Goal: Information Seeking & Learning: Learn about a topic

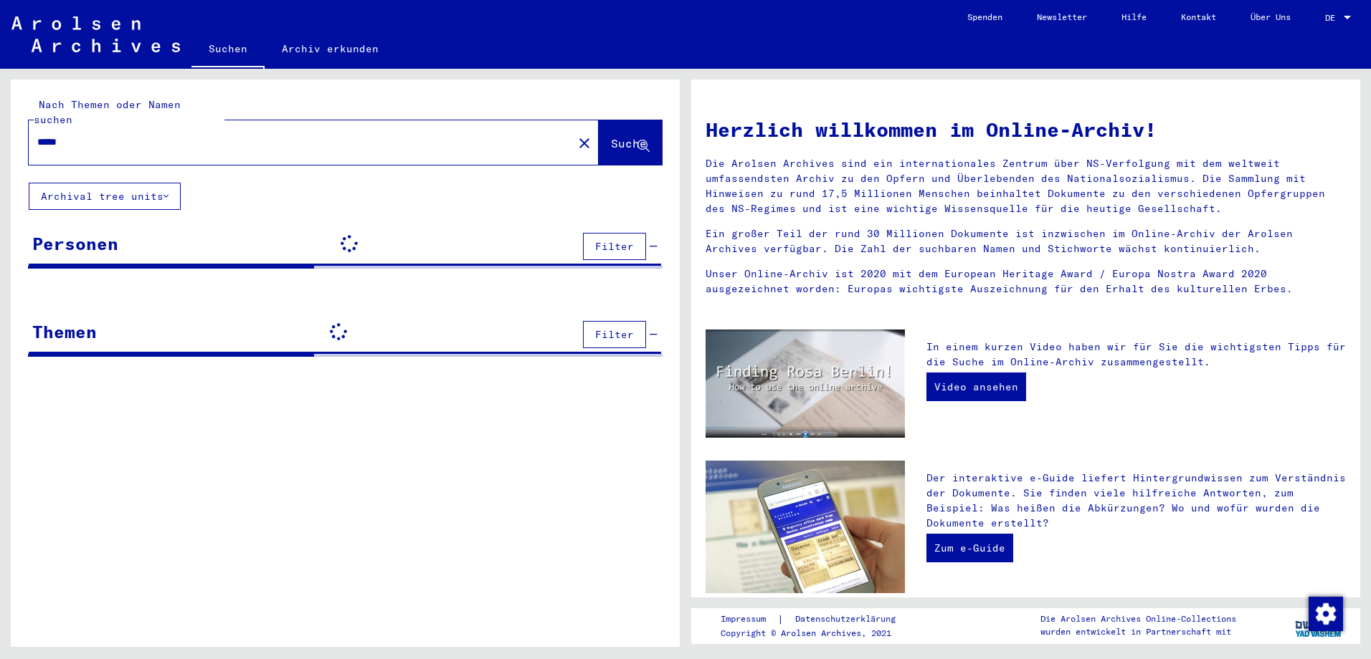
click at [607, 354] on div "Signatur Signature Titel hierarchy list" at bounding box center [345, 361] width 669 height 14
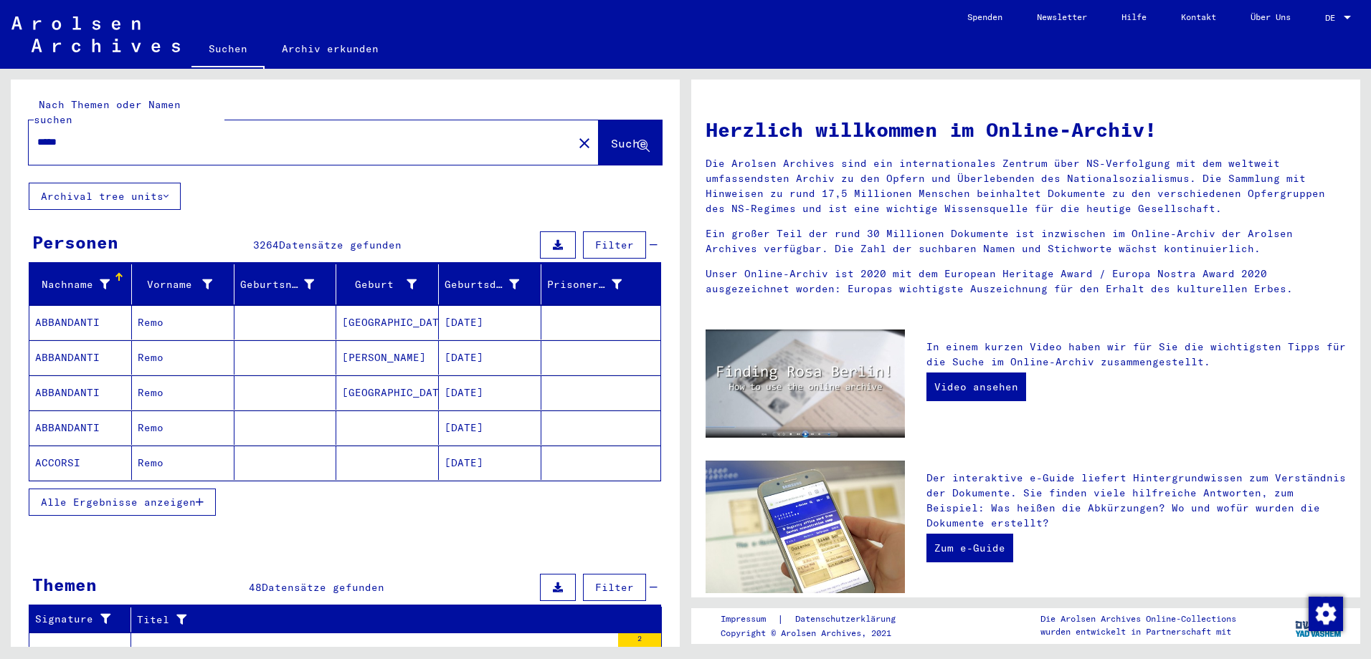
drag, startPoint x: 106, startPoint y: 146, endPoint x: 111, endPoint y: 138, distance: 10.0
click at [107, 146] on div "***** close" at bounding box center [314, 142] width 570 height 44
click at [111, 135] on div "*****" at bounding box center [292, 142] width 527 height 32
click at [85, 135] on input "*****" at bounding box center [296, 142] width 518 height 15
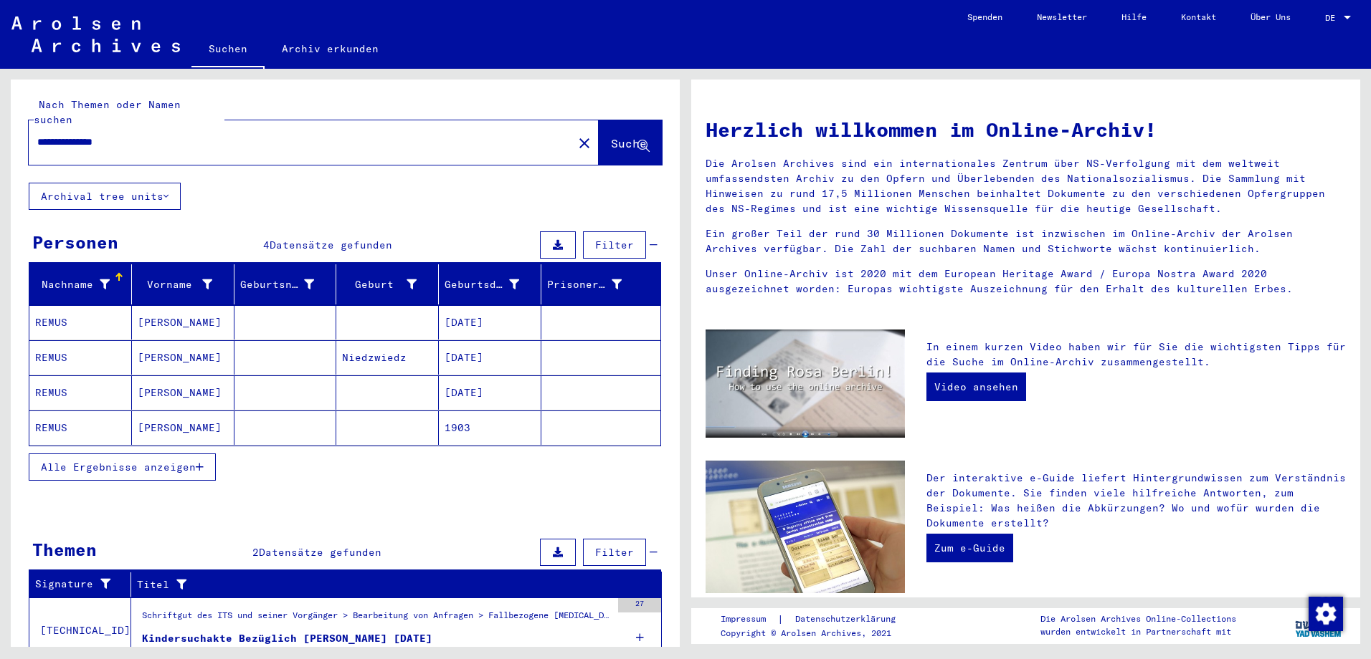
click at [490, 411] on mat-cell "1903" at bounding box center [490, 428] width 103 height 34
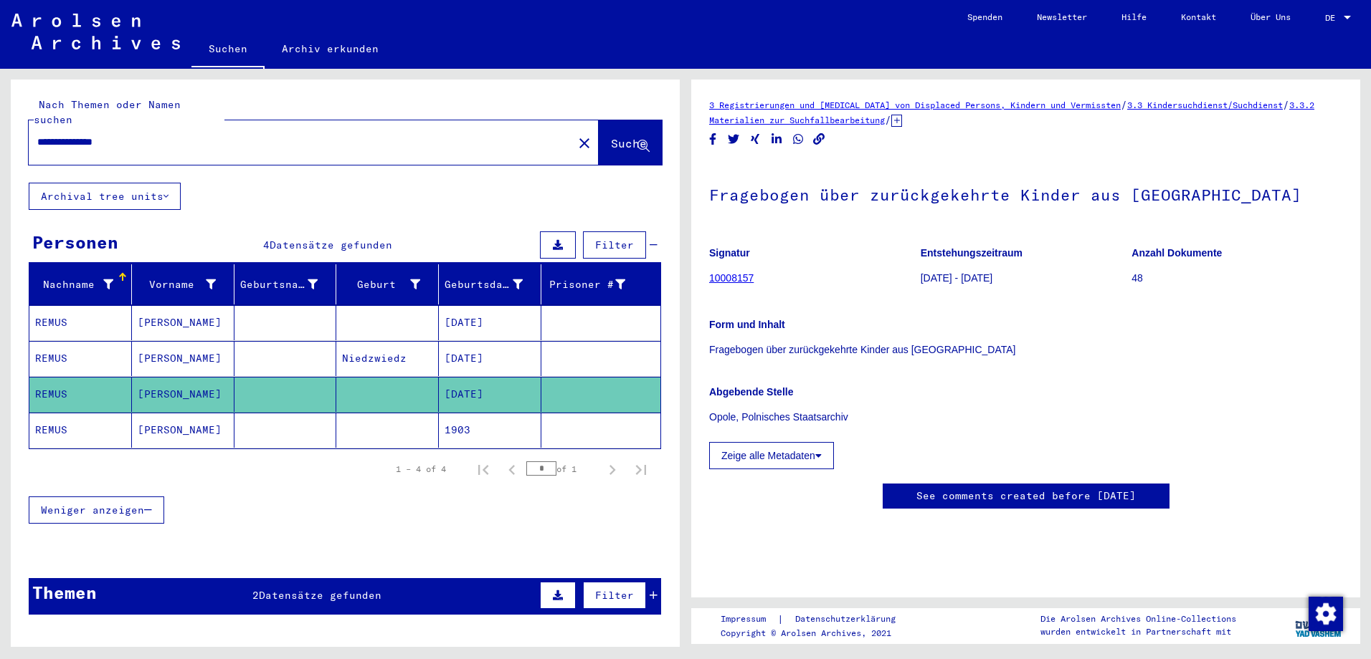
click at [440, 413] on mat-cell "1903" at bounding box center [490, 430] width 103 height 35
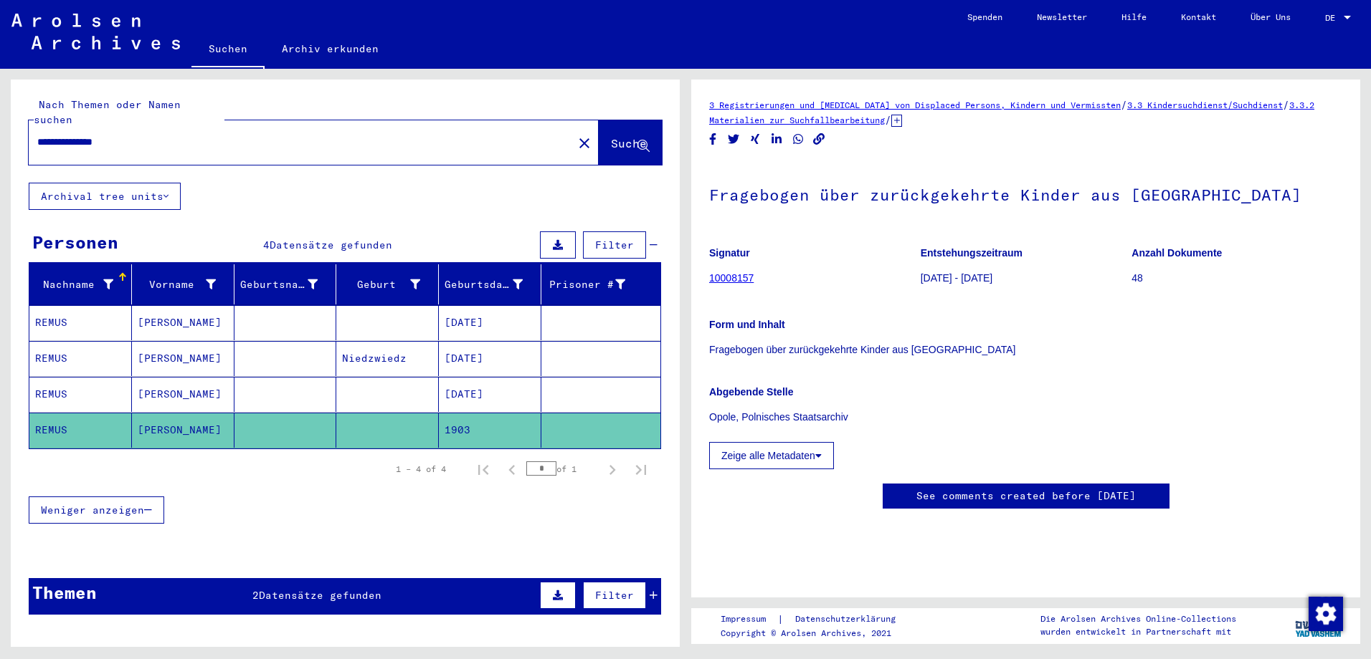
click at [819, 459] on icon at bounding box center [818, 456] width 6 height 10
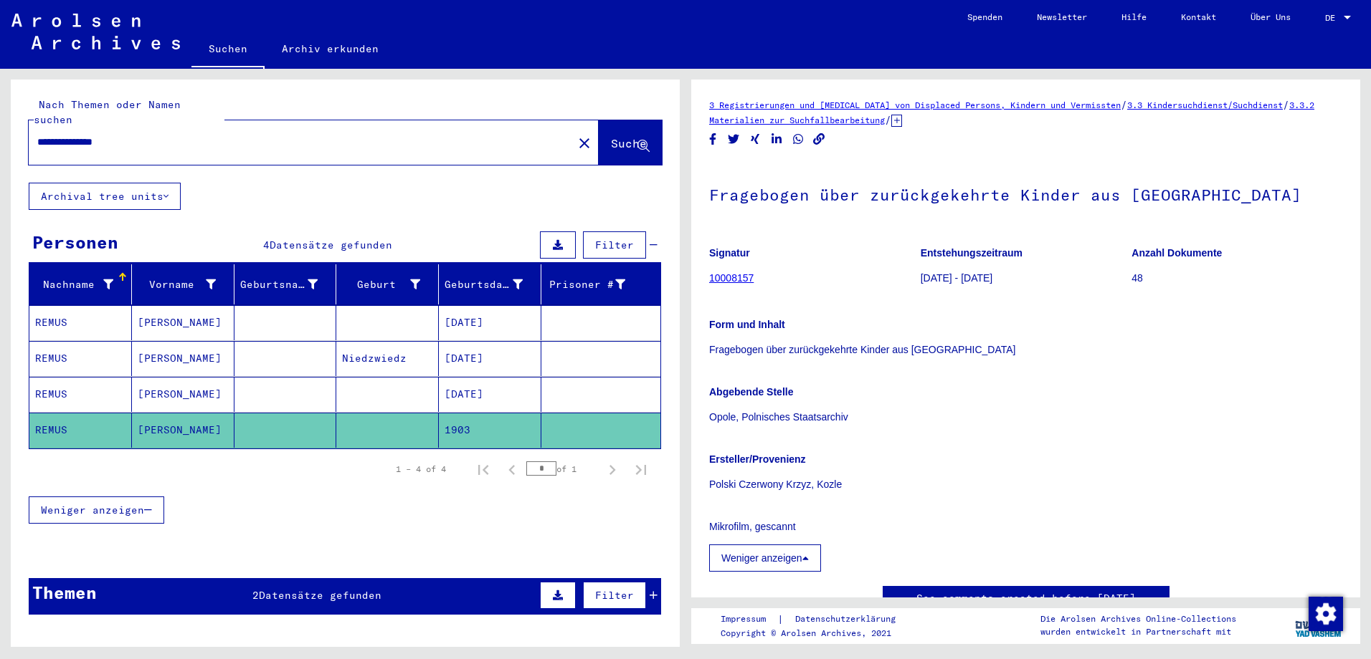
scroll to position [72, 0]
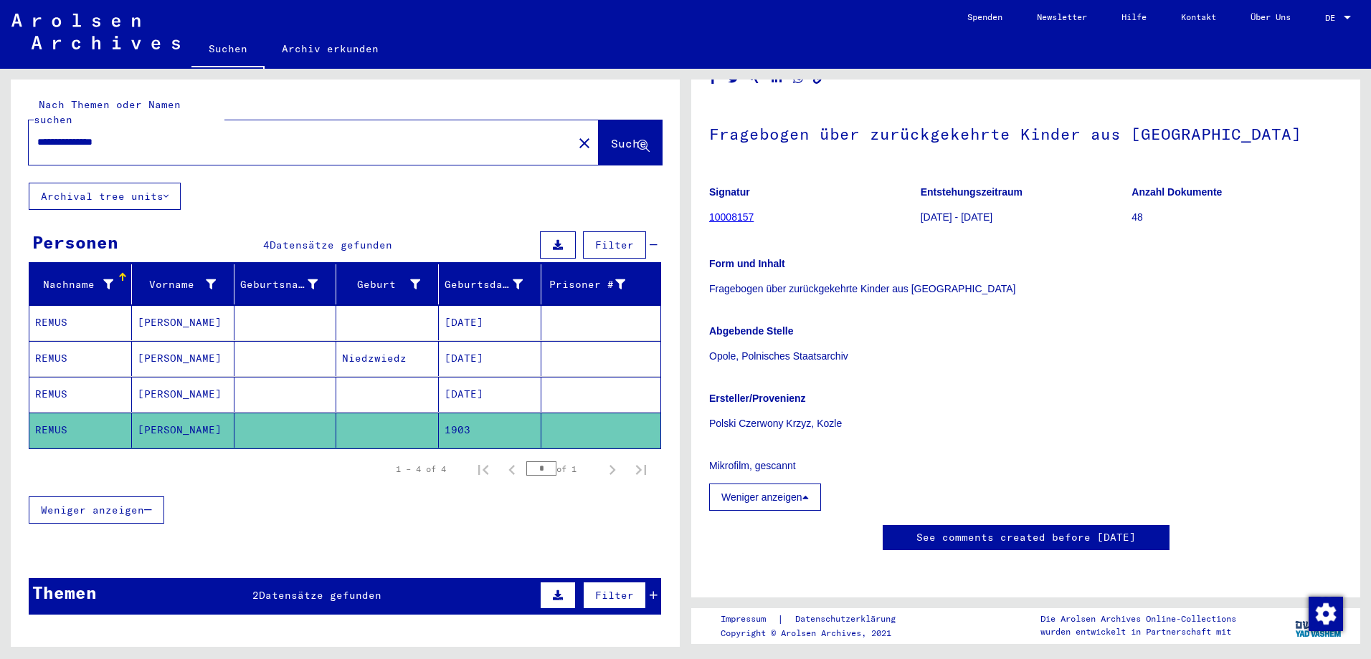
click at [507, 308] on mat-cell "[DATE]" at bounding box center [490, 322] width 103 height 35
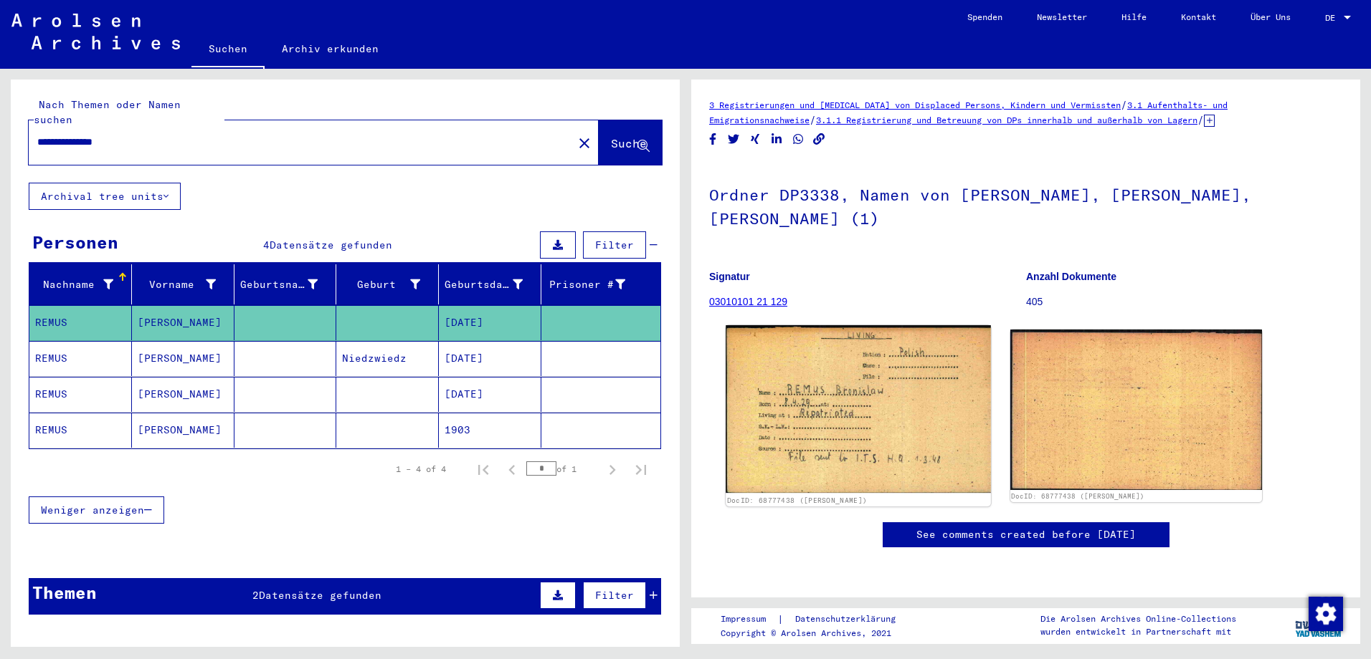
click at [851, 433] on img at bounding box center [857, 409] width 264 height 168
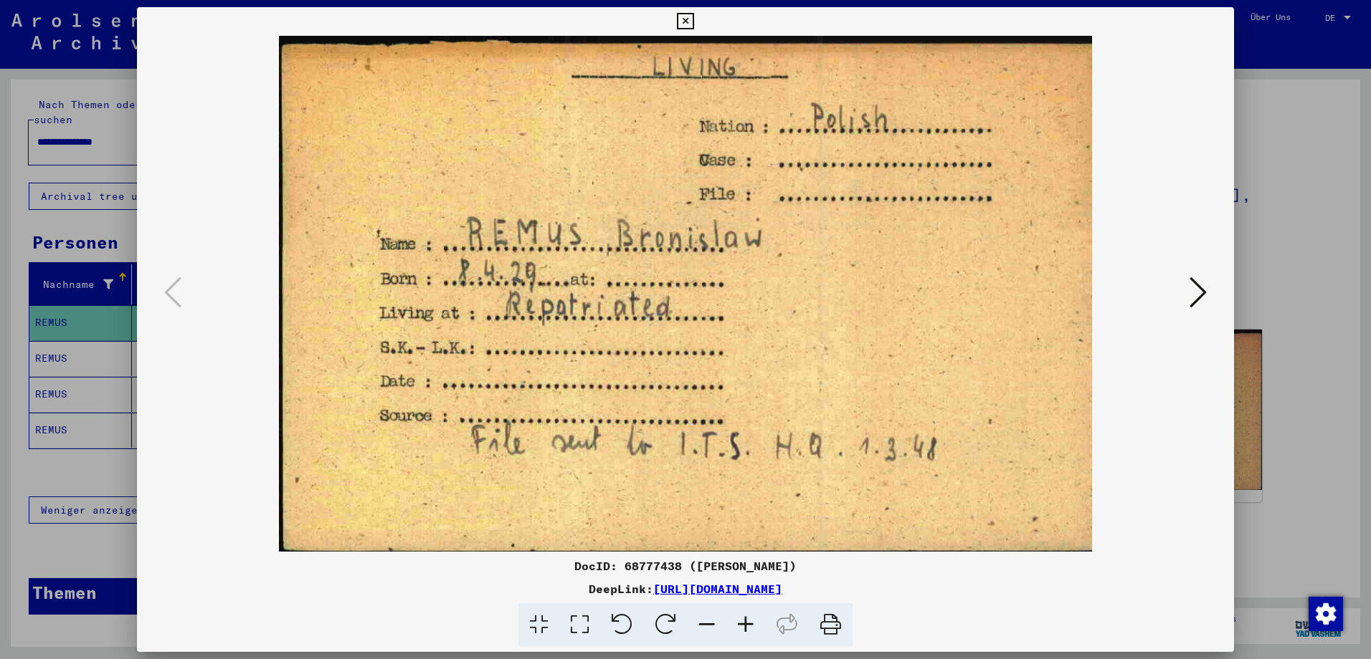
click at [833, 630] on icon at bounding box center [831, 626] width 44 height 44
click at [1191, 294] on icon at bounding box center [1197, 292] width 17 height 34
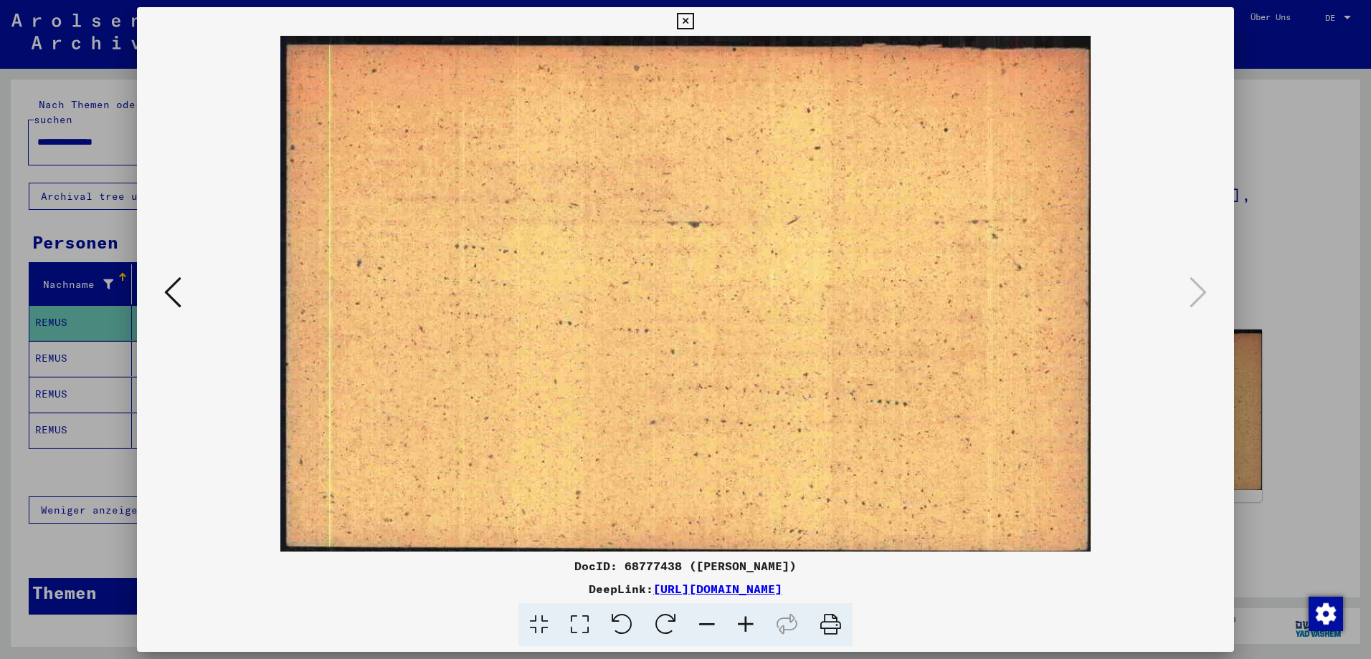
click at [1301, 213] on div at bounding box center [685, 329] width 1371 height 659
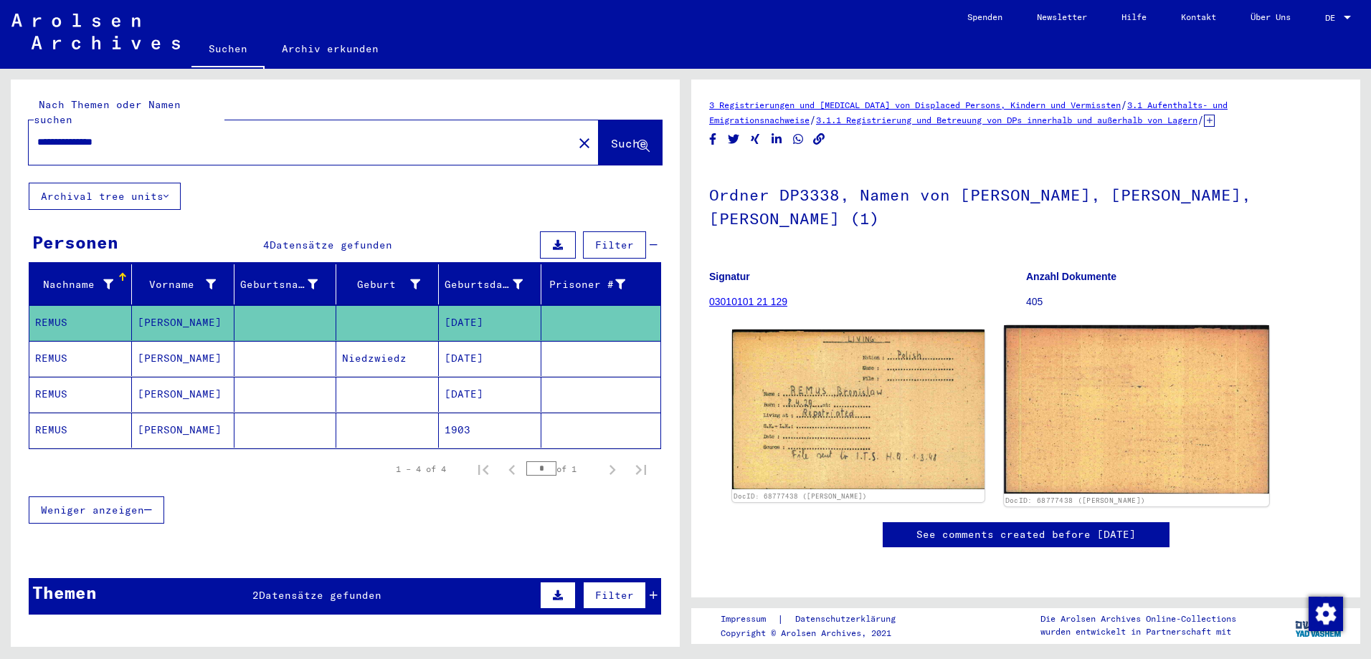
scroll to position [72, 0]
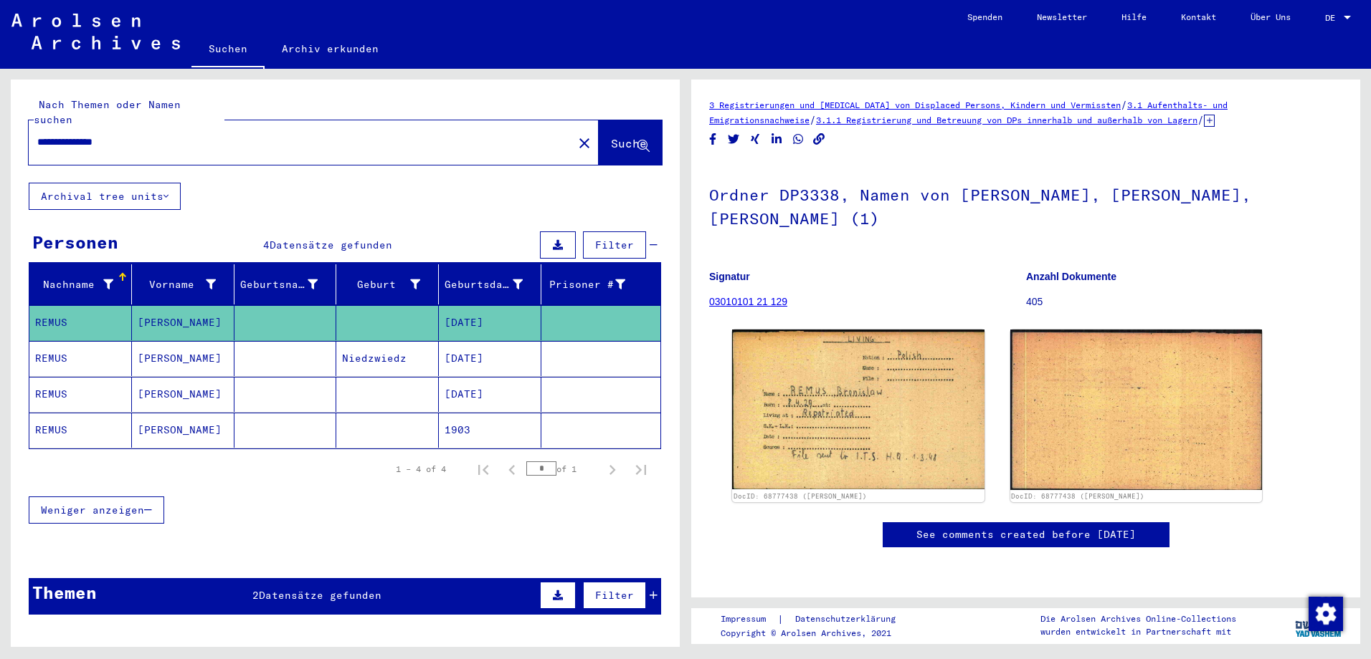
click at [194, 341] on mat-cell "[PERSON_NAME]" at bounding box center [183, 358] width 103 height 35
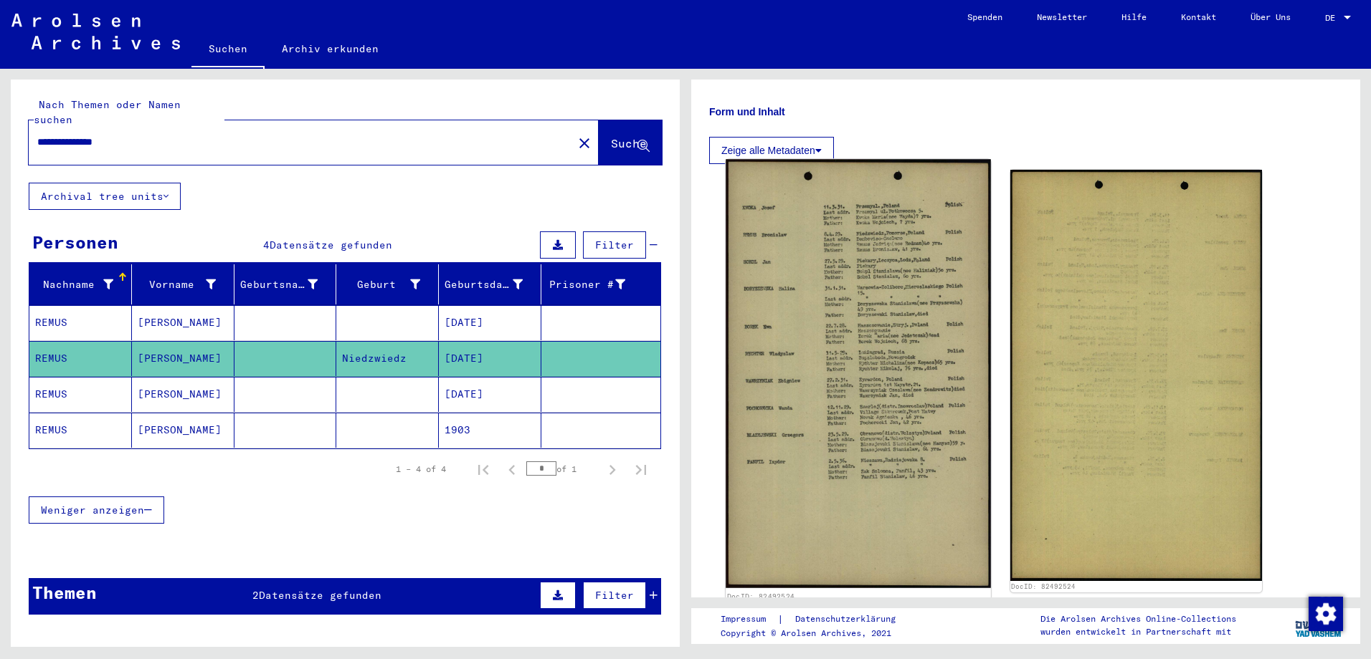
scroll to position [215, 0]
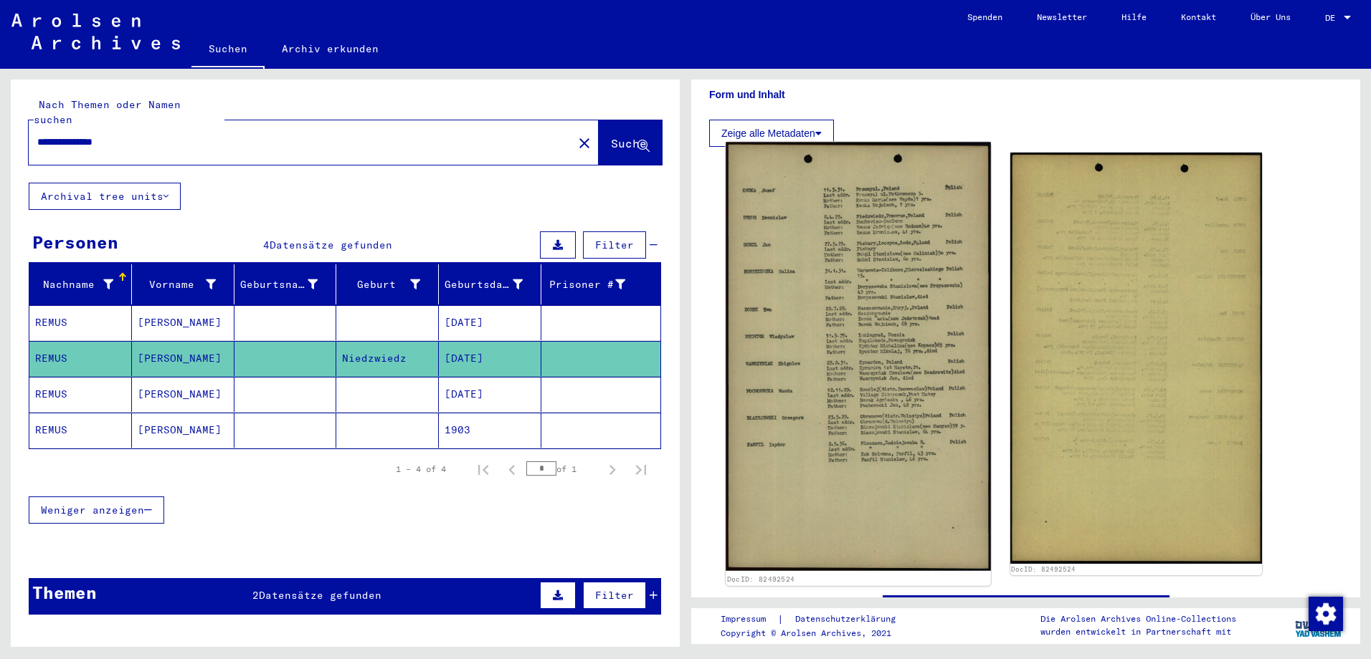
click at [854, 363] on img at bounding box center [857, 356] width 264 height 429
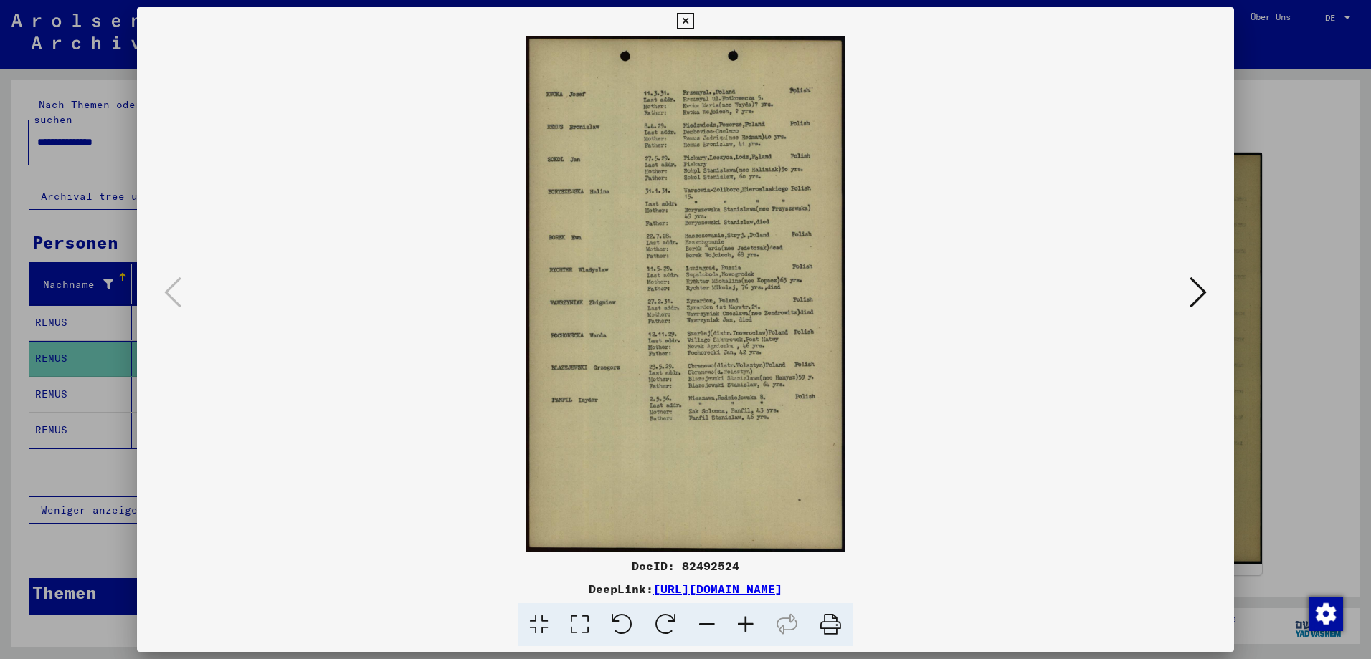
click at [828, 619] on icon at bounding box center [831, 626] width 44 height 44
click at [1203, 289] on icon at bounding box center [1197, 292] width 17 height 34
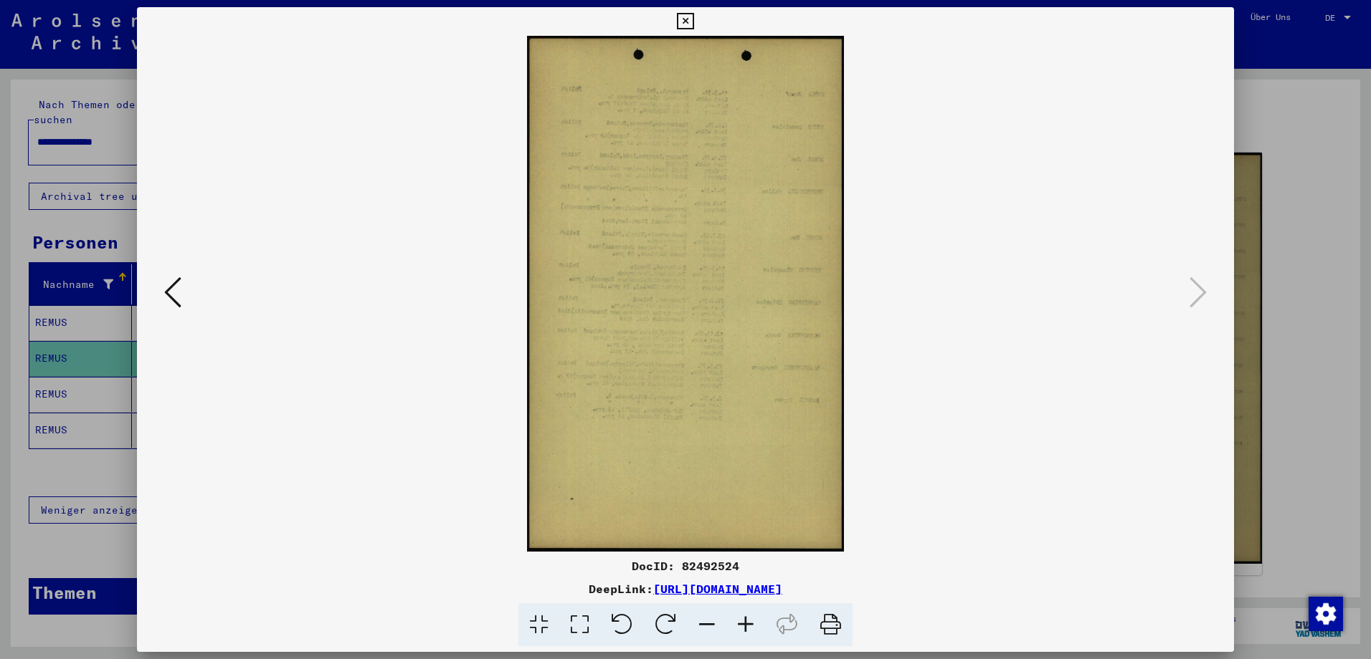
click at [1354, 278] on div at bounding box center [685, 329] width 1371 height 659
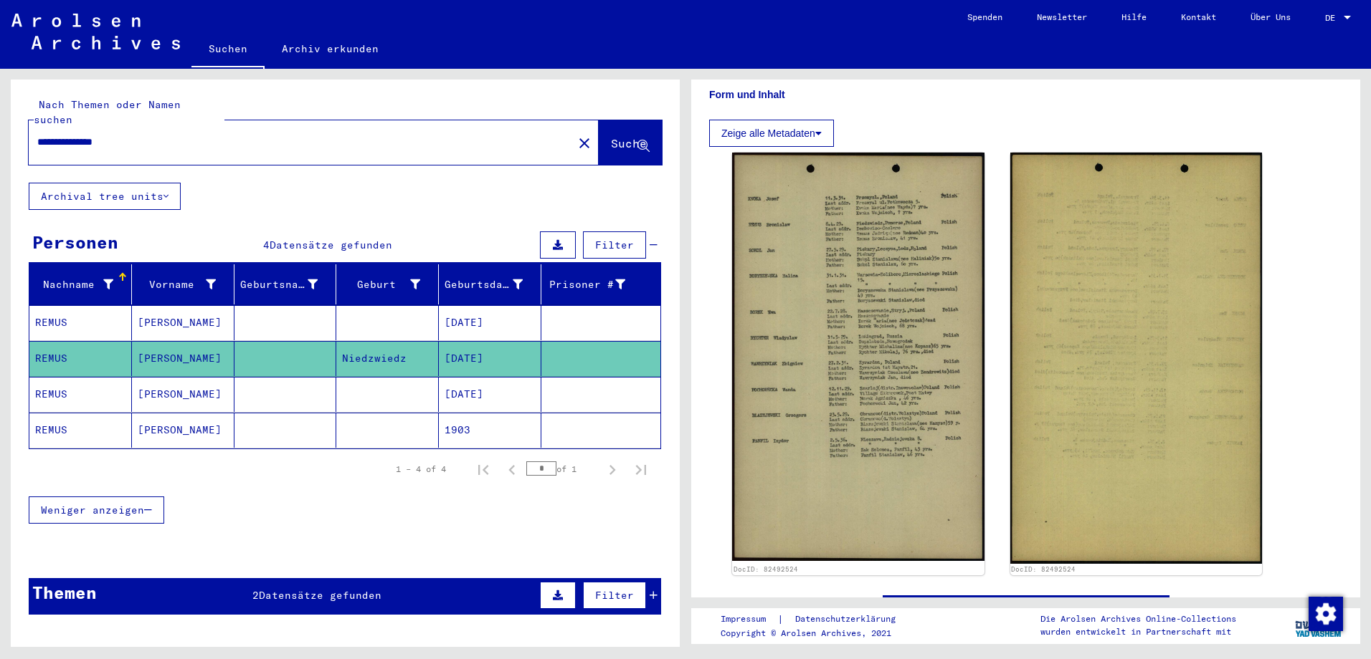
click at [287, 386] on mat-cell at bounding box center [285, 394] width 103 height 35
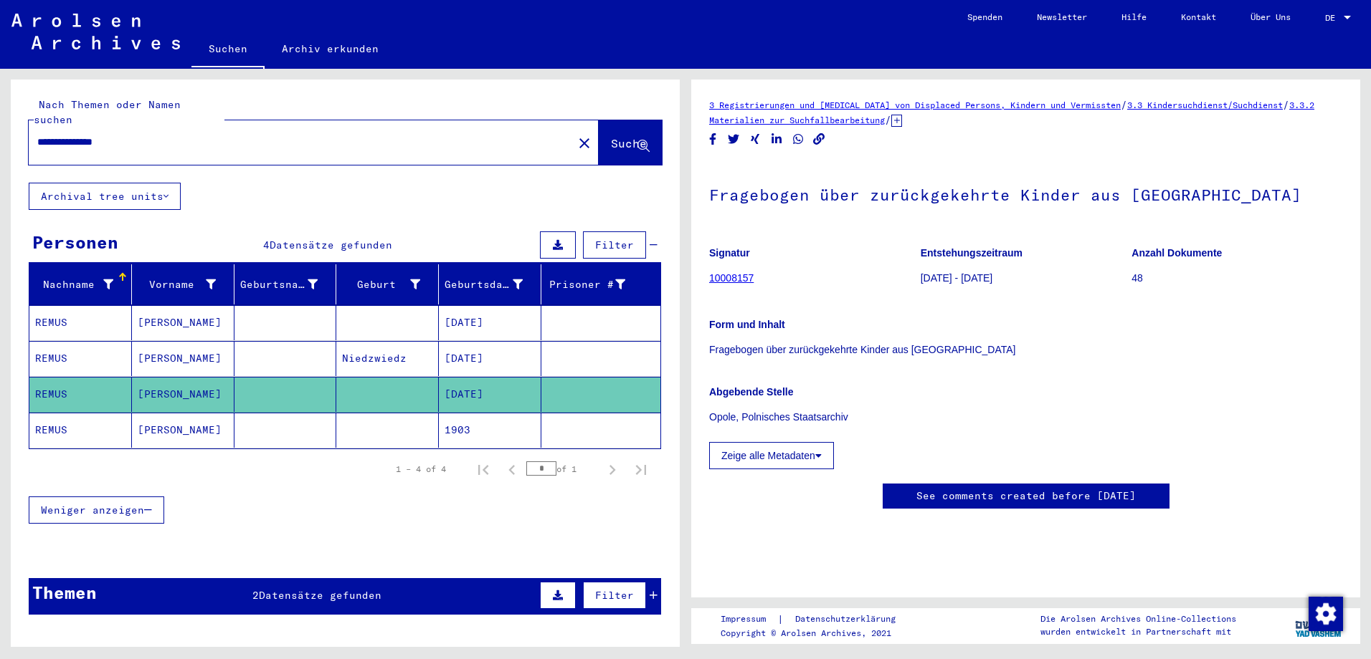
click at [447, 421] on mat-cell "1903" at bounding box center [490, 430] width 103 height 35
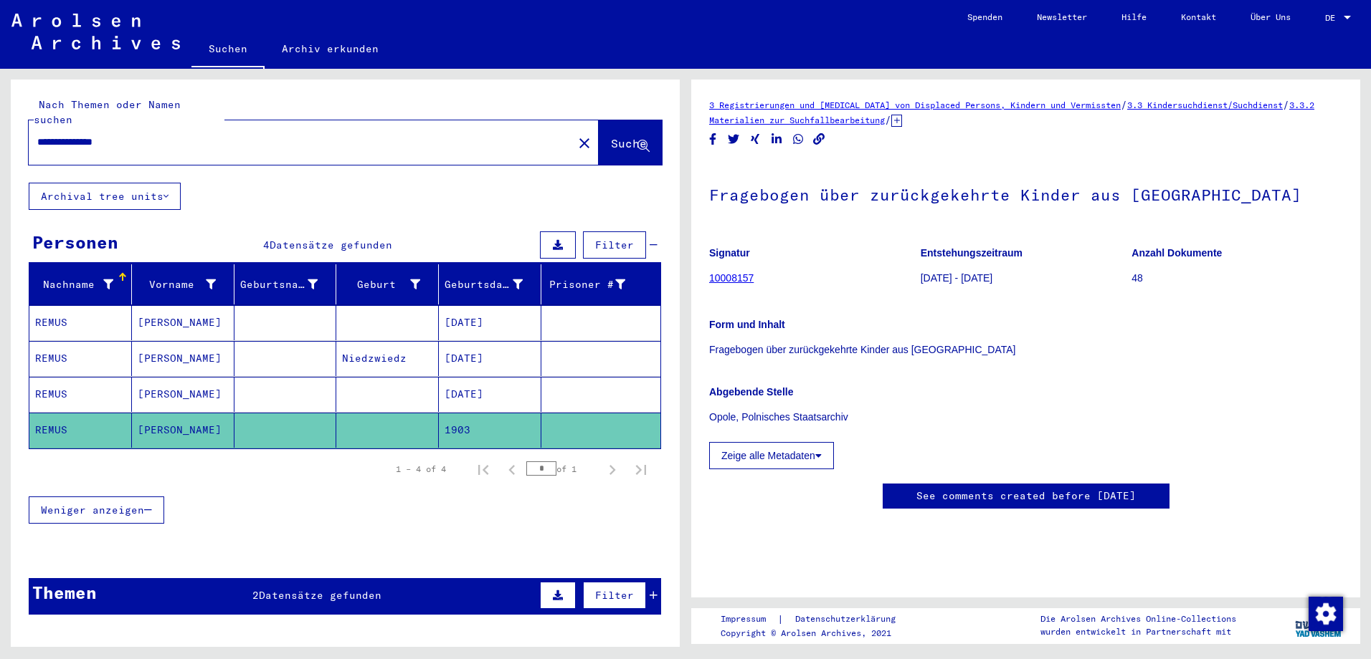
click at [189, 135] on input "**********" at bounding box center [300, 142] width 527 height 15
drag, startPoint x: 140, startPoint y: 126, endPoint x: 77, endPoint y: 126, distance: 62.4
click at [77, 135] on input "**********" at bounding box center [300, 142] width 527 height 15
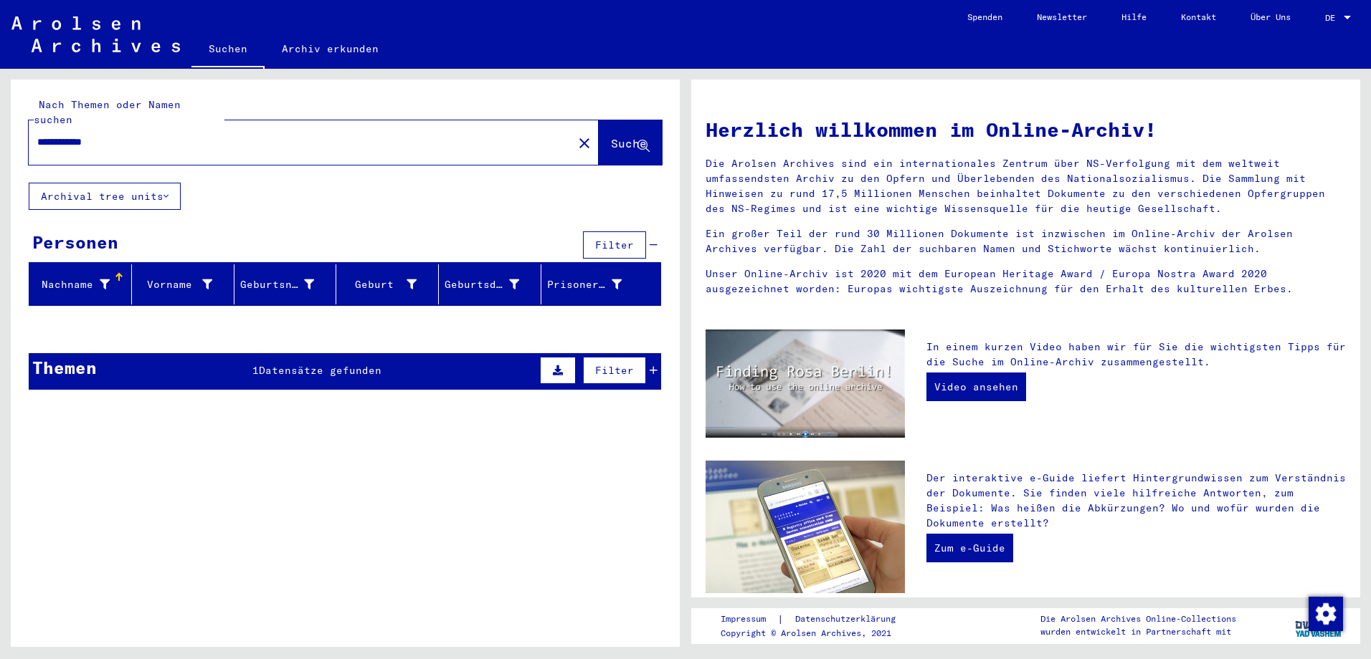
click at [611, 136] on span "Suche" at bounding box center [629, 143] width 36 height 14
click at [470, 357] on div "Themen 1 Datensätze gefunden Filter" at bounding box center [345, 371] width 632 height 37
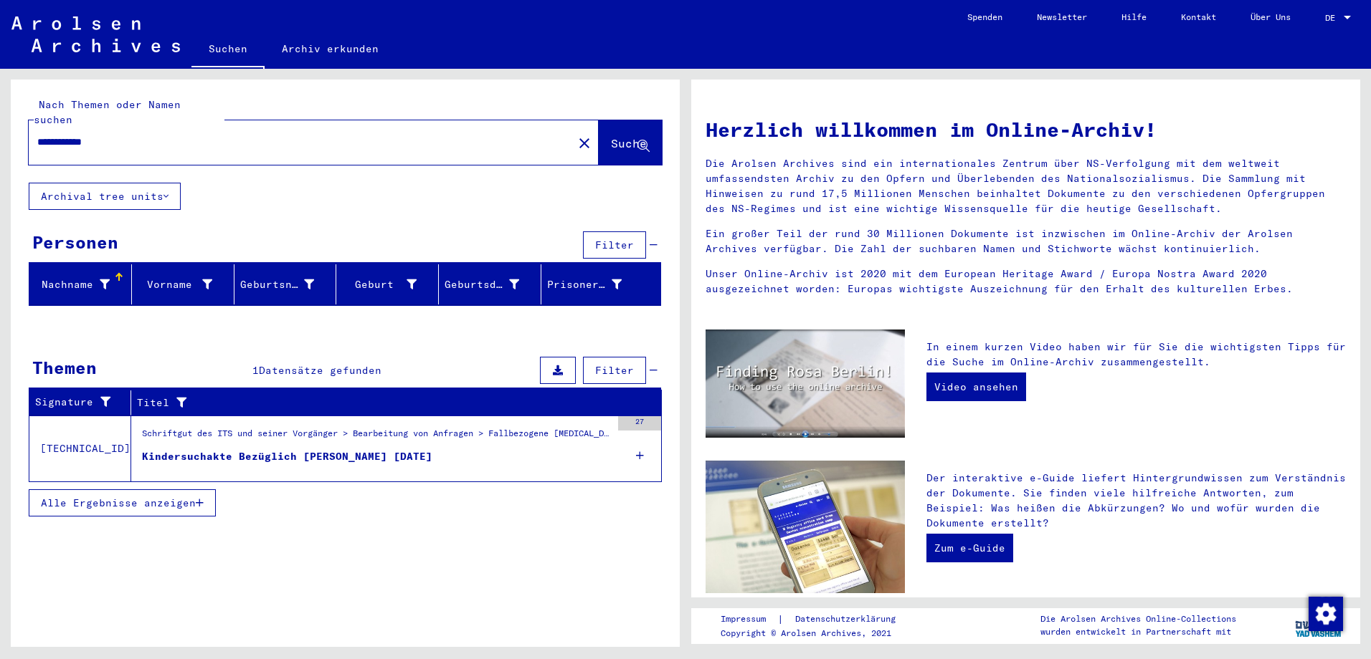
click at [313, 449] on div "Kindersuchakte Bezüglich [PERSON_NAME] [DATE]" at bounding box center [287, 456] width 290 height 15
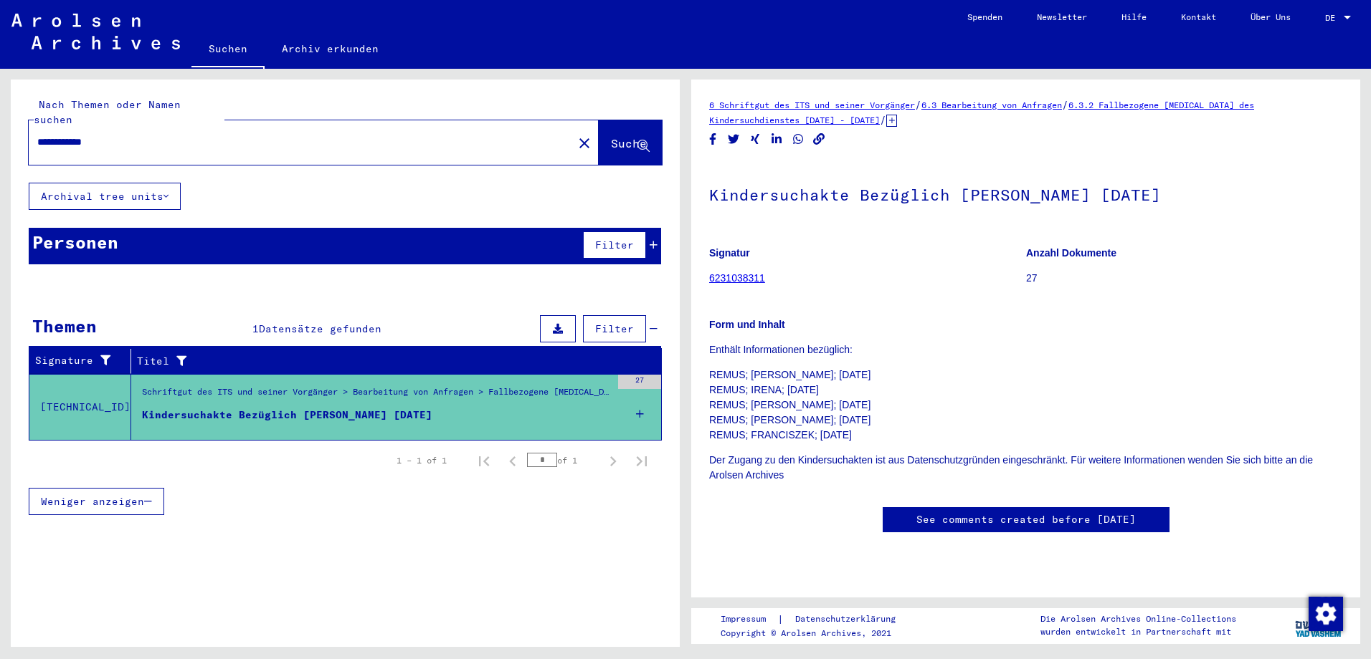
click at [165, 135] on input "**********" at bounding box center [300, 142] width 527 height 15
click at [656, 240] on icon at bounding box center [653, 245] width 8 height 10
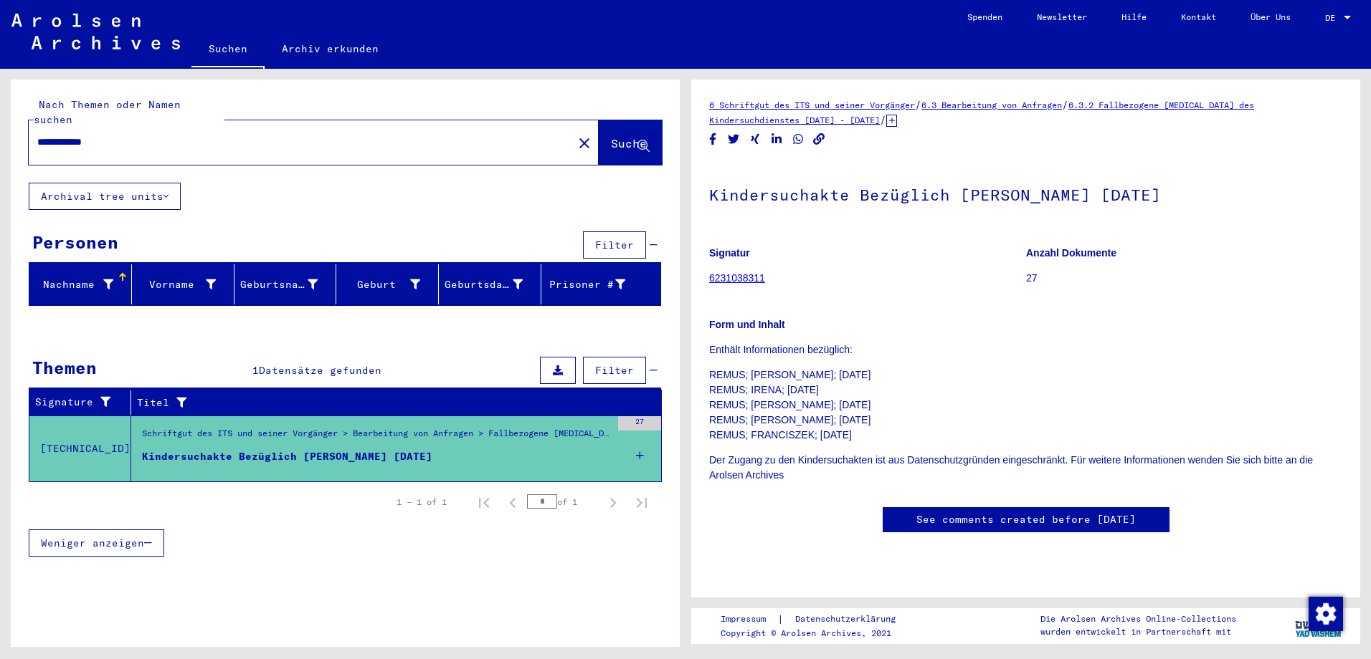
drag, startPoint x: 145, startPoint y: 123, endPoint x: 79, endPoint y: 123, distance: 65.9
click at [79, 135] on input "**********" at bounding box center [300, 142] width 527 height 15
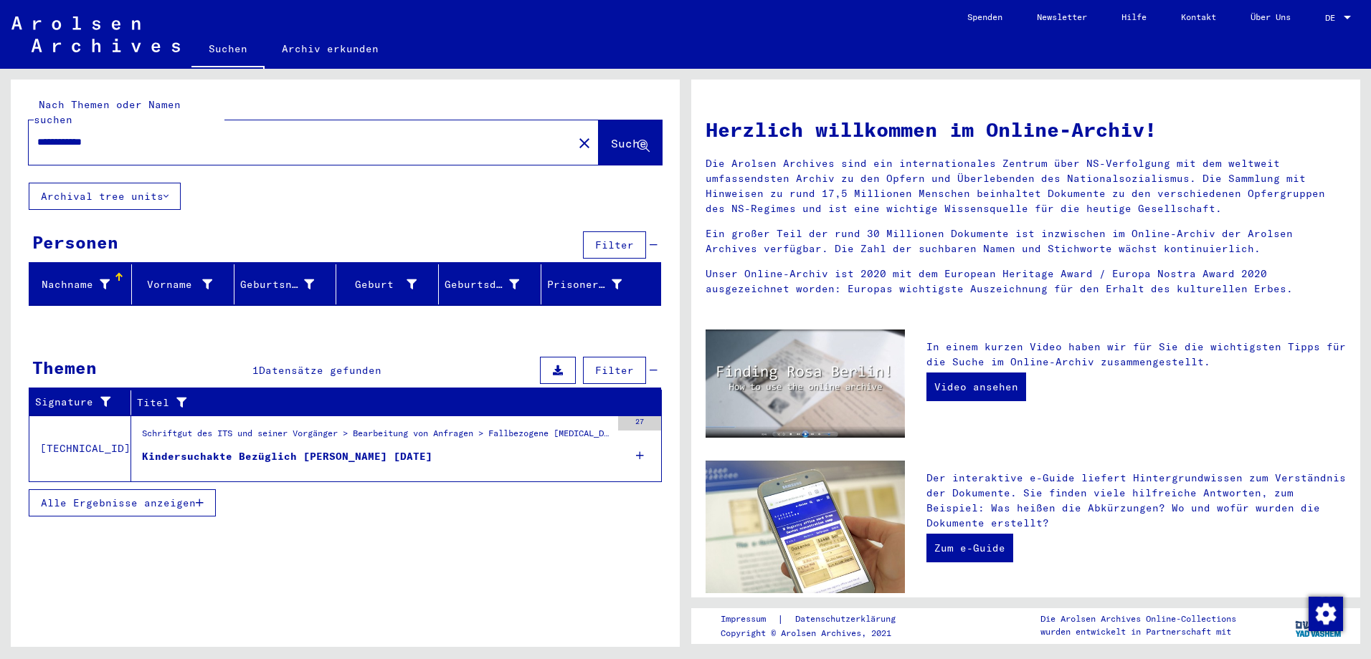
click at [115, 135] on input "**********" at bounding box center [296, 142] width 518 height 15
drag, startPoint x: 118, startPoint y: 129, endPoint x: 76, endPoint y: 127, distance: 41.6
click at [76, 135] on input "**********" at bounding box center [296, 142] width 518 height 15
drag, startPoint x: 140, startPoint y: 127, endPoint x: 101, endPoint y: 133, distance: 39.2
click at [135, 135] on input "**********" at bounding box center [296, 142] width 518 height 15
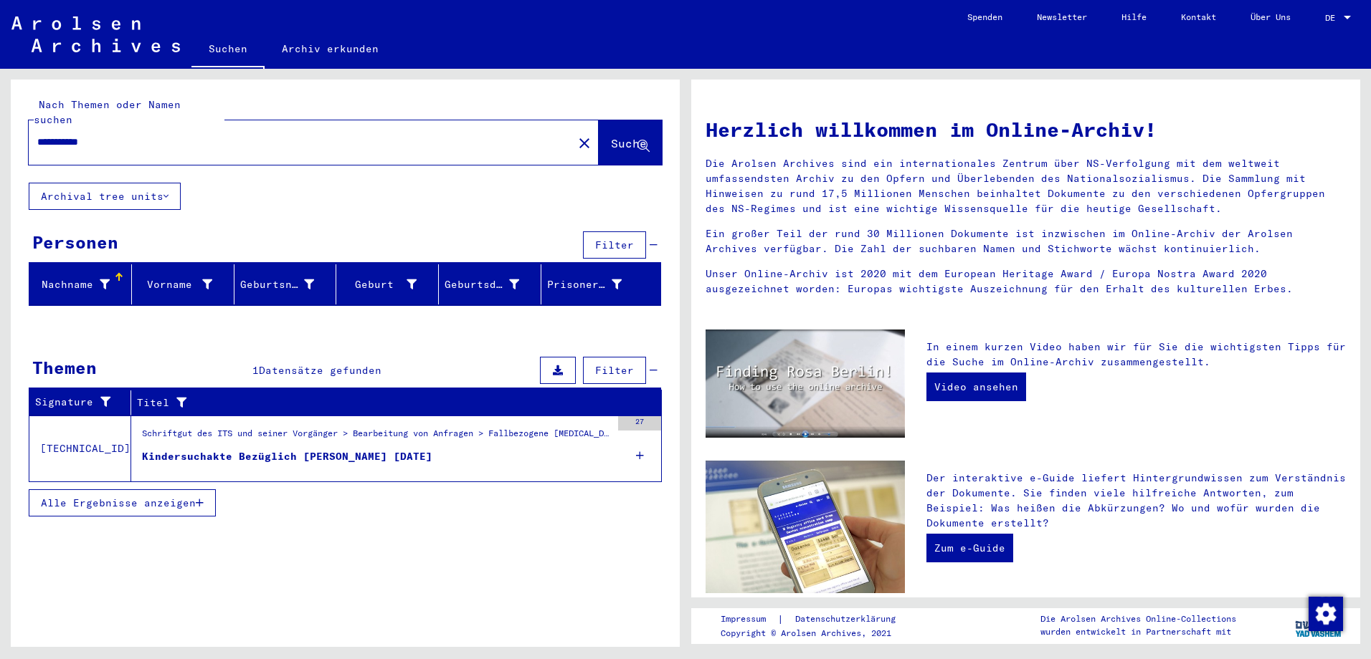
click at [95, 135] on input "**********" at bounding box center [296, 142] width 518 height 15
drag, startPoint x: 110, startPoint y: 128, endPoint x: 75, endPoint y: 126, distance: 34.5
click at [75, 135] on input "**********" at bounding box center [296, 142] width 518 height 15
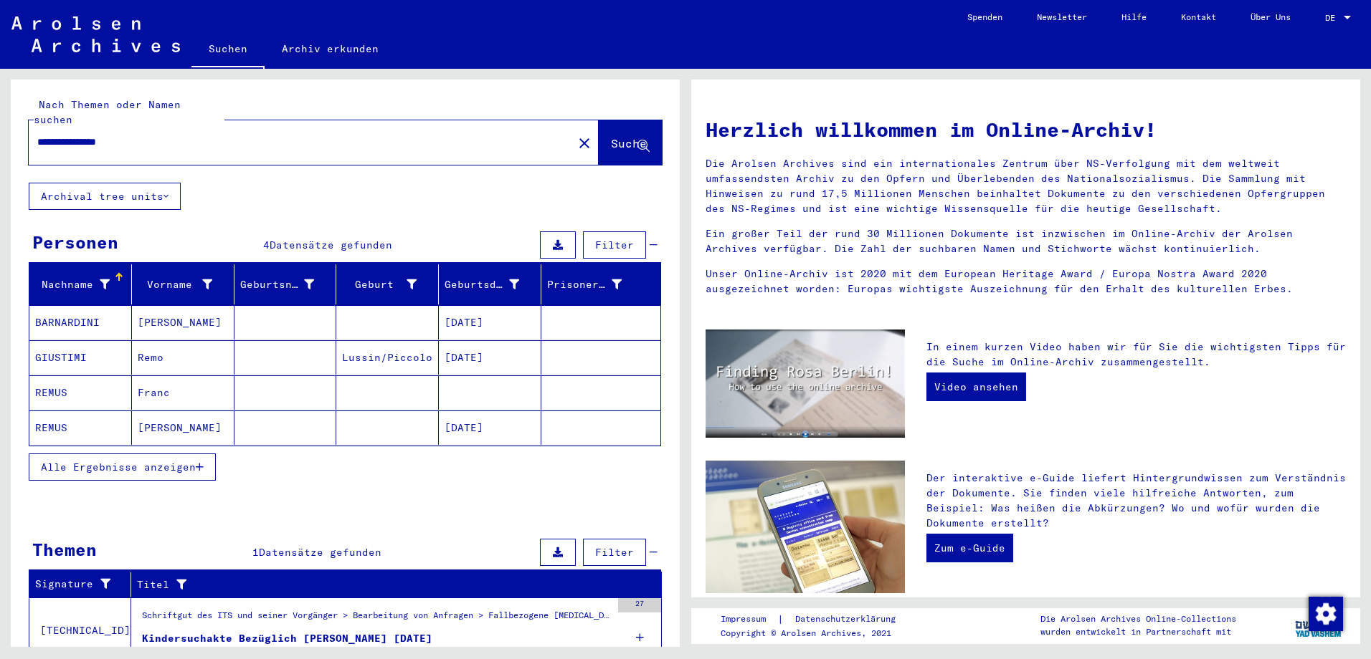
drag, startPoint x: 182, startPoint y: 128, endPoint x: 75, endPoint y: 123, distance: 107.6
click at [75, 135] on input "**********" at bounding box center [296, 142] width 518 height 15
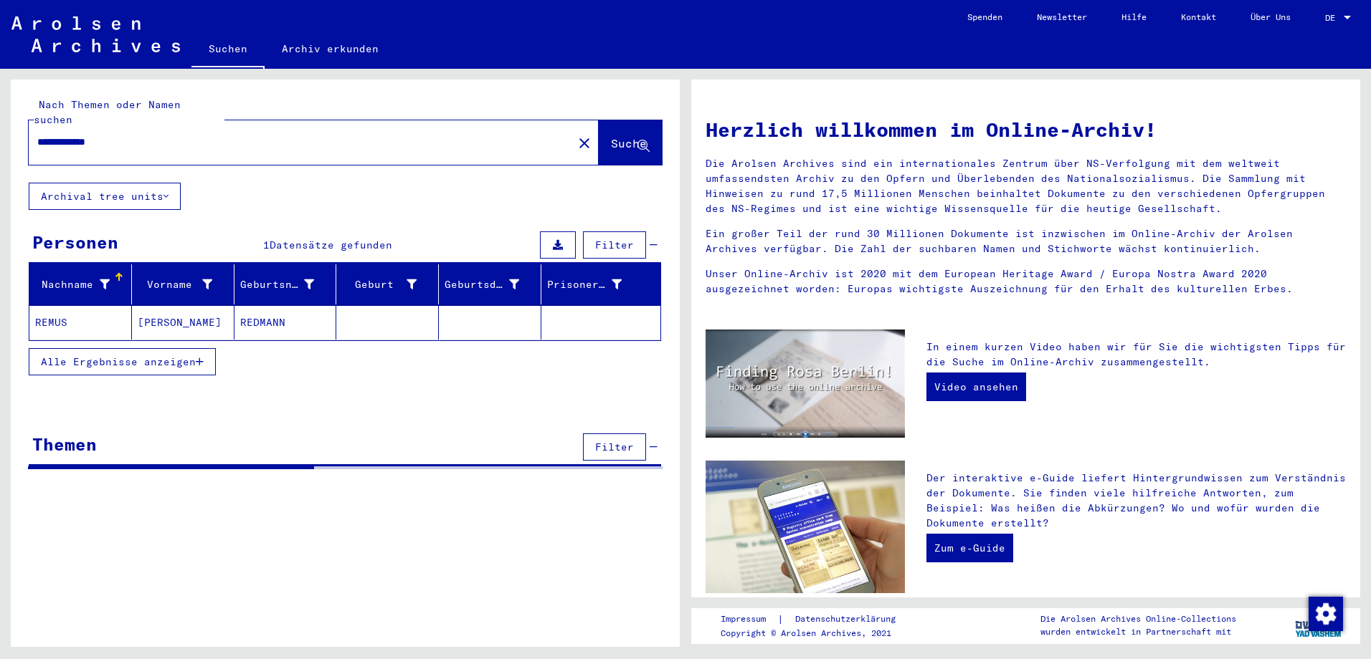
click at [260, 306] on mat-cell "REDMANN" at bounding box center [285, 322] width 103 height 34
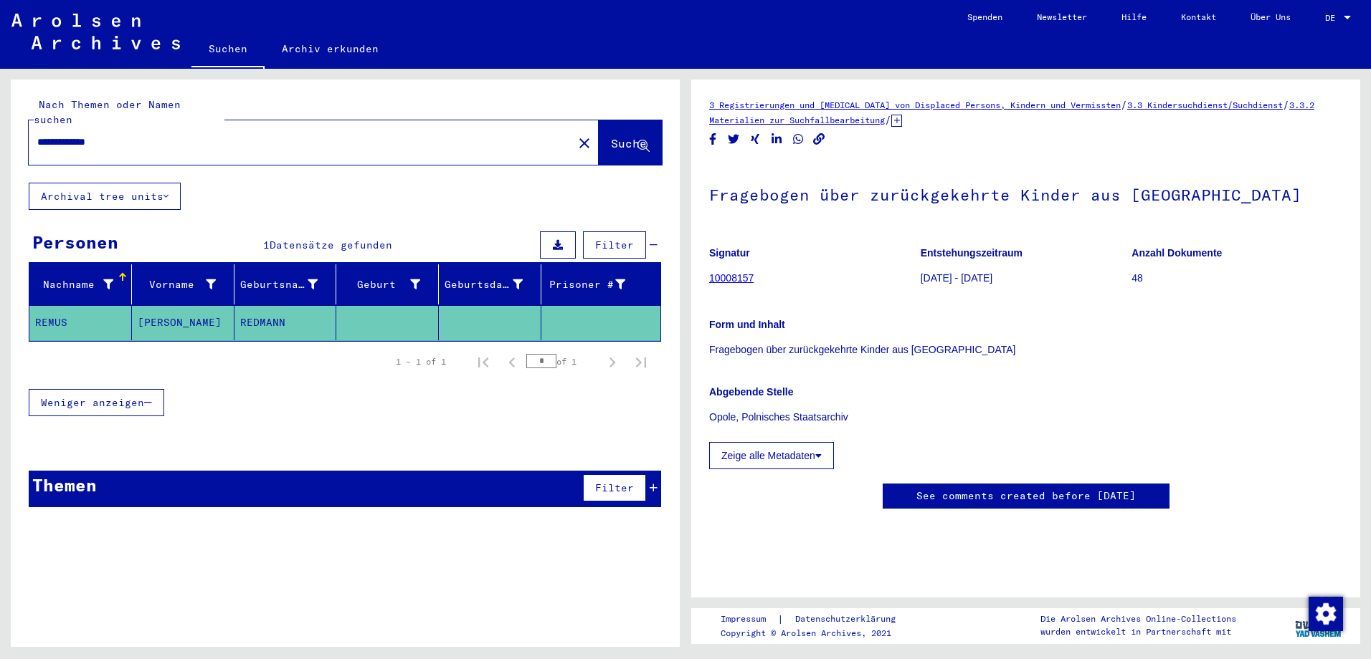
click at [652, 483] on icon at bounding box center [653, 488] width 8 height 10
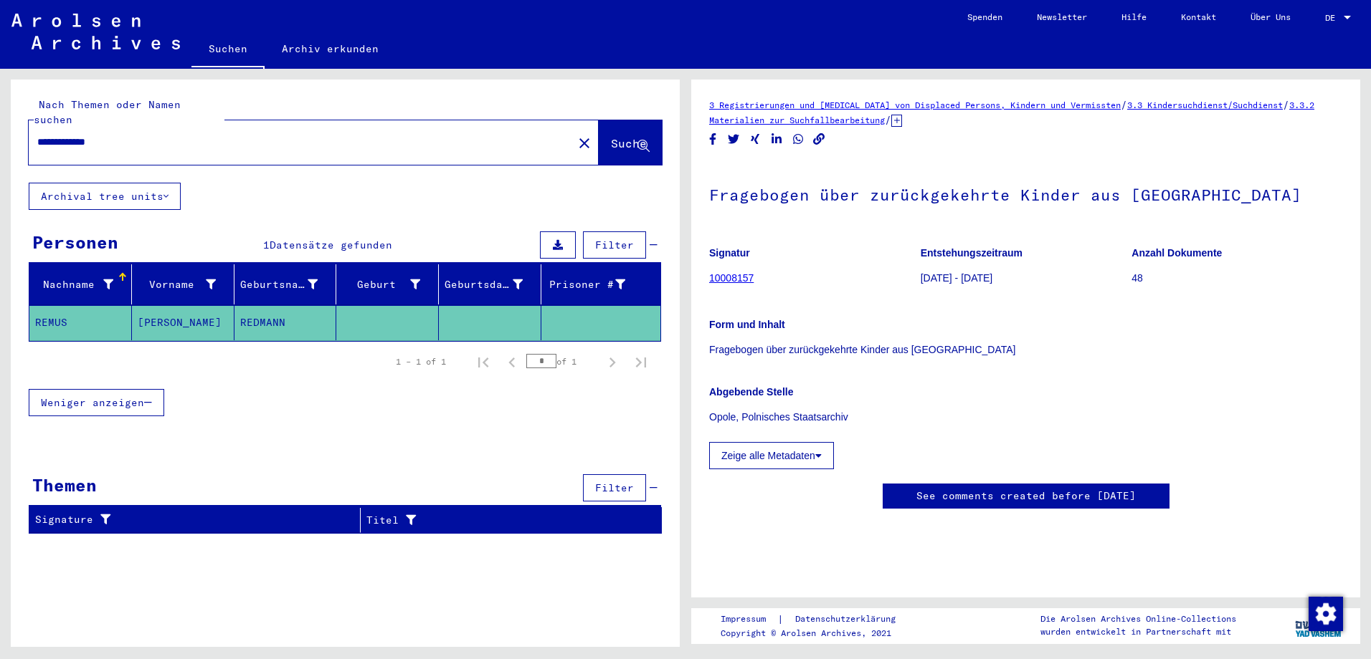
click at [120, 135] on input "**********" at bounding box center [300, 142] width 527 height 15
drag, startPoint x: 100, startPoint y: 124, endPoint x: 76, endPoint y: 128, distance: 23.9
click at [76, 135] on input "**********" at bounding box center [300, 142] width 527 height 15
type input "**********"
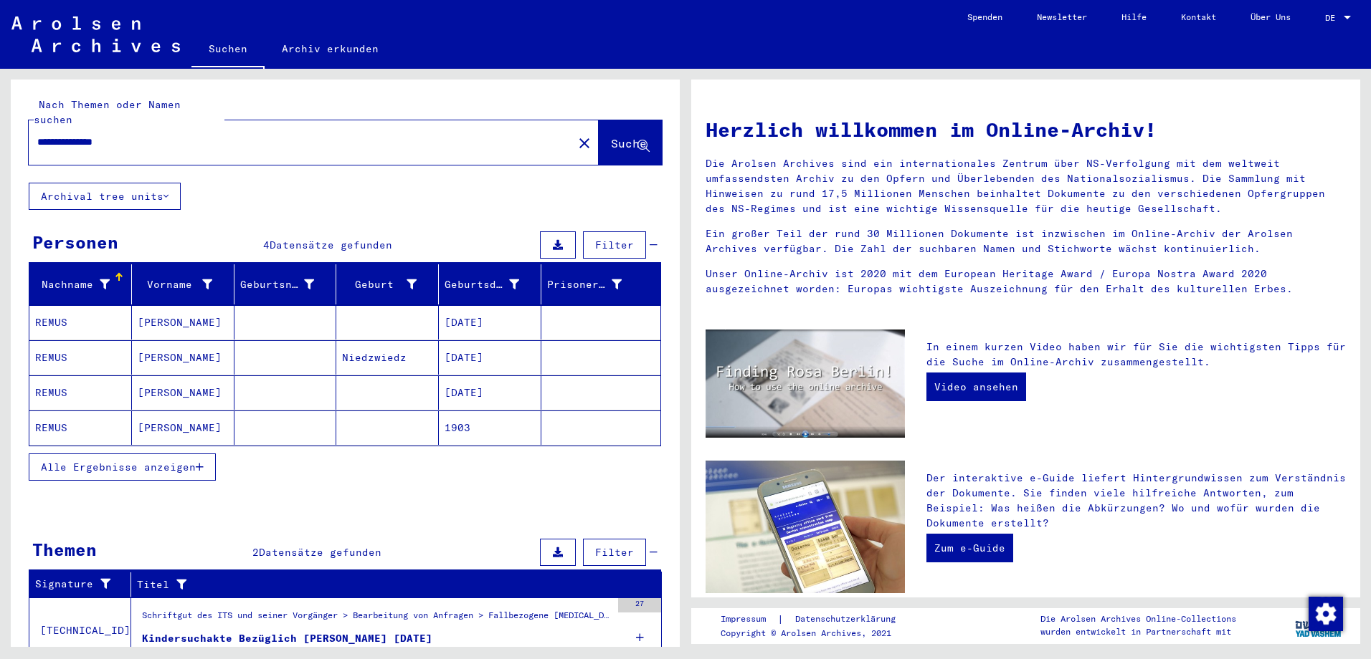
click at [356, 411] on mat-cell at bounding box center [387, 428] width 103 height 34
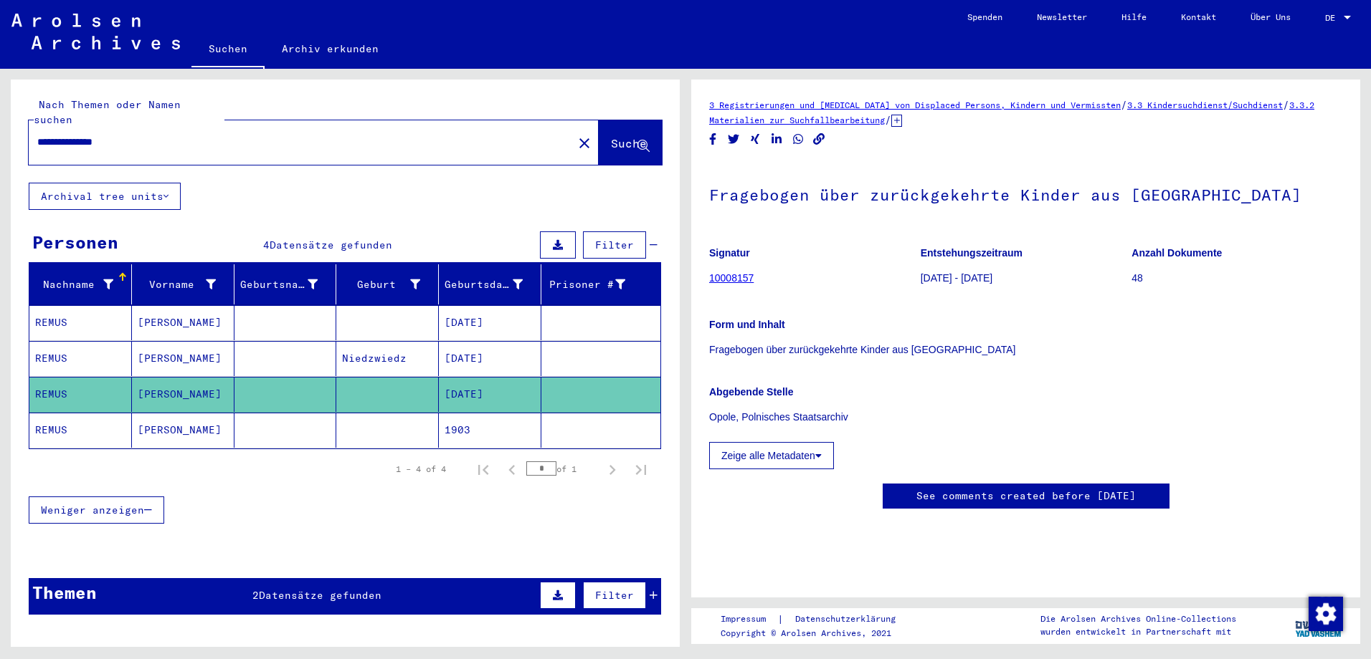
click at [355, 413] on mat-cell at bounding box center [387, 430] width 103 height 35
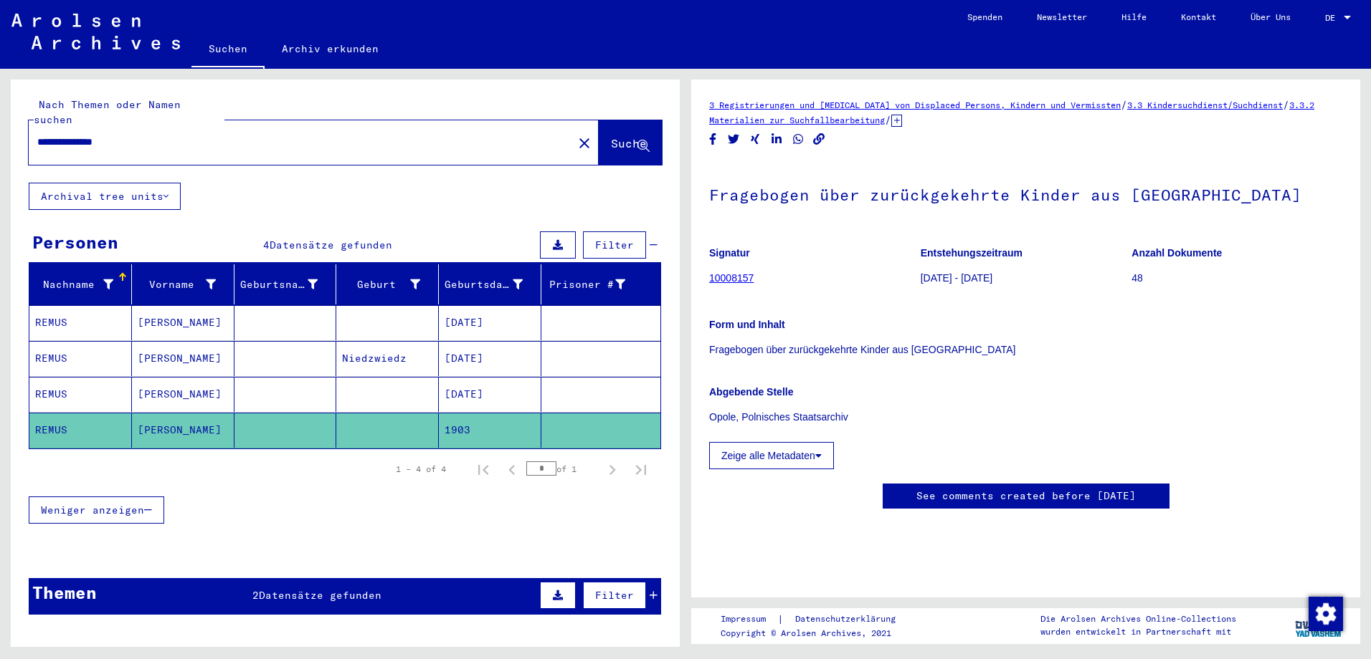
click at [363, 413] on mat-cell at bounding box center [387, 430] width 103 height 35
click at [642, 587] on div "Filter" at bounding box center [596, 595] width 121 height 34
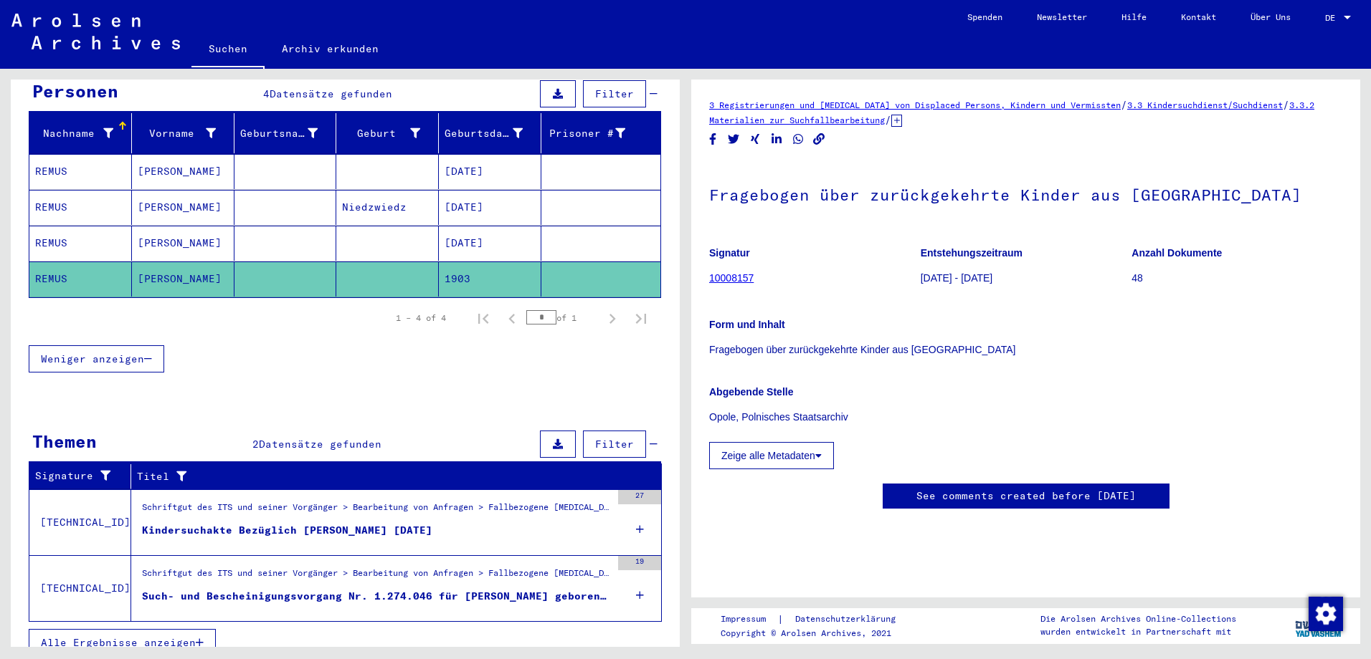
scroll to position [153, 0]
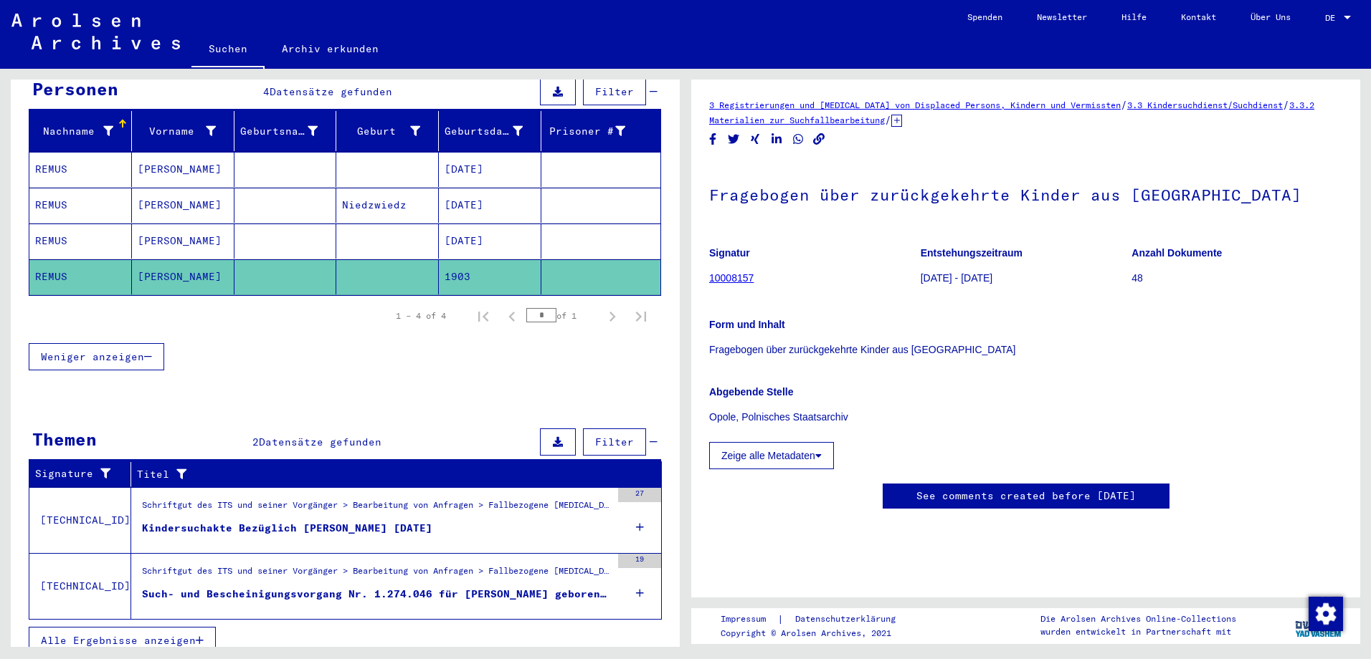
click at [636, 581] on icon at bounding box center [640, 593] width 8 height 50
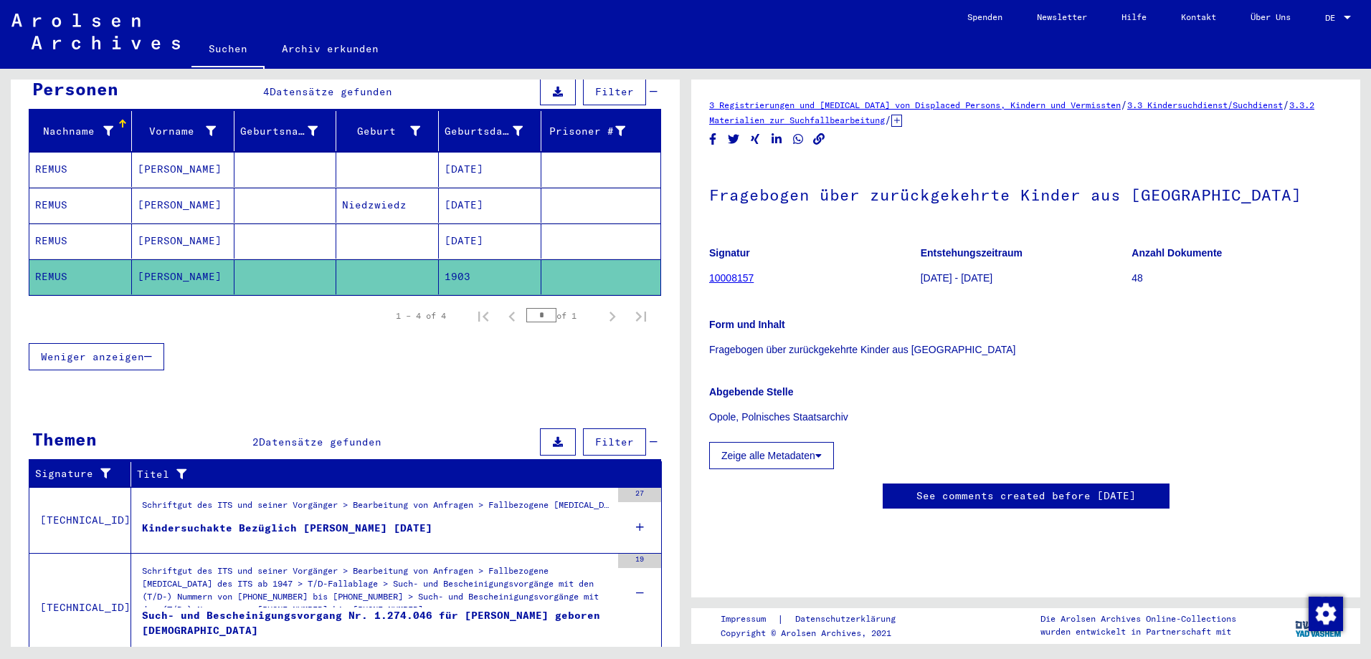
scroll to position [196, 0]
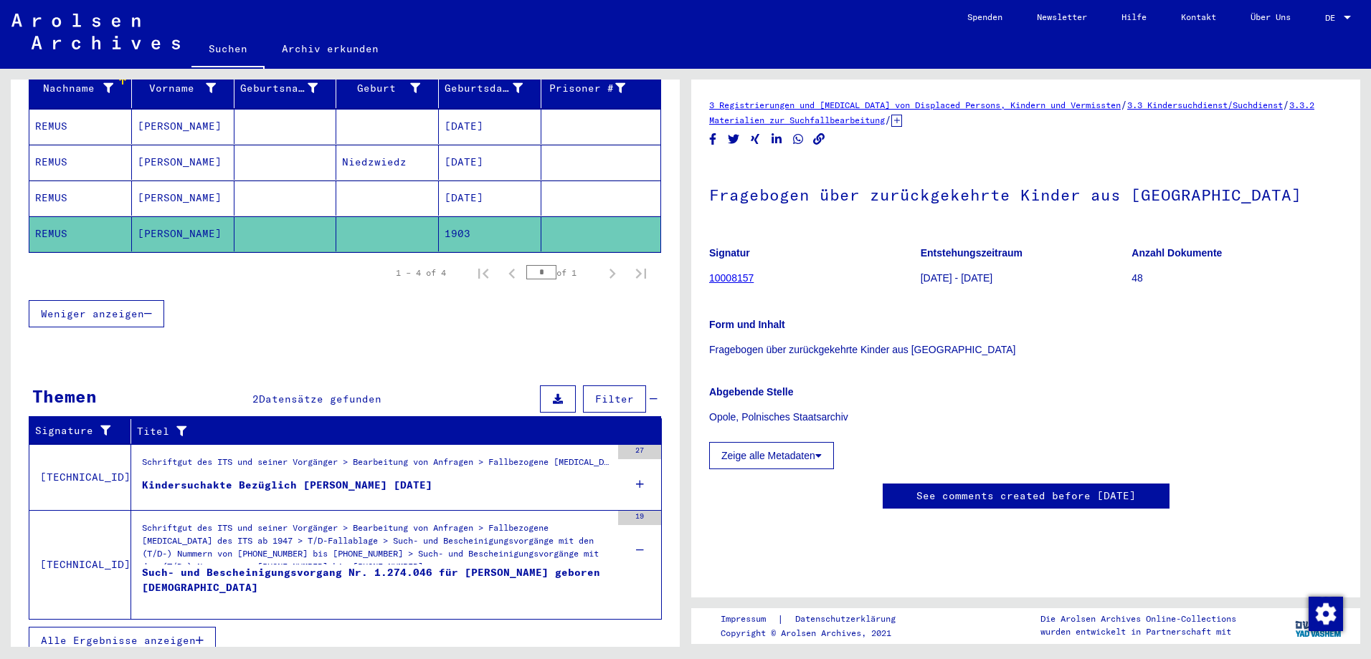
click at [245, 478] on div "Kindersuchakte Bezüglich [PERSON_NAME] [DATE]" at bounding box center [287, 485] width 290 height 15
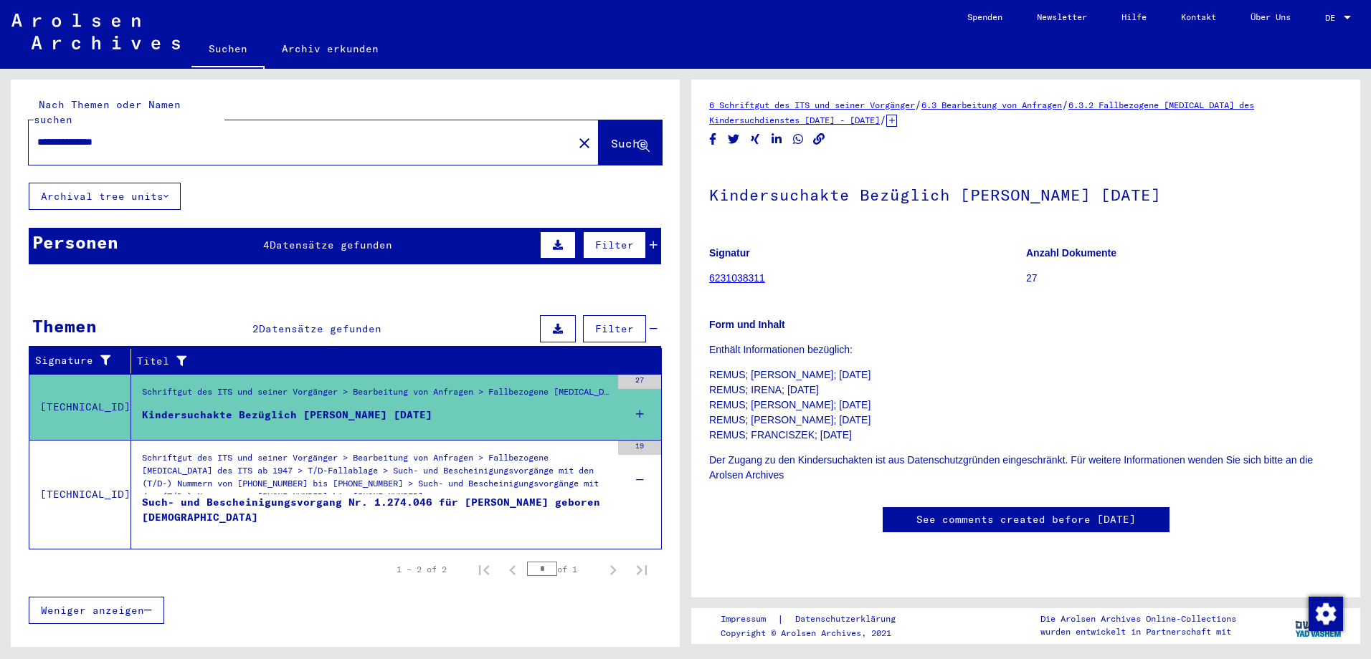
click at [480, 468] on div "Schriftgut des ITS und seiner Vorgänger > Bearbeitung von Anfragen > Fallbezoge…" at bounding box center [376, 477] width 469 height 50
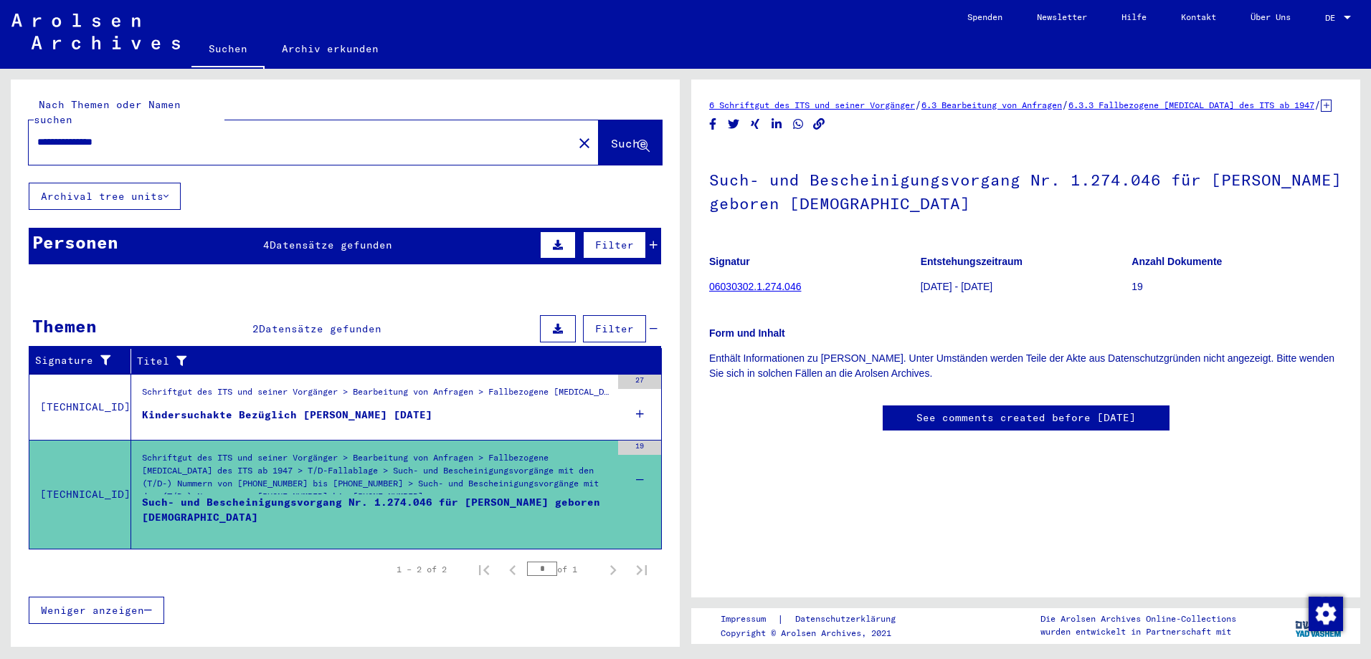
click at [432, 408] on div "Kindersuchakte Bezüglich [PERSON_NAME] [DATE]" at bounding box center [287, 415] width 290 height 15
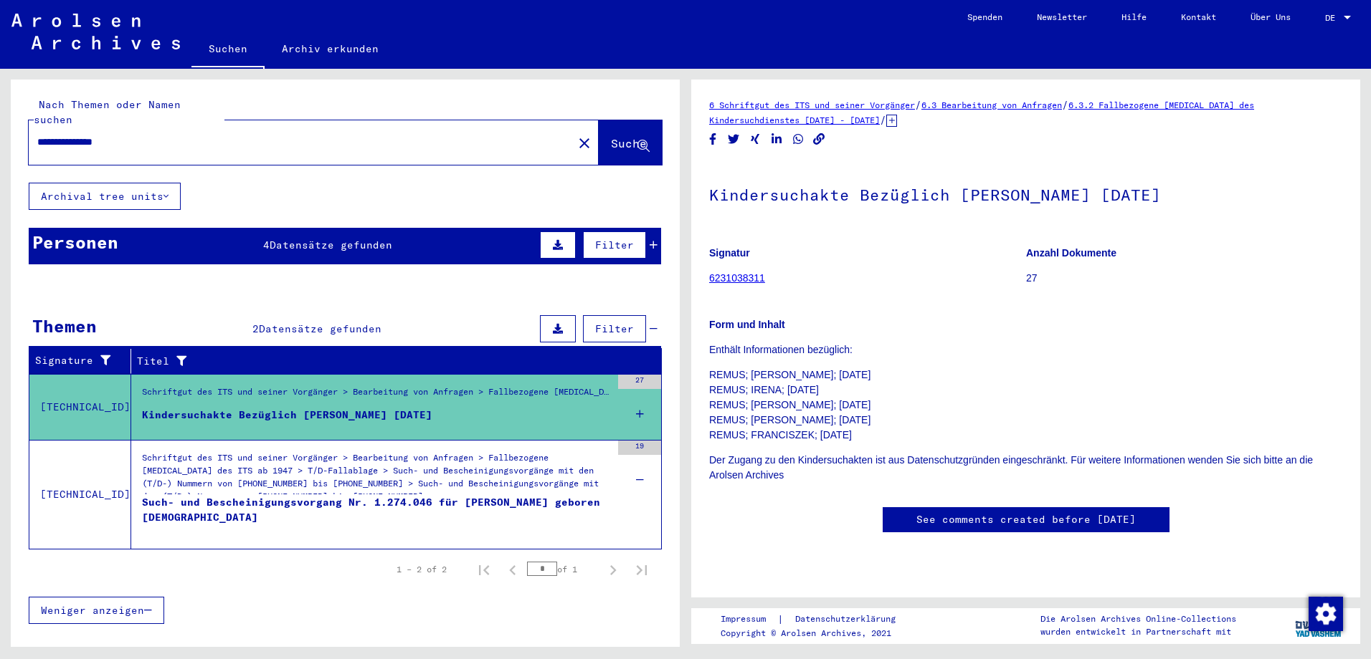
click at [322, 495] on div "Such- und Bescheinigungsvorgang Nr. 1.274.046 für [PERSON_NAME] geboren [DEMOGR…" at bounding box center [376, 516] width 469 height 43
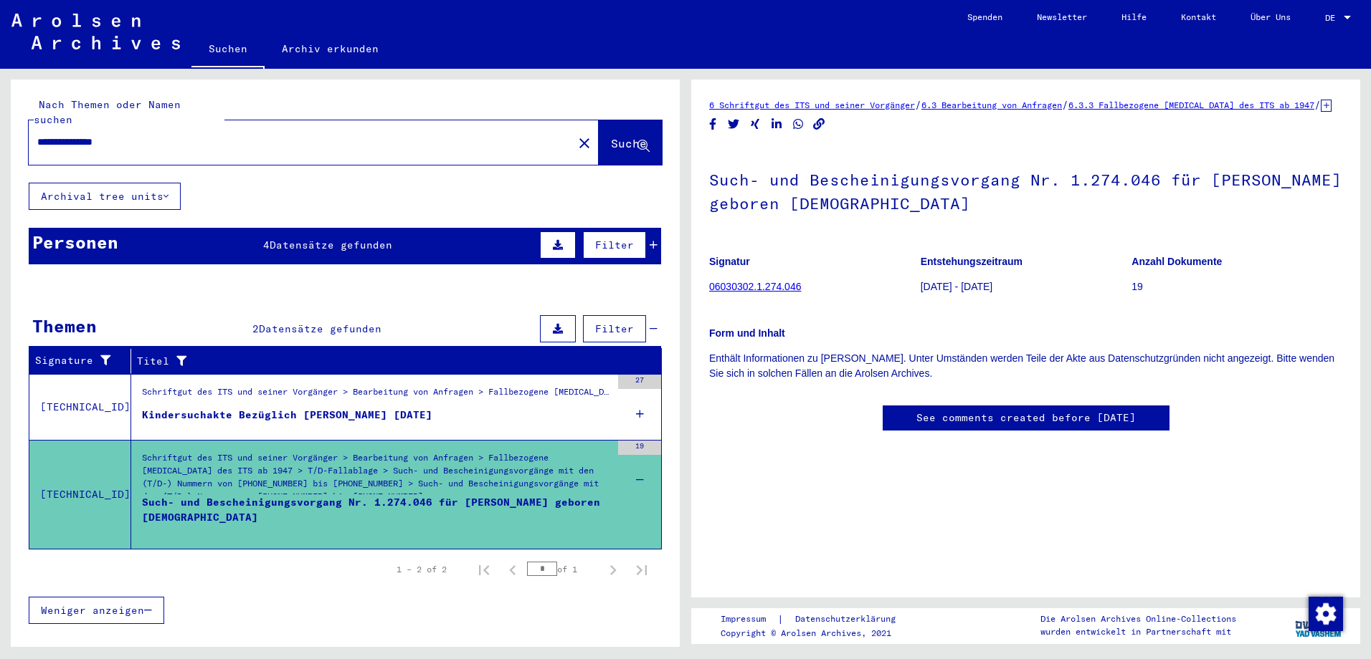
click at [932, 295] on p "[DATE] - [DATE]" at bounding box center [1025, 287] width 211 height 15
click at [269, 386] on div "Schriftgut des ITS und seiner Vorgänger > Bearbeitung von Anfragen > Fallbezoge…" at bounding box center [376, 396] width 469 height 20
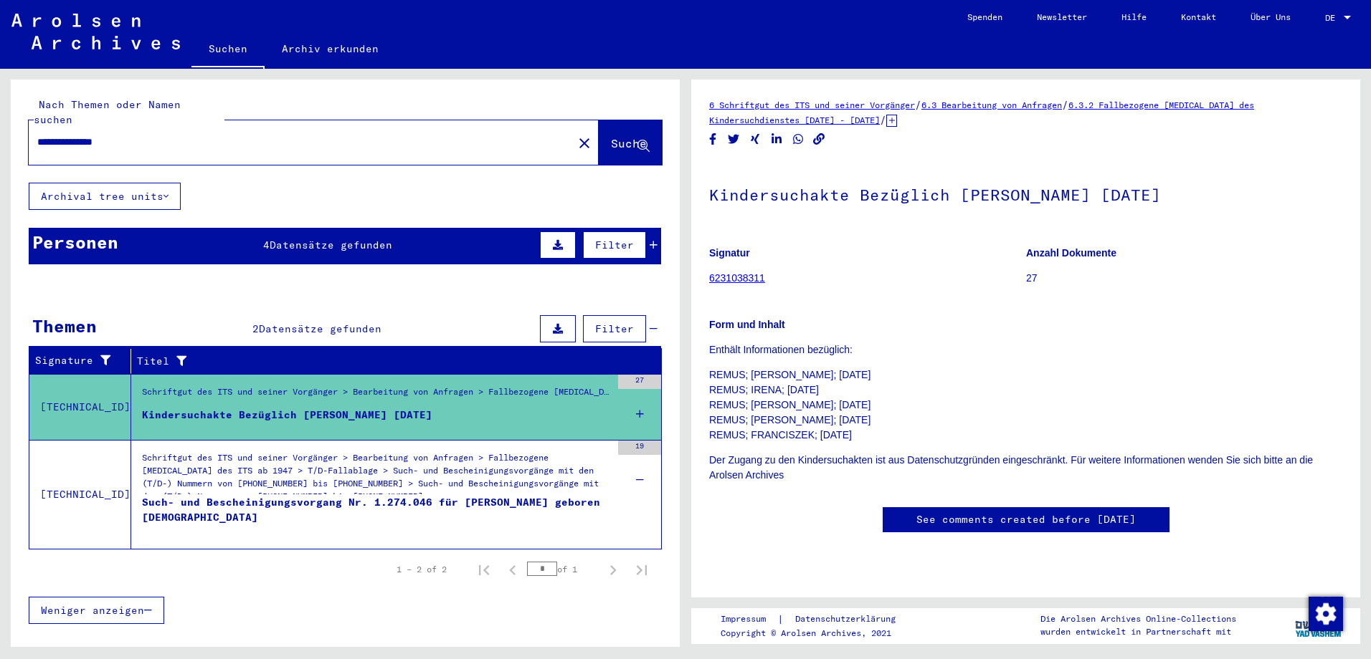
click at [750, 279] on link "6231038311" at bounding box center [737, 277] width 56 height 11
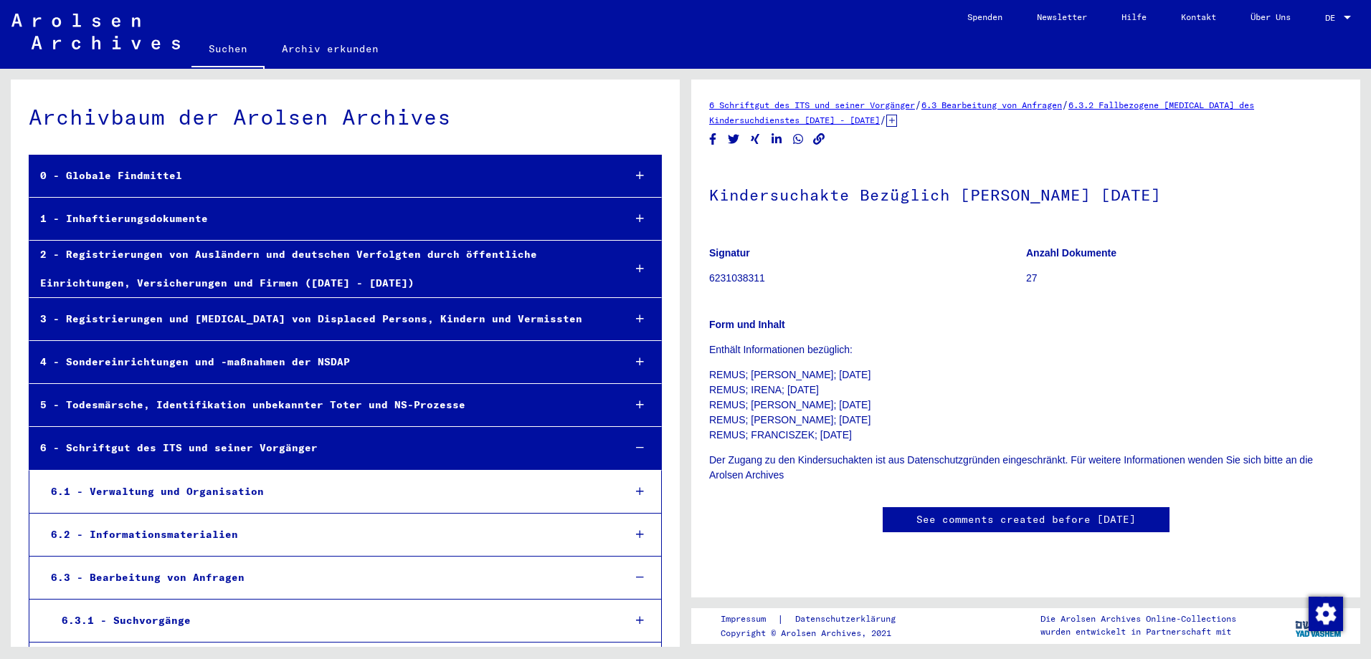
scroll to position [61669, 0]
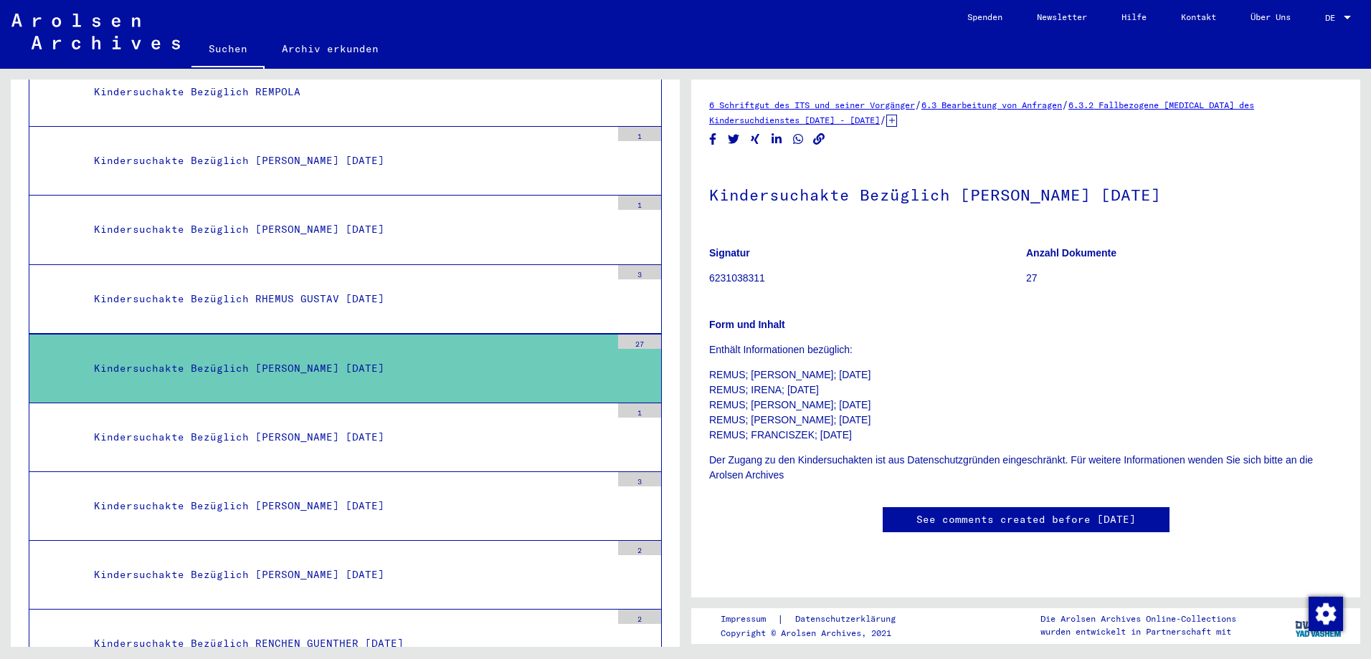
click at [357, 364] on div "Kindersuchakte Bezüglich [PERSON_NAME] [DATE]" at bounding box center [347, 369] width 528 height 28
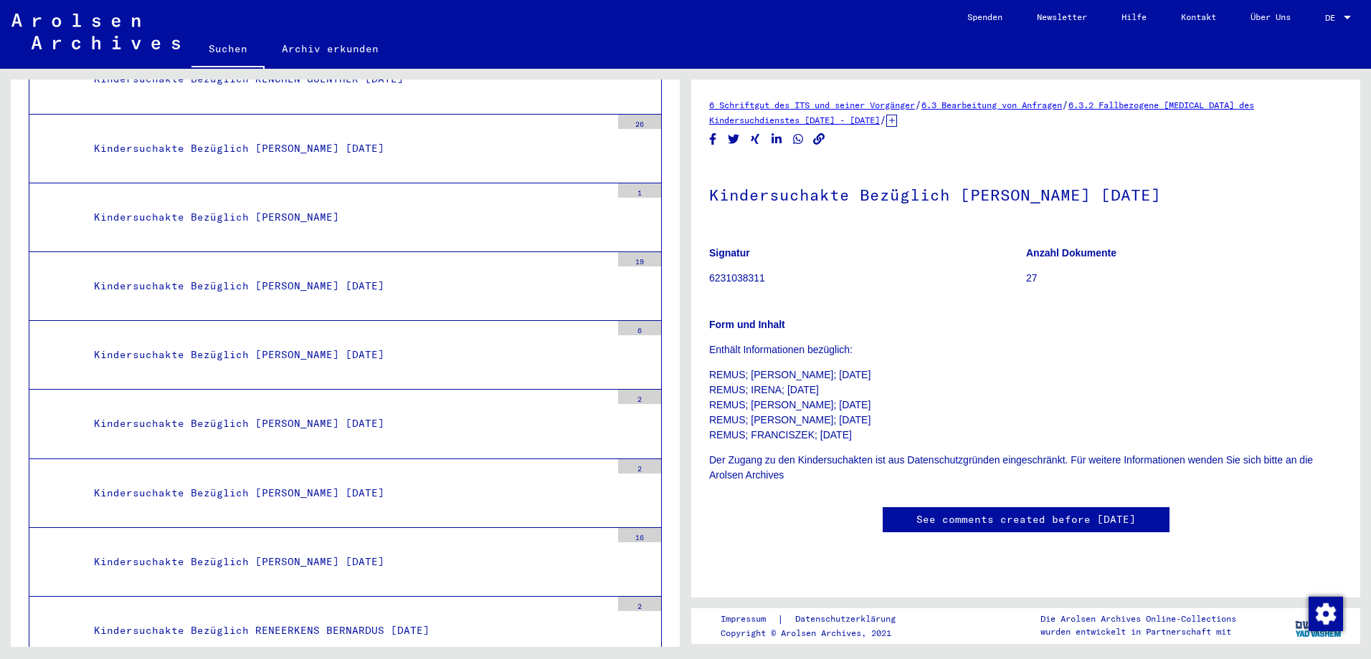
scroll to position [62243, 0]
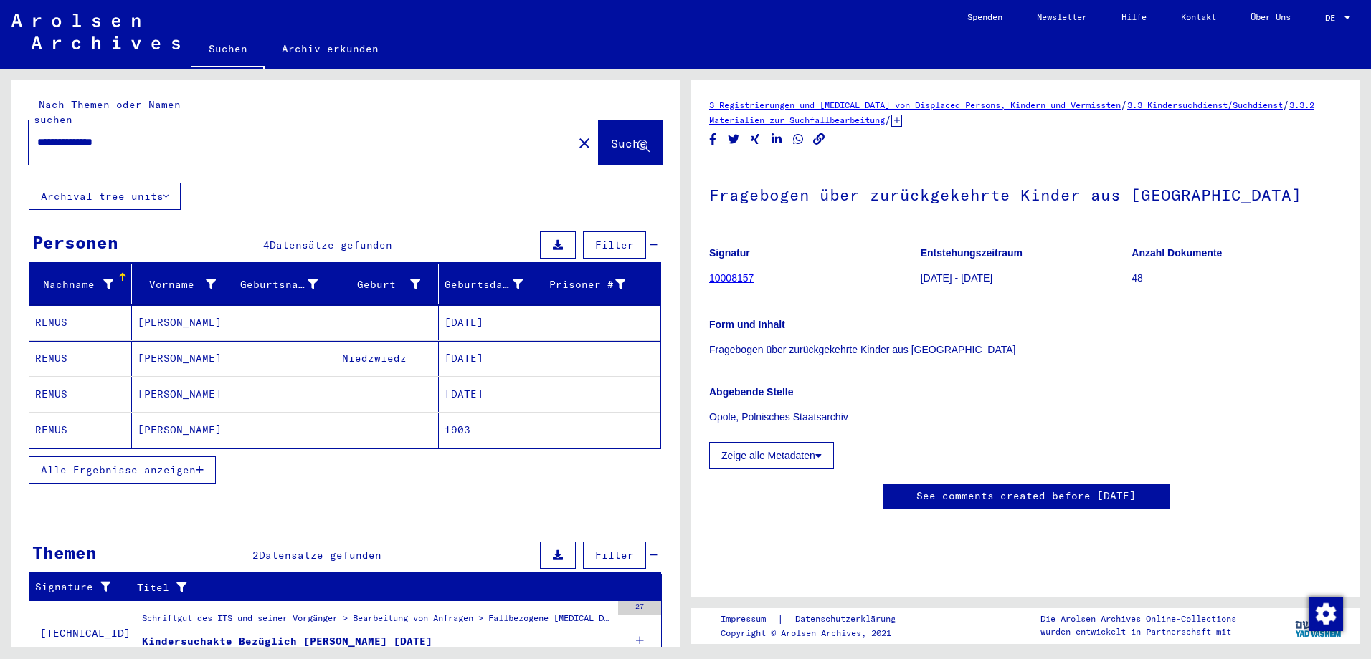
click at [183, 310] on mat-cell "[PERSON_NAME]" at bounding box center [183, 322] width 103 height 35
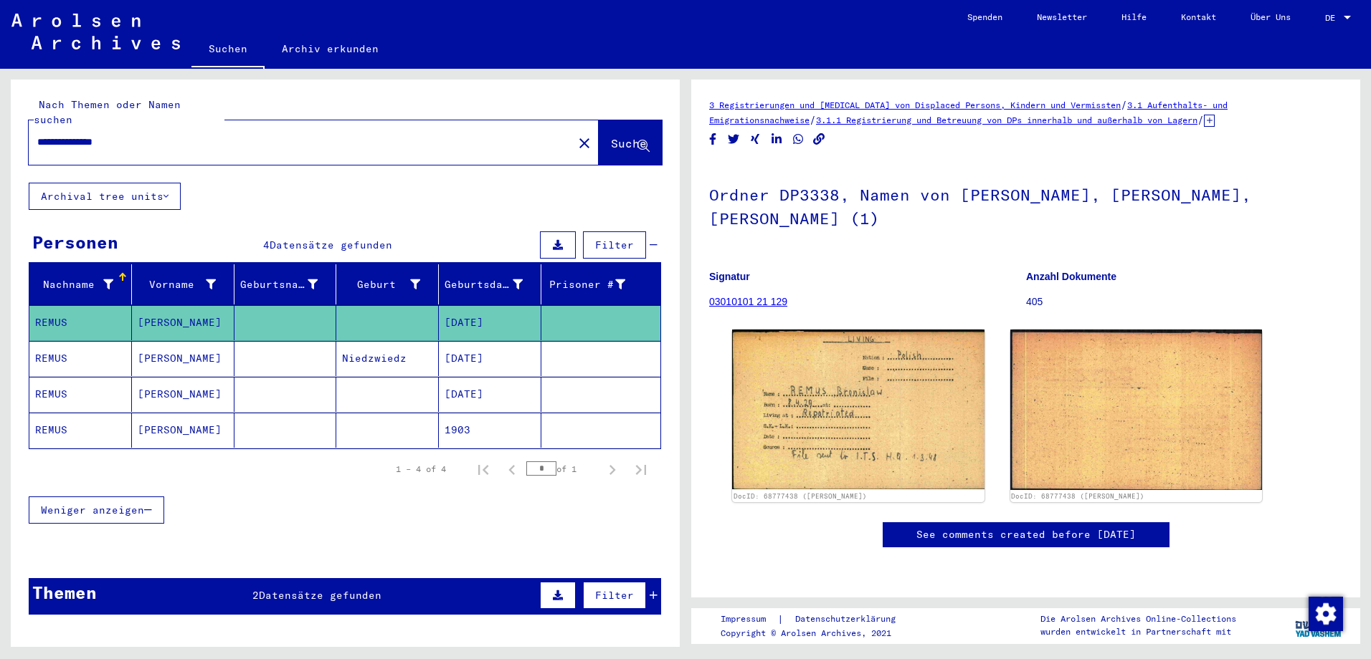
click at [510, 350] on mat-cell "[DATE]" at bounding box center [490, 358] width 103 height 35
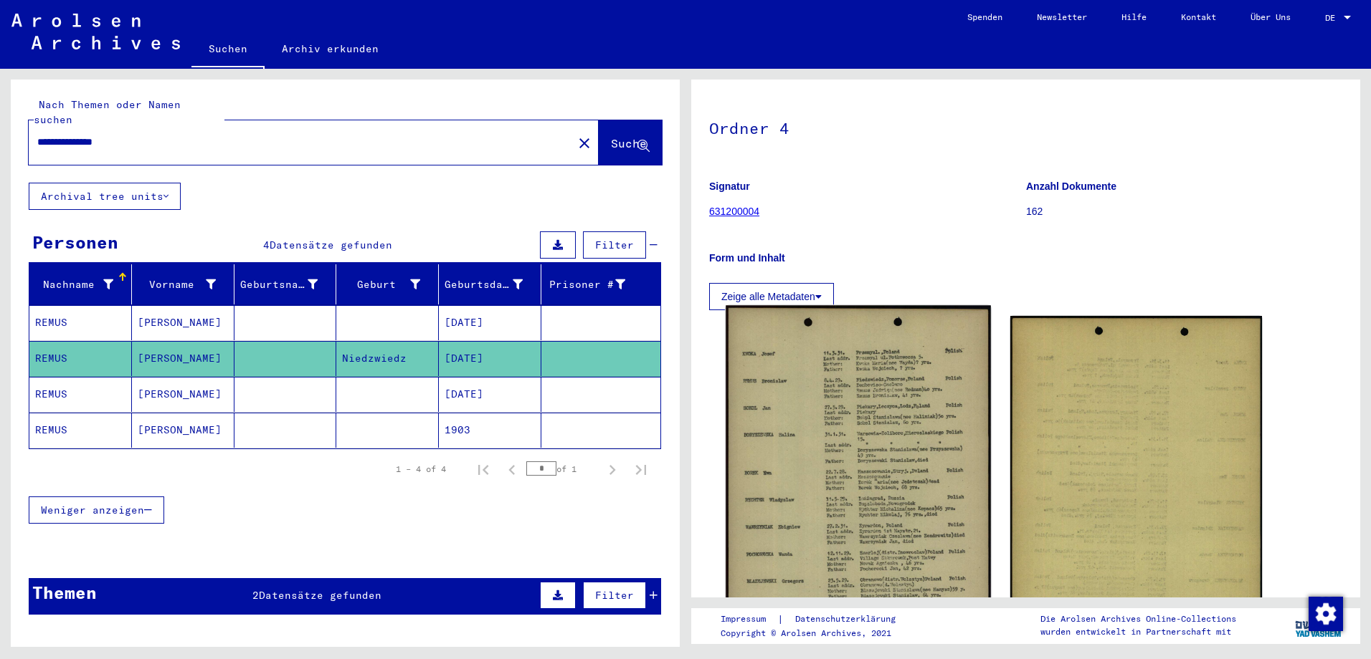
scroll to position [143, 0]
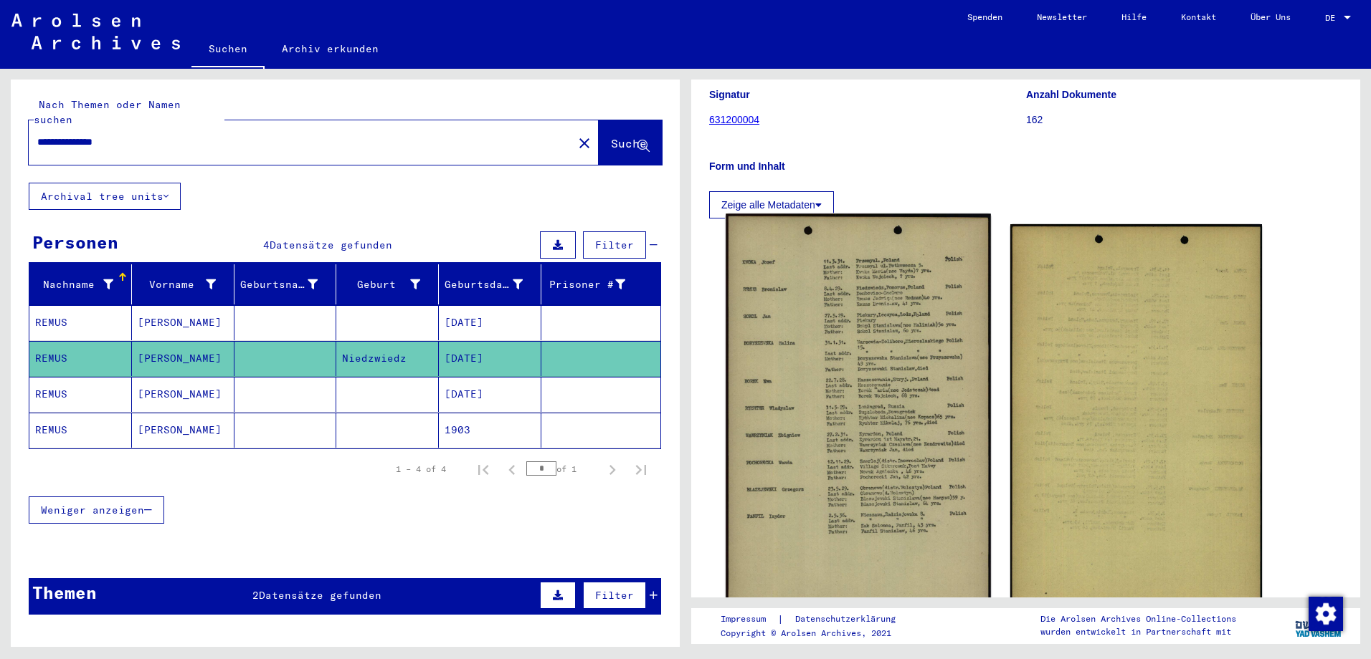
click at [874, 387] on img at bounding box center [857, 428] width 264 height 429
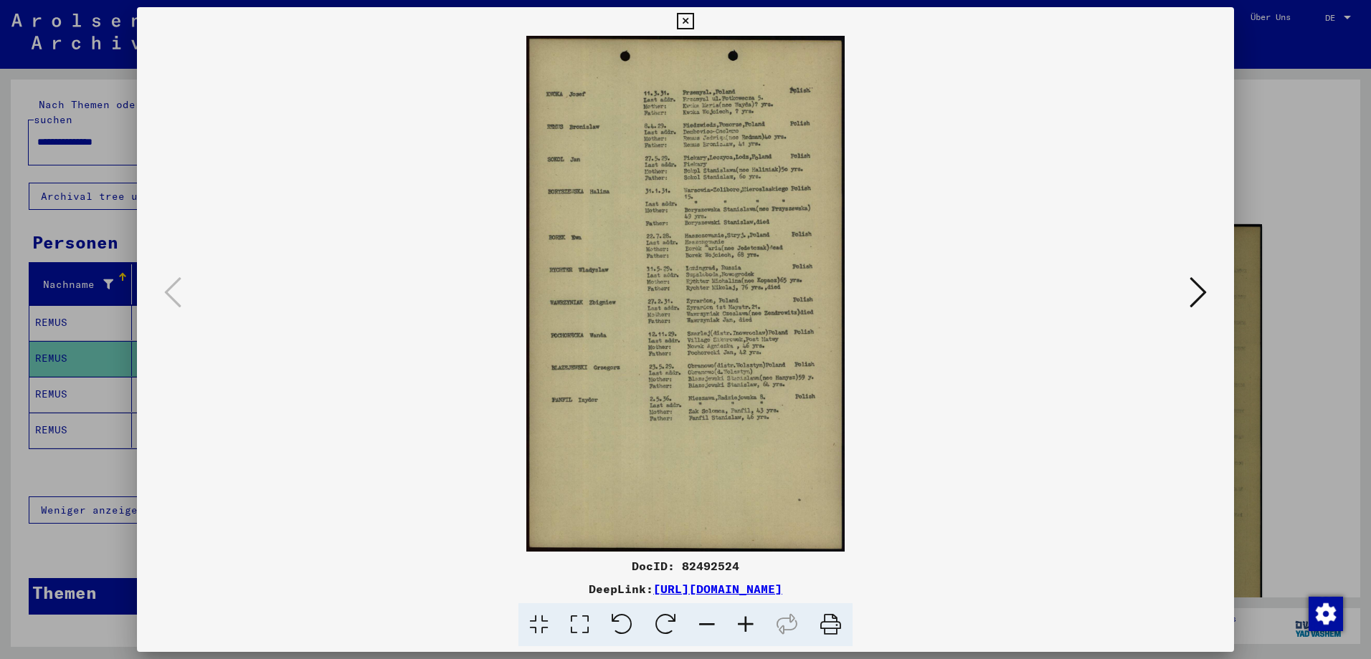
click at [745, 619] on icon at bounding box center [745, 626] width 39 height 44
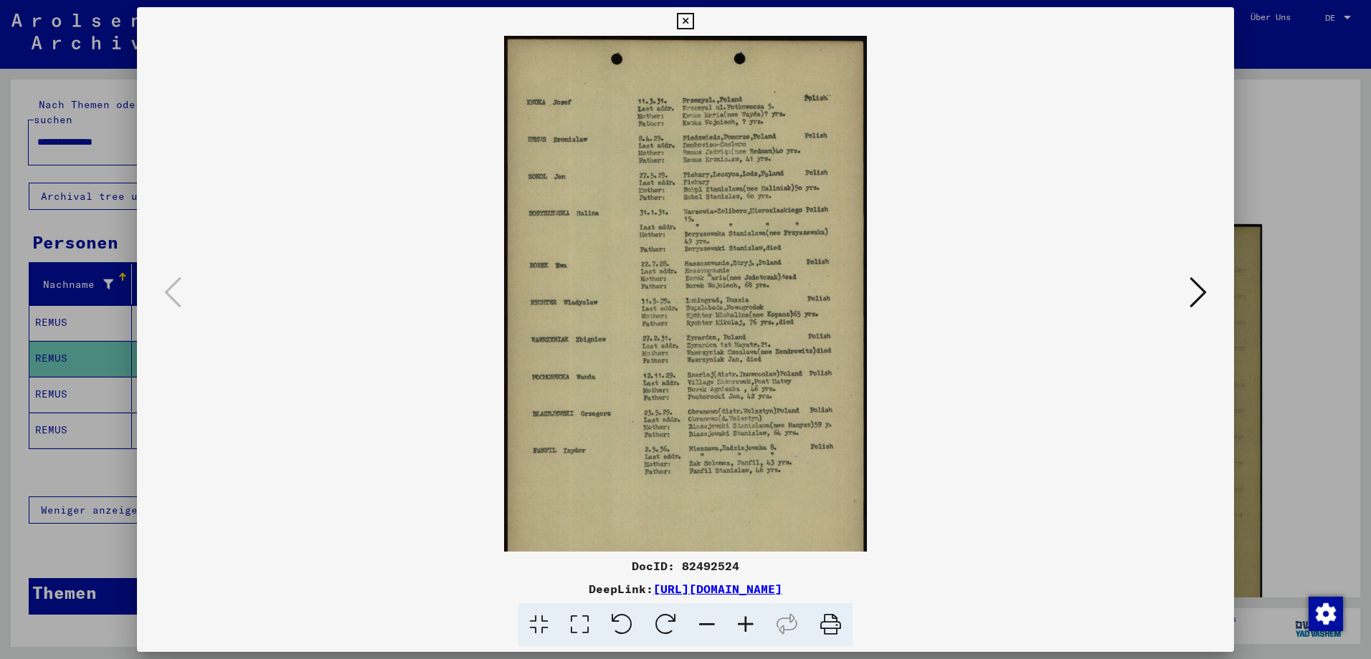
click at [745, 619] on icon at bounding box center [745, 626] width 39 height 44
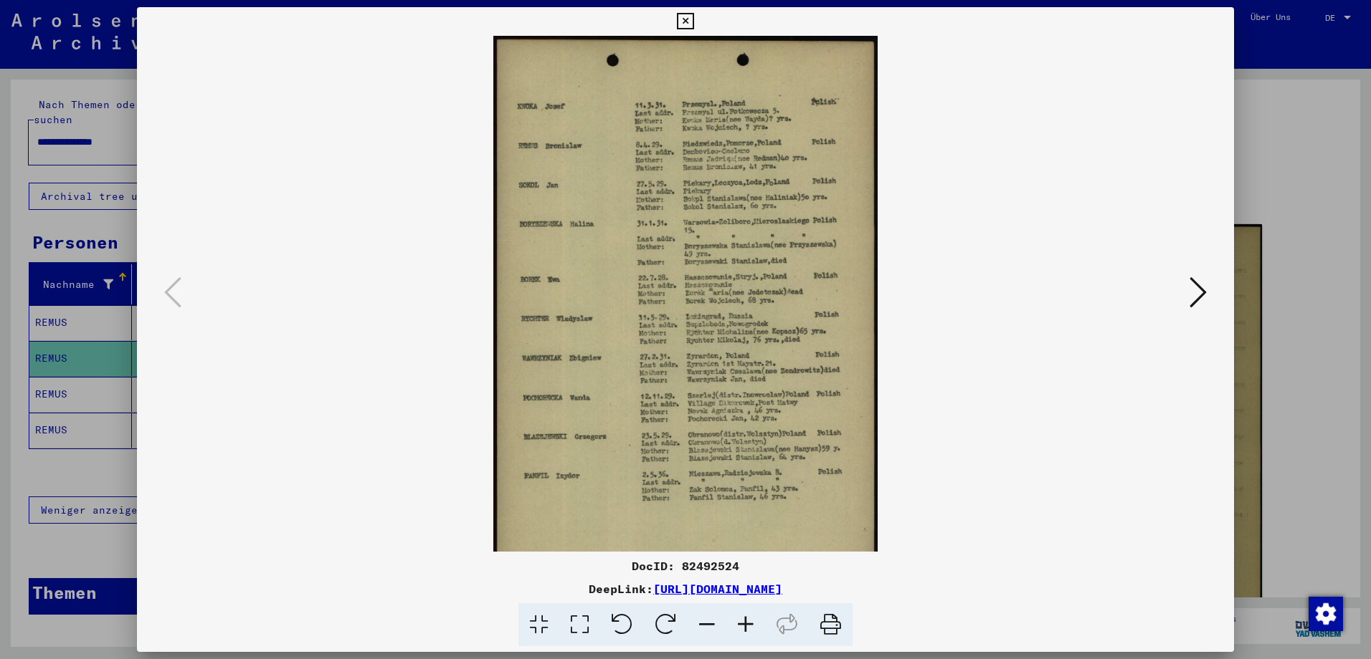
click at [745, 619] on icon at bounding box center [745, 626] width 39 height 44
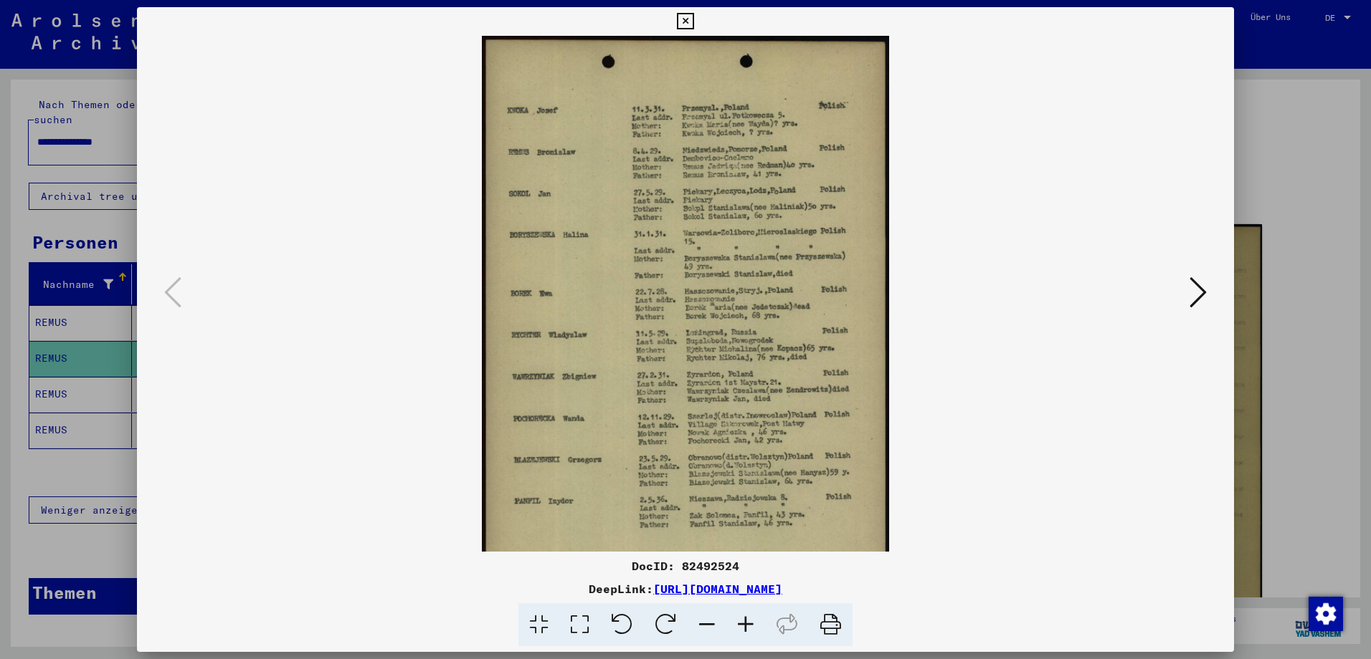
click at [745, 619] on icon at bounding box center [745, 626] width 39 height 44
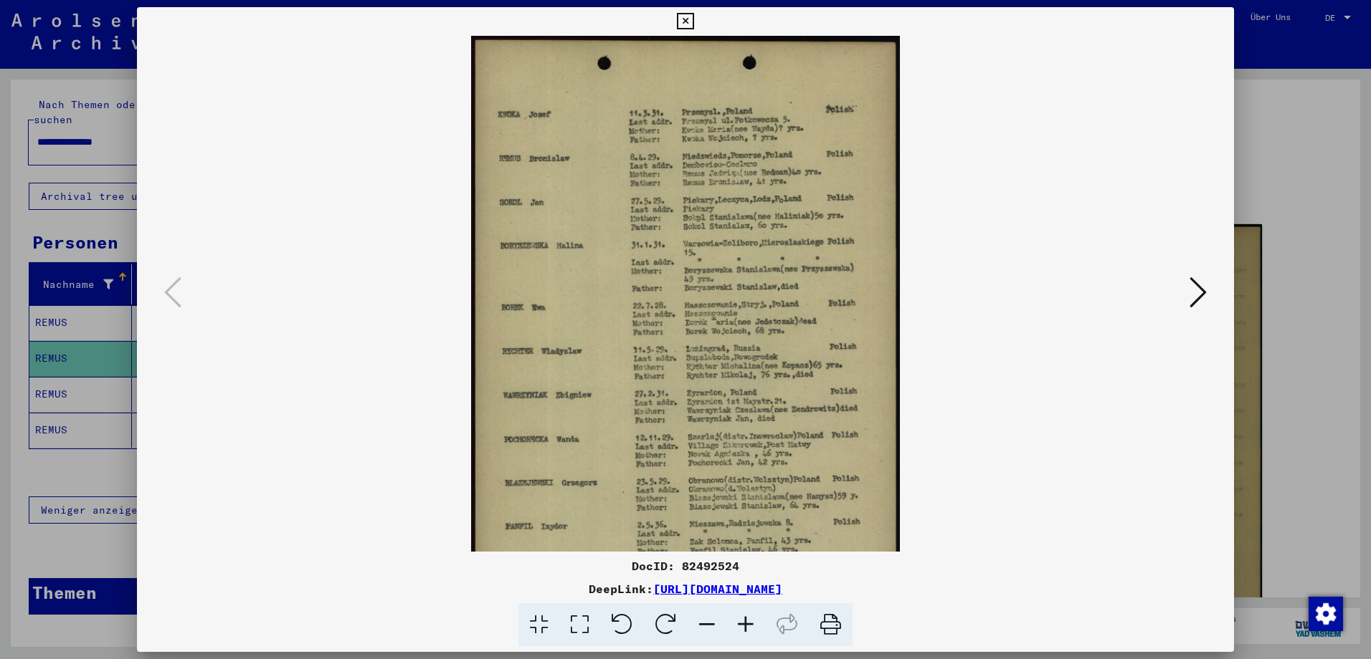
click at [745, 619] on icon at bounding box center [745, 626] width 39 height 44
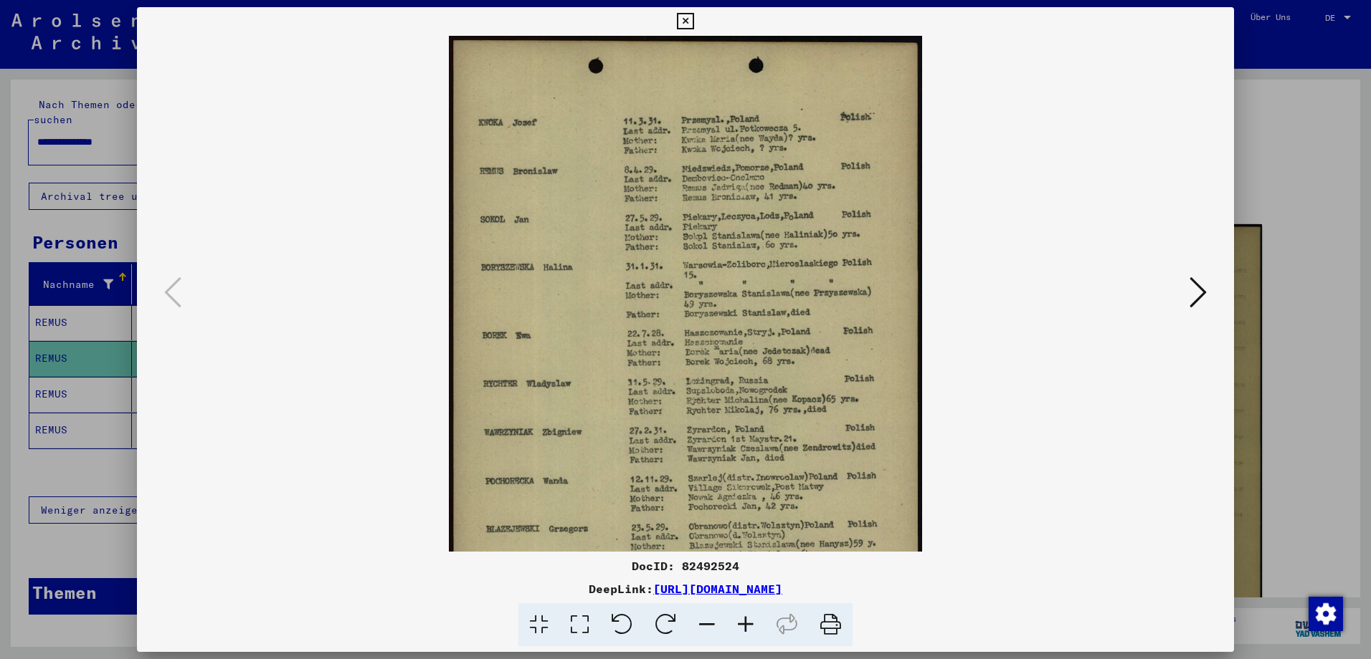
click at [745, 619] on icon at bounding box center [745, 626] width 39 height 44
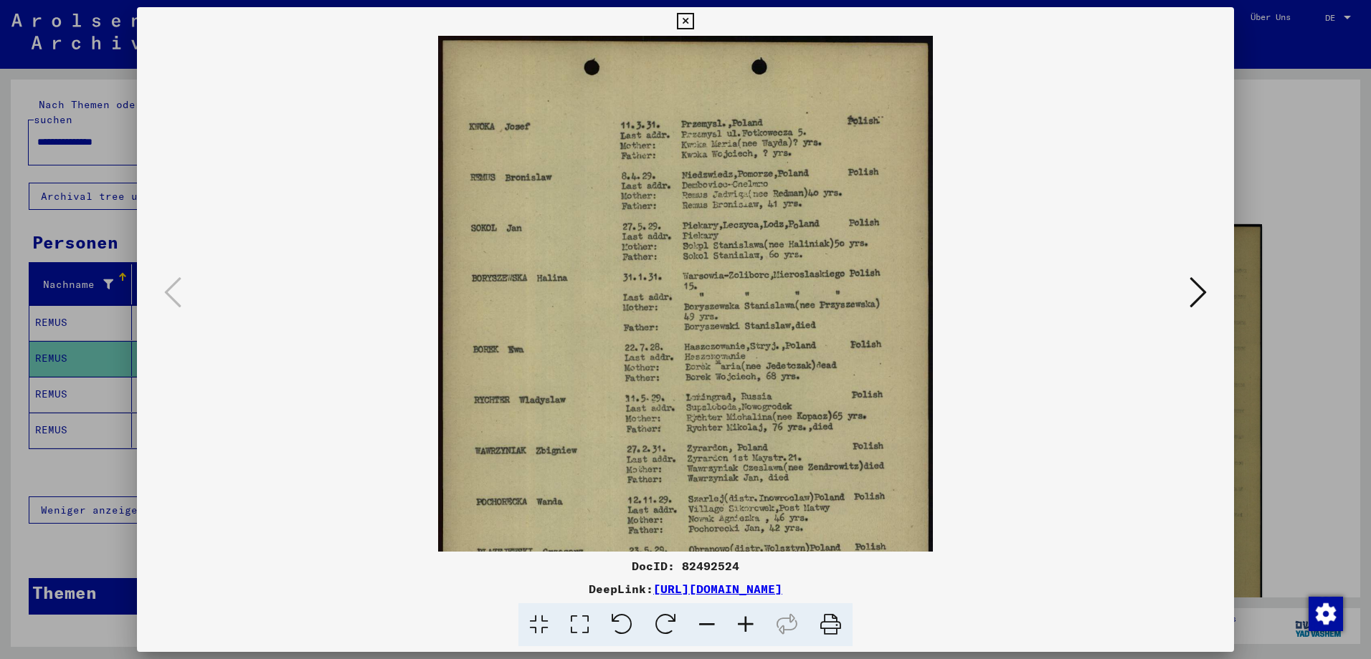
click at [745, 619] on icon at bounding box center [745, 626] width 39 height 44
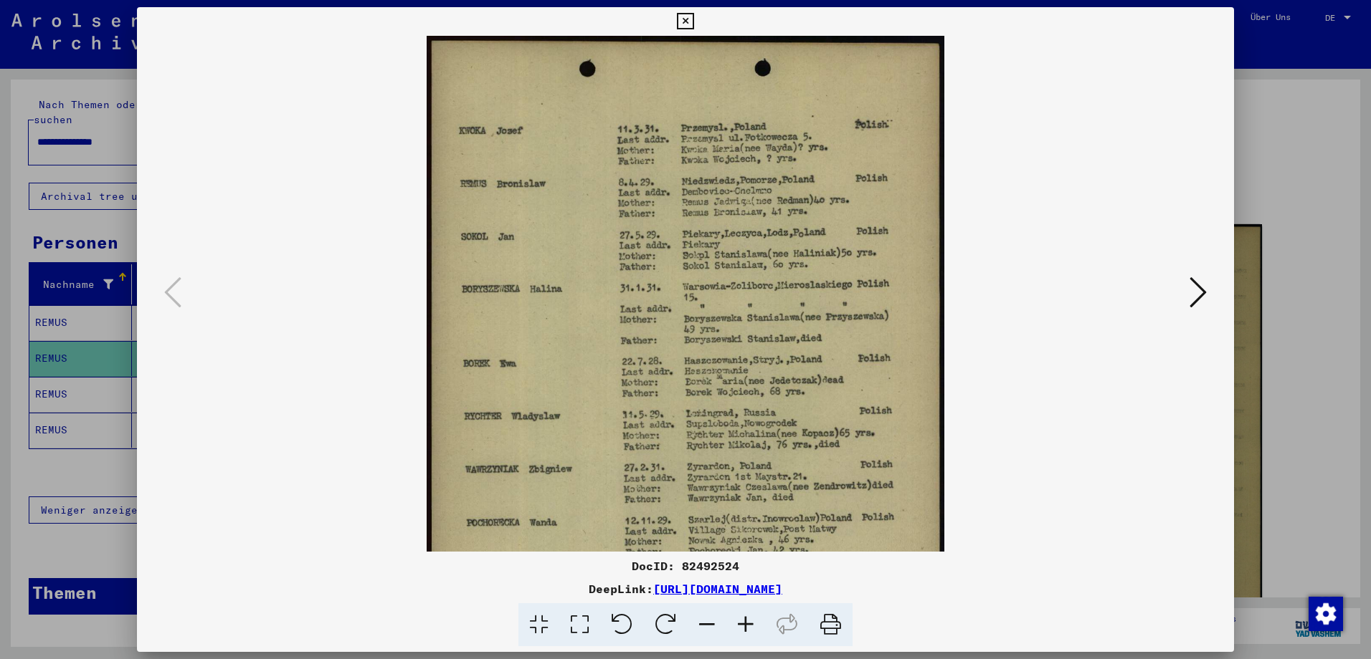
click at [745, 619] on icon at bounding box center [745, 626] width 39 height 44
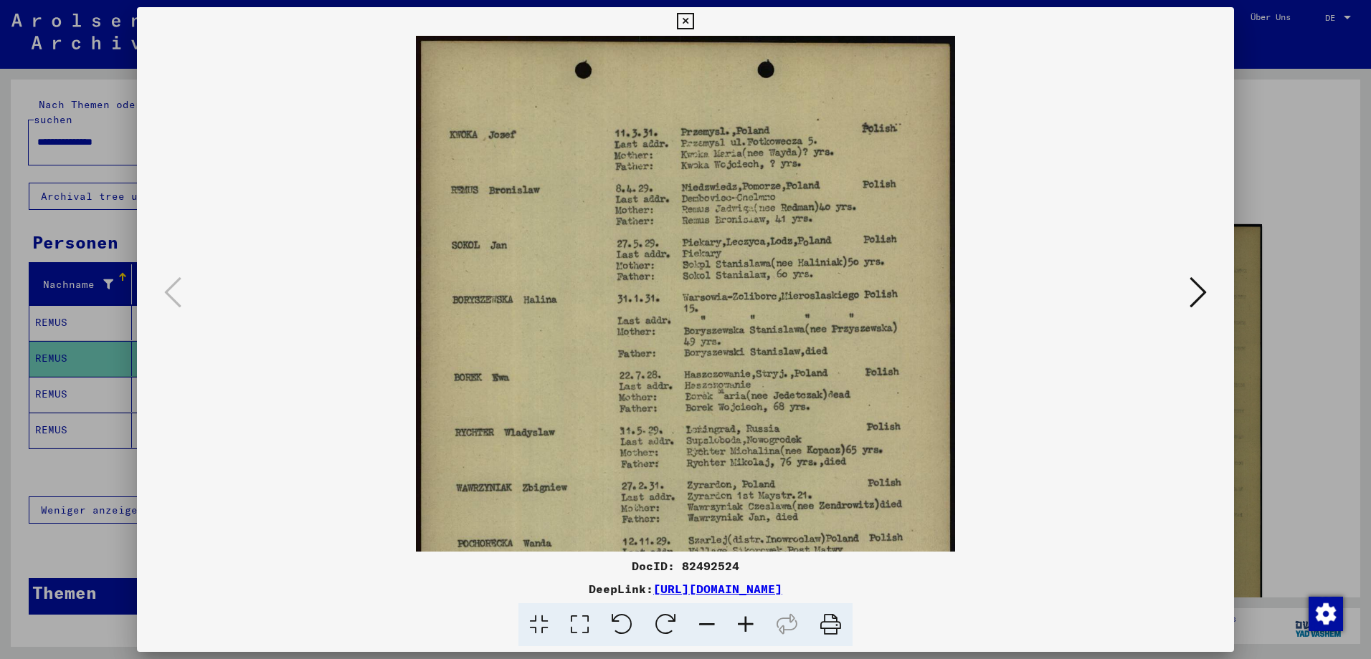
click at [1207, 287] on button at bounding box center [1198, 293] width 26 height 41
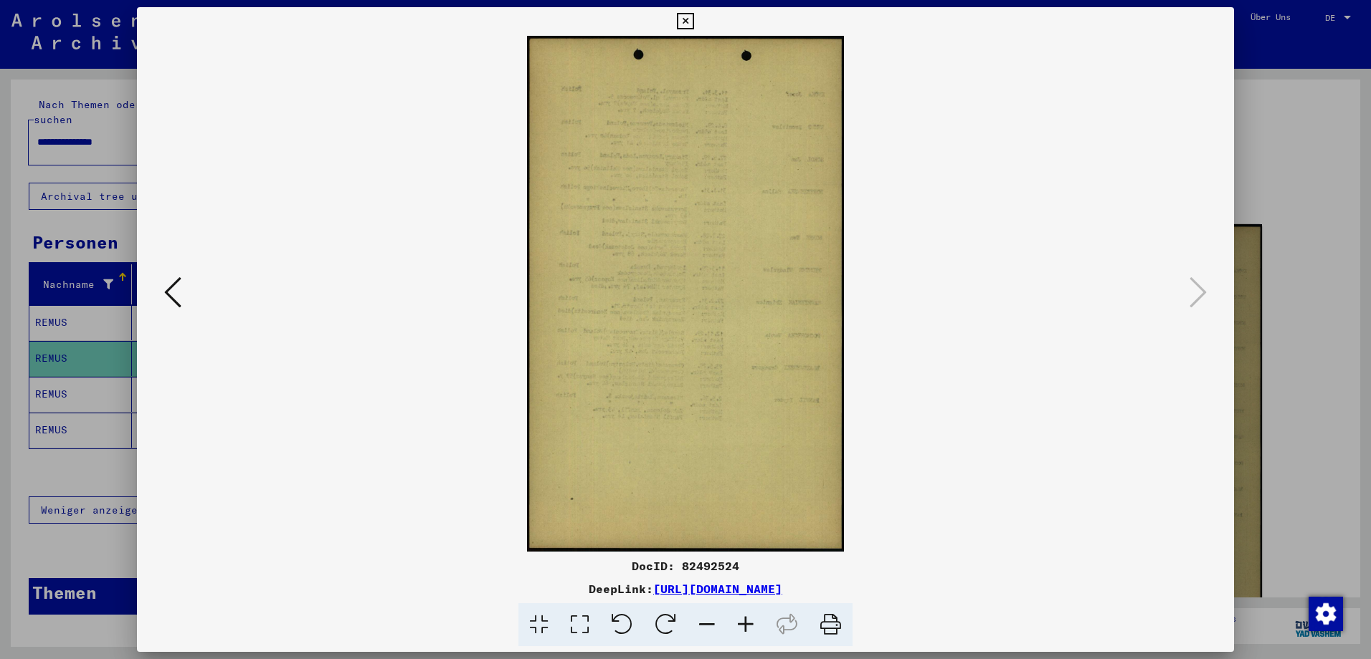
click at [179, 305] on icon at bounding box center [172, 292] width 17 height 34
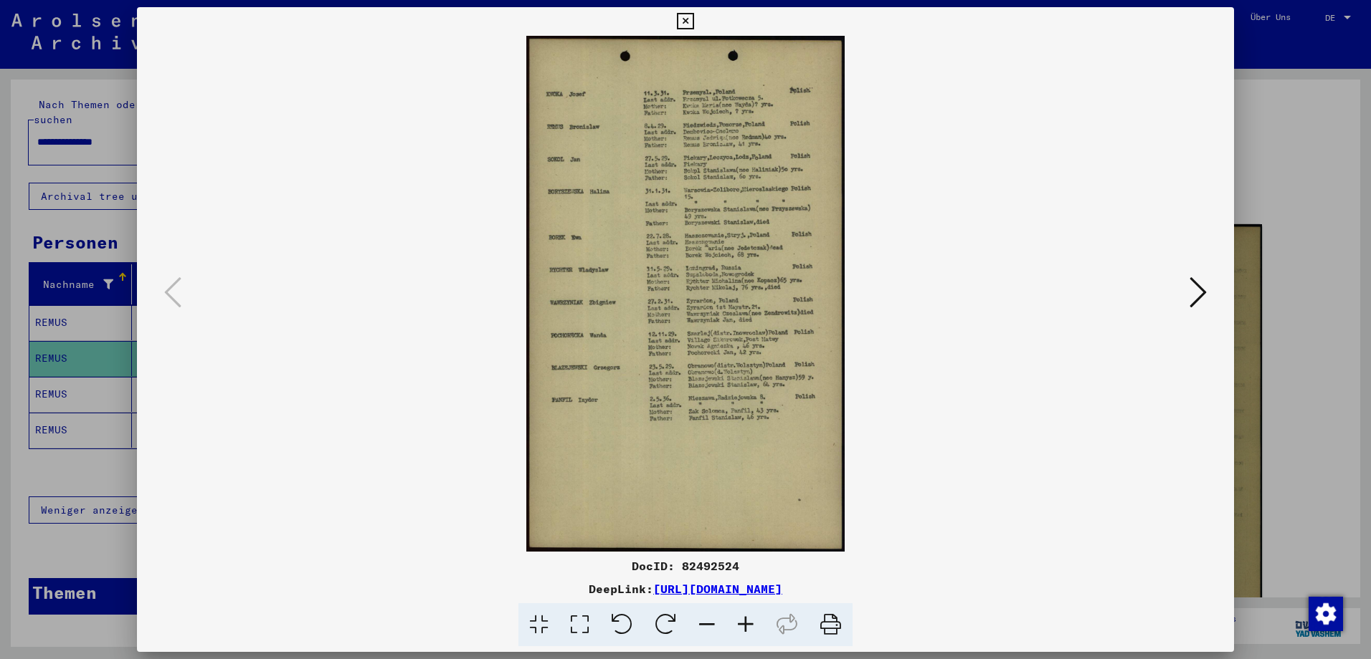
click at [679, 15] on icon at bounding box center [685, 21] width 16 height 17
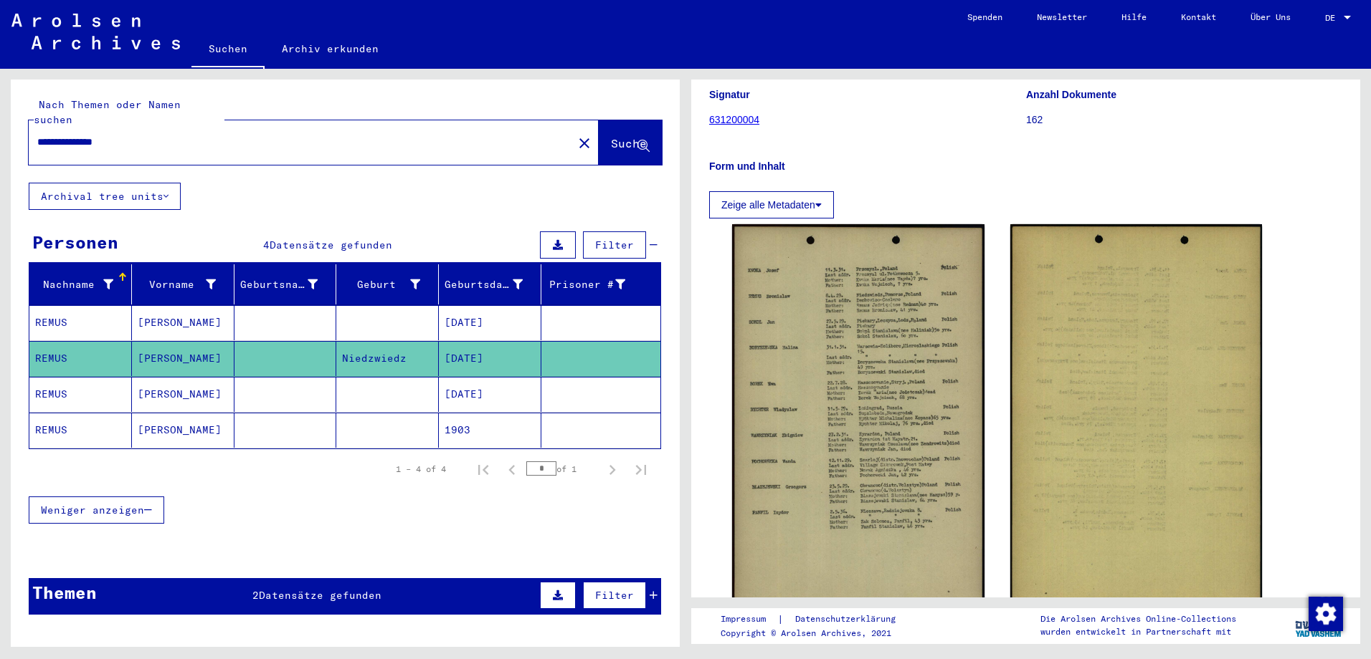
click at [229, 377] on mat-cell "[PERSON_NAME]" at bounding box center [183, 394] width 103 height 35
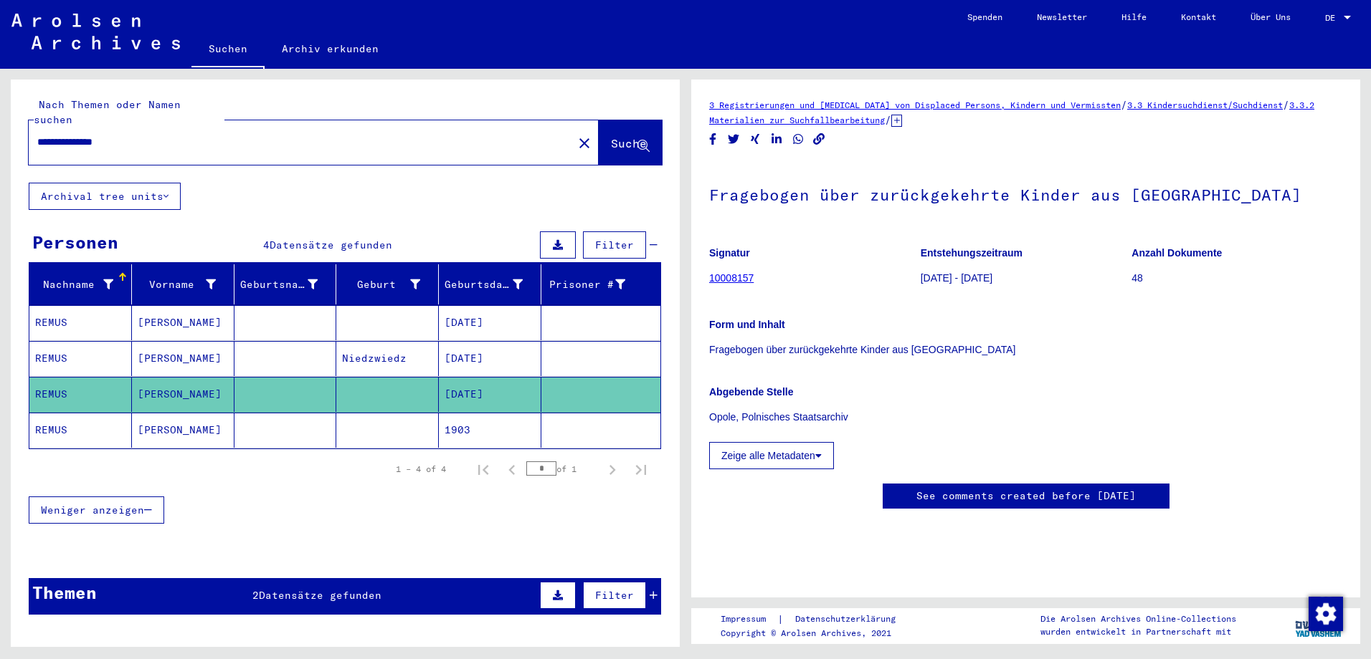
click at [205, 414] on mat-cell "[PERSON_NAME]" at bounding box center [183, 430] width 103 height 35
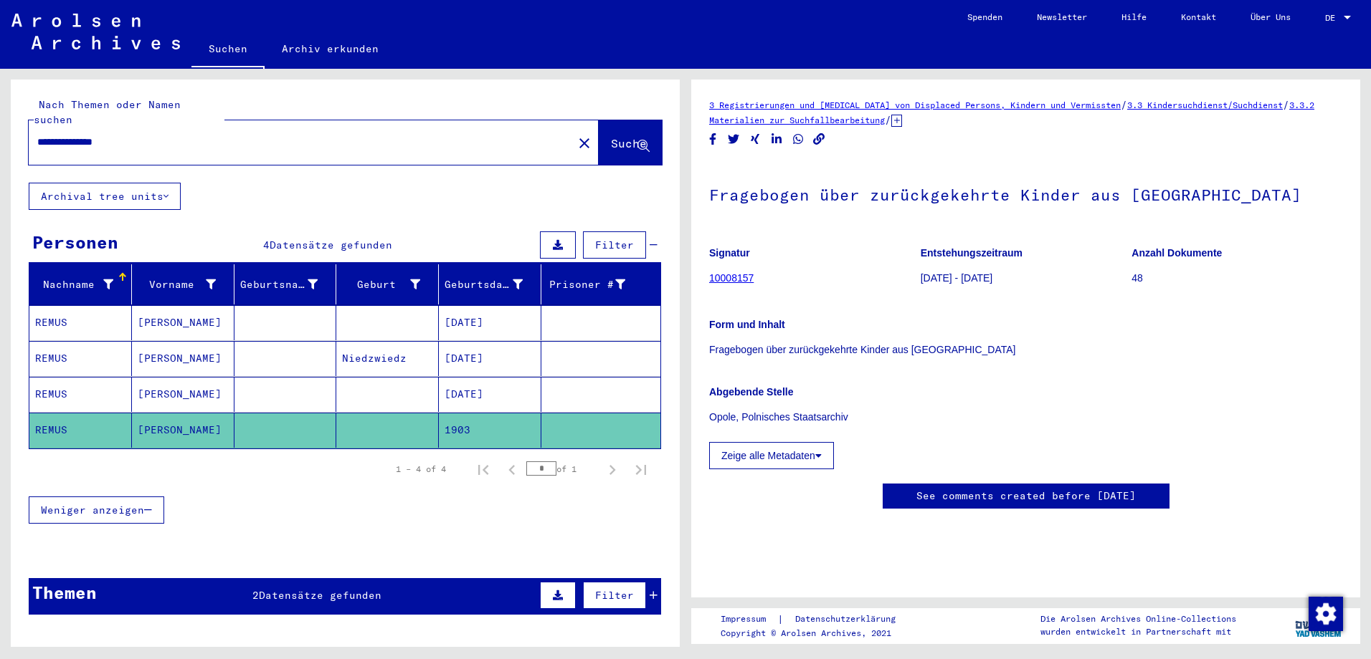
click at [204, 413] on mat-cell "[PERSON_NAME]" at bounding box center [183, 430] width 103 height 35
click at [201, 421] on mat-cell "[PERSON_NAME]" at bounding box center [183, 430] width 103 height 35
click at [238, 394] on mat-cell at bounding box center [285, 394] width 103 height 35
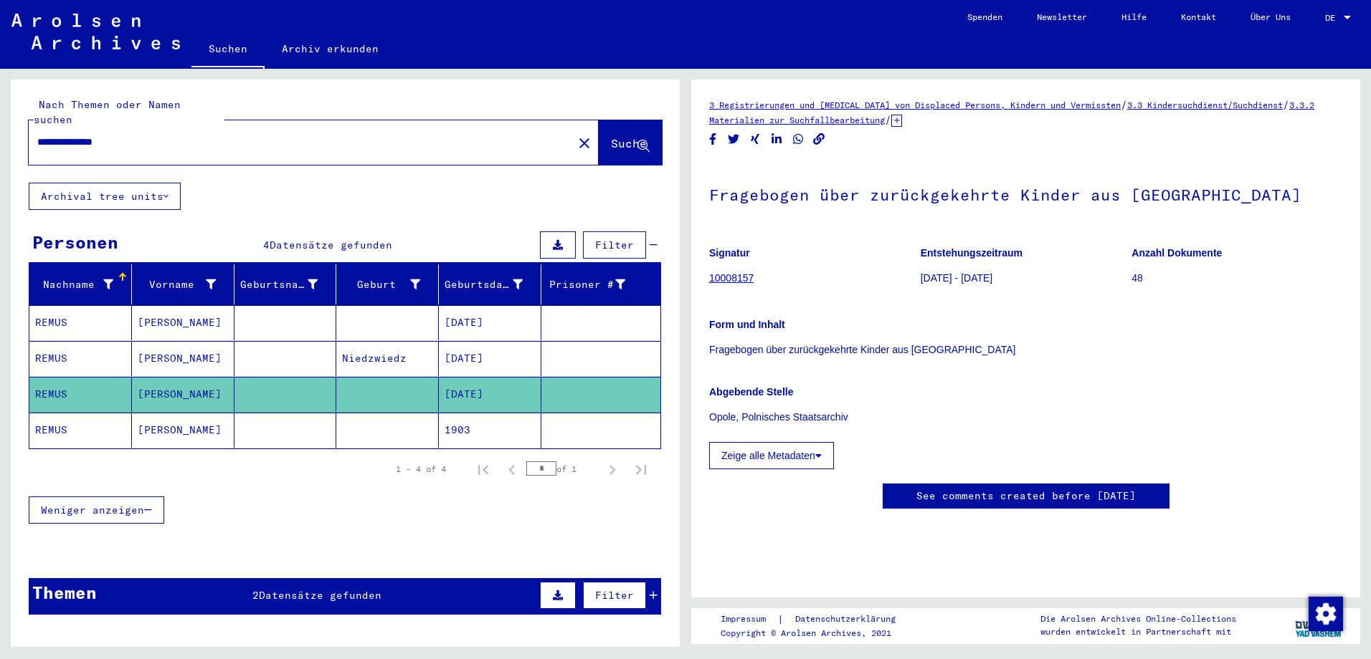
click at [234, 417] on mat-cell at bounding box center [285, 430] width 103 height 35
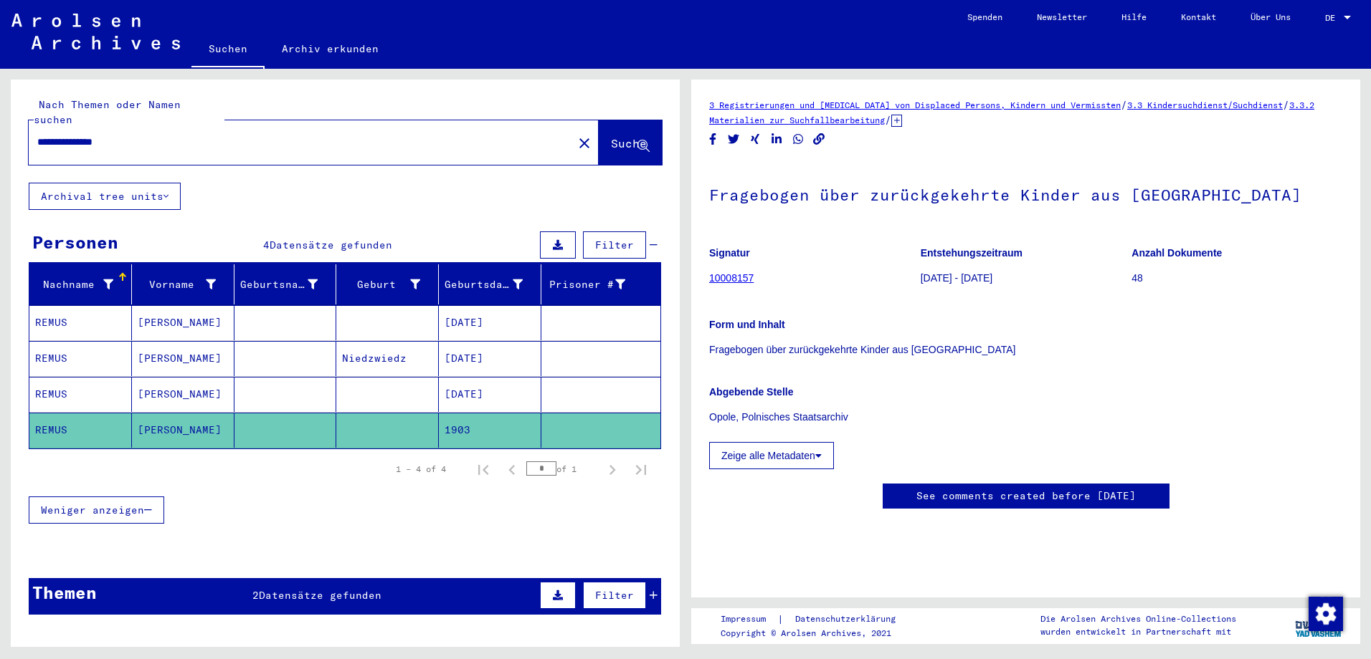
click at [146, 133] on div "**********" at bounding box center [296, 142] width 535 height 32
drag, startPoint x: 139, startPoint y: 128, endPoint x: 32, endPoint y: 128, distance: 107.5
click at [32, 128] on div "**********" at bounding box center [296, 142] width 535 height 32
type input "**********"
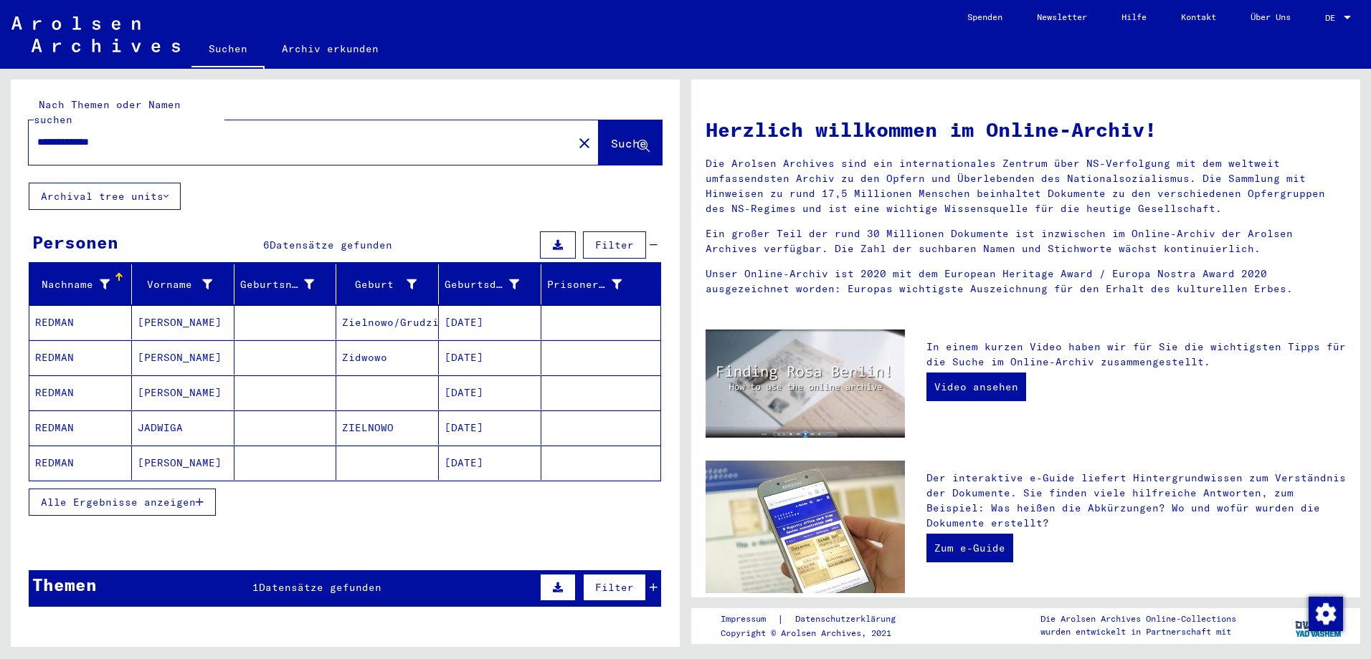
click at [280, 450] on mat-cell at bounding box center [285, 463] width 103 height 34
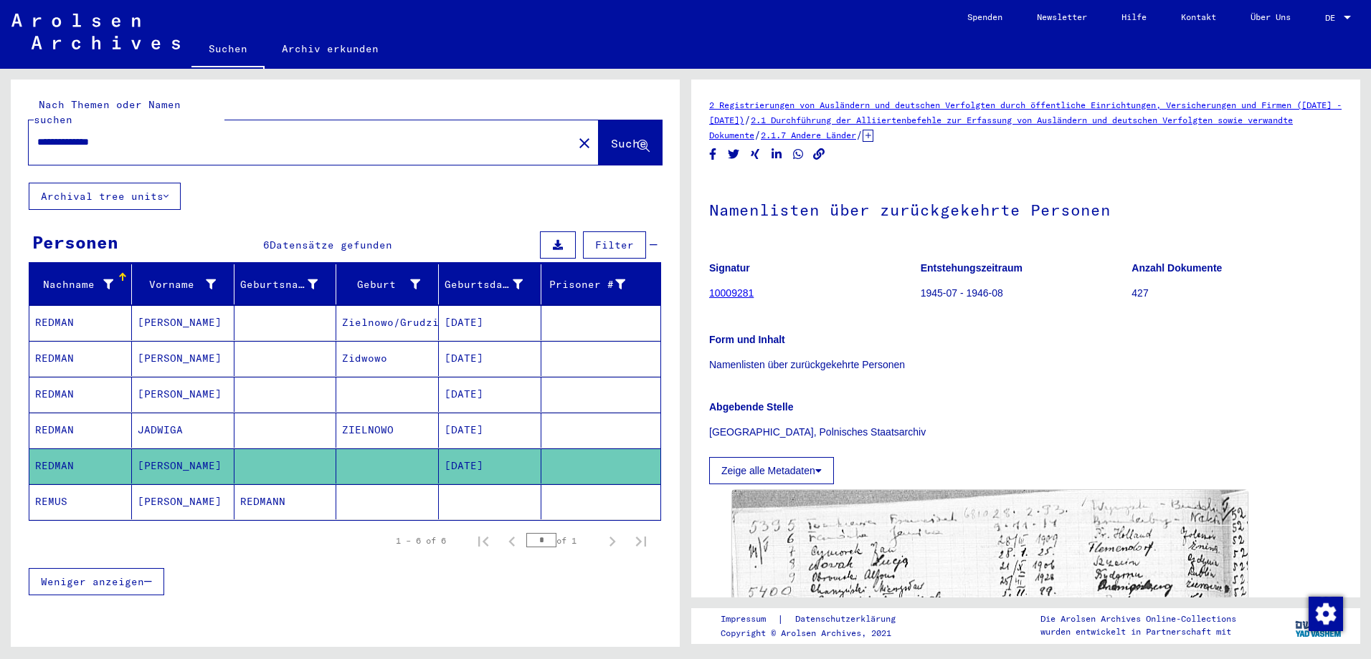
click at [272, 487] on mat-cell "REDMANN" at bounding box center [285, 502] width 103 height 35
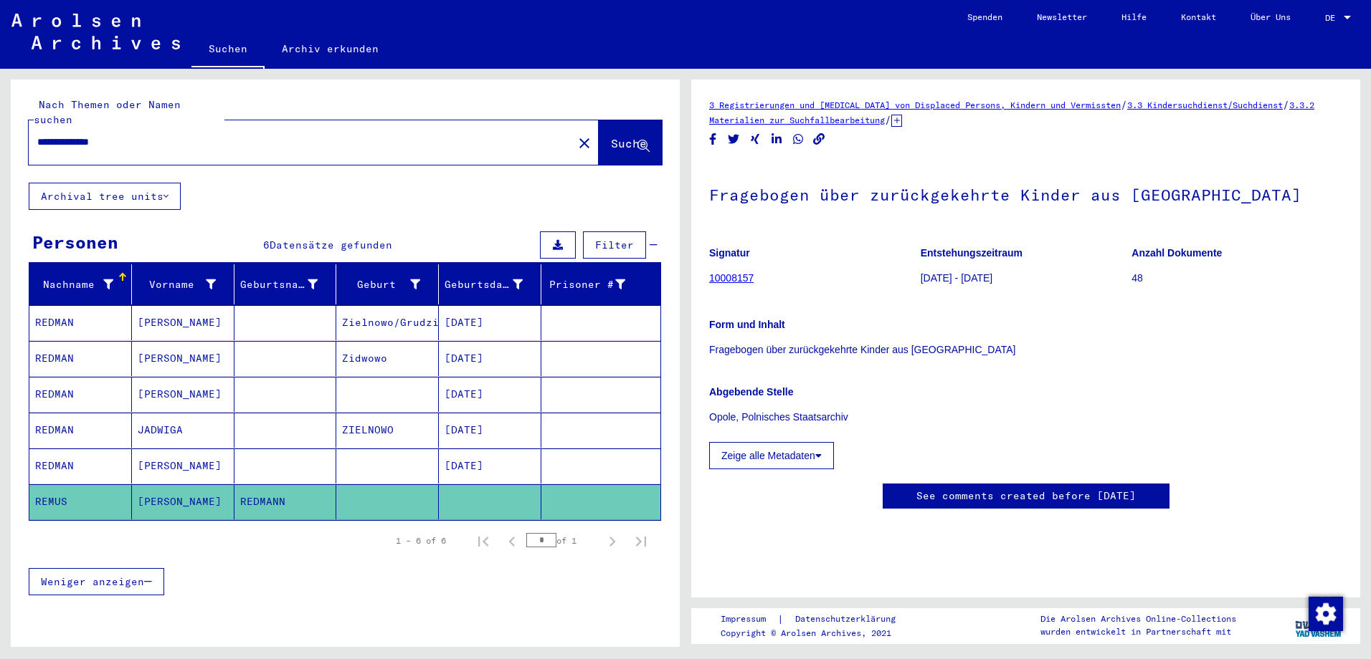
click at [280, 449] on mat-cell at bounding box center [285, 466] width 103 height 35
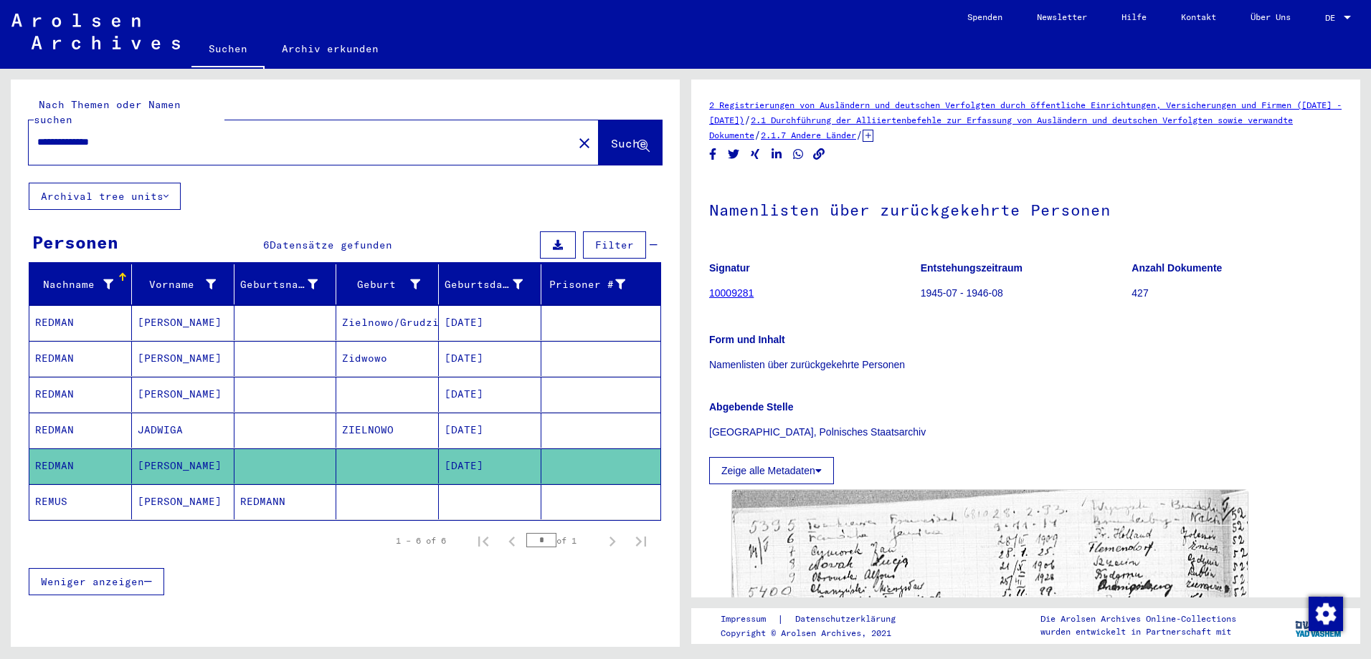
click at [295, 485] on mat-cell "REDMANN" at bounding box center [285, 502] width 103 height 35
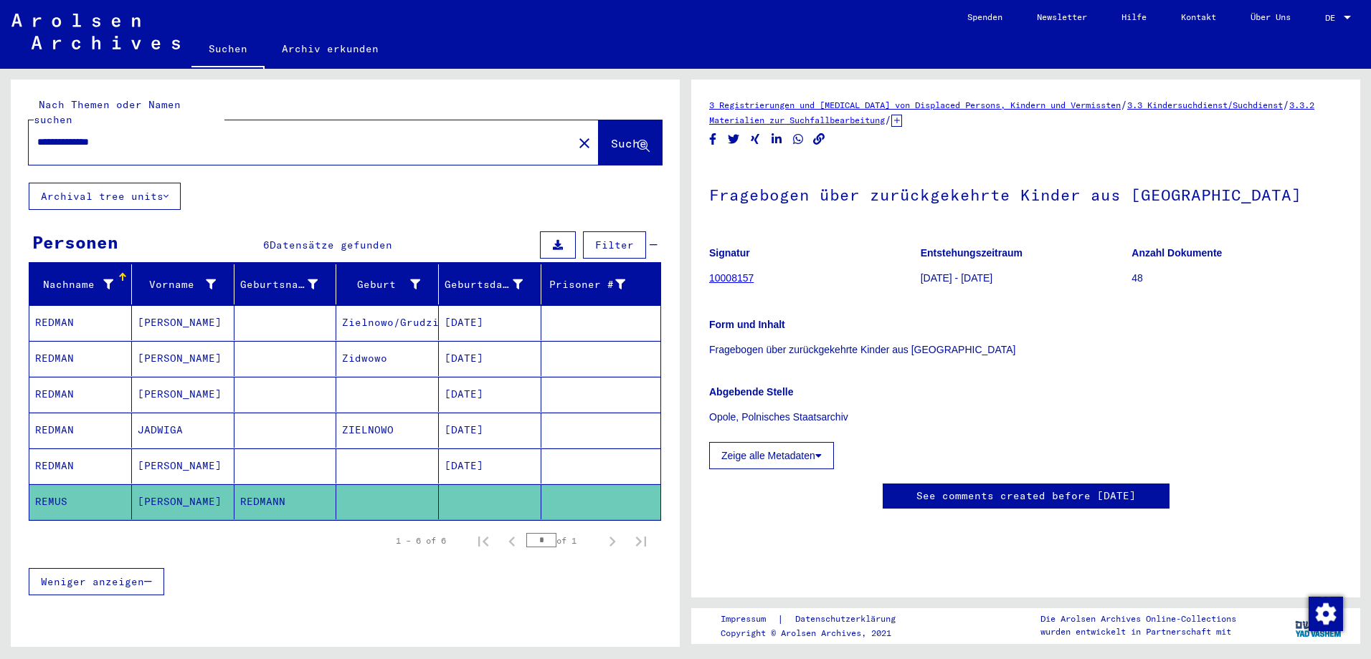
click at [1004, 107] on link "3 Registrierungen und [MEDICAL_DATA] von Displaced Persons, Kindern und Vermiss…" at bounding box center [914, 105] width 411 height 11
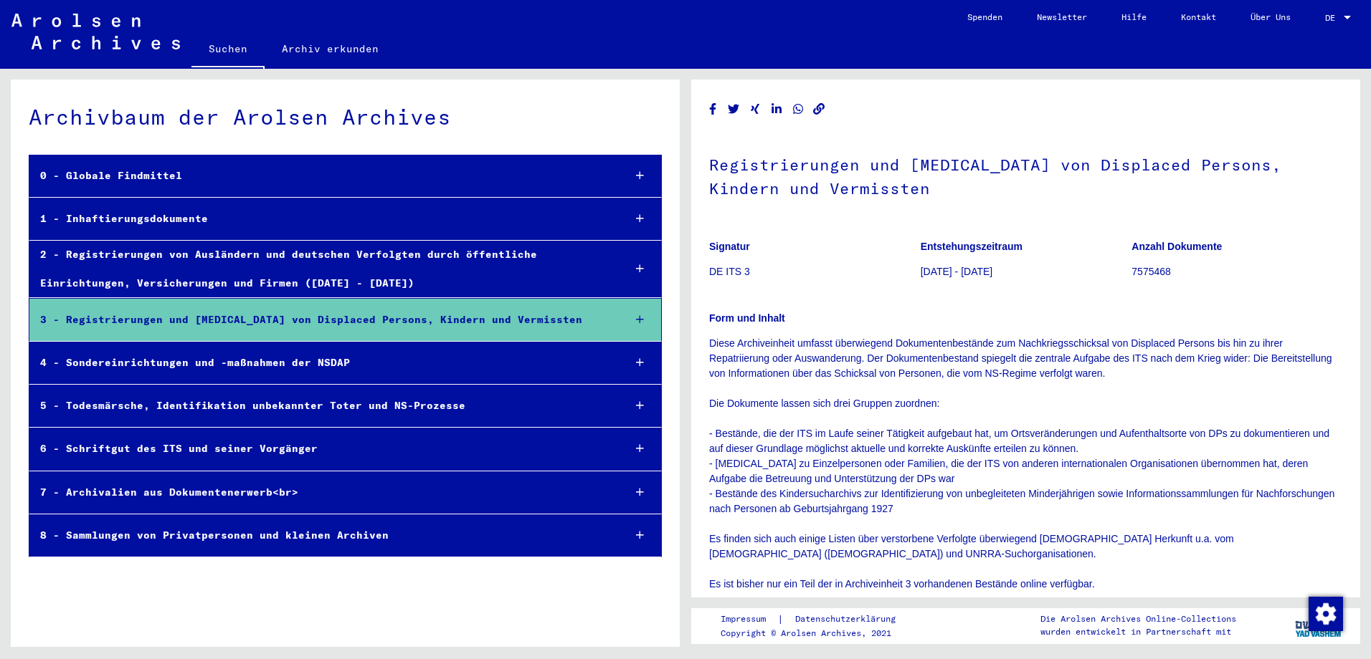
click at [636, 319] on icon at bounding box center [640, 320] width 8 height 10
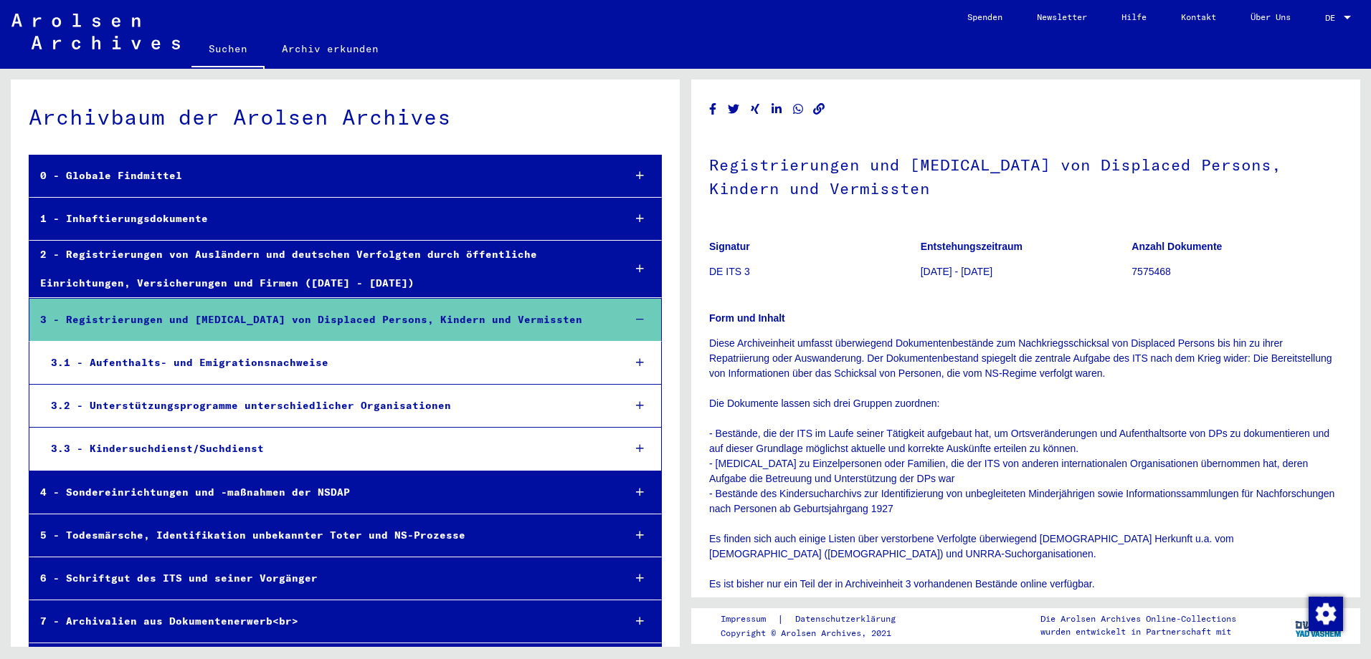
click at [242, 448] on div "3.3 - Kindersuchdienst/Suchdienst" at bounding box center [326, 449] width 572 height 28
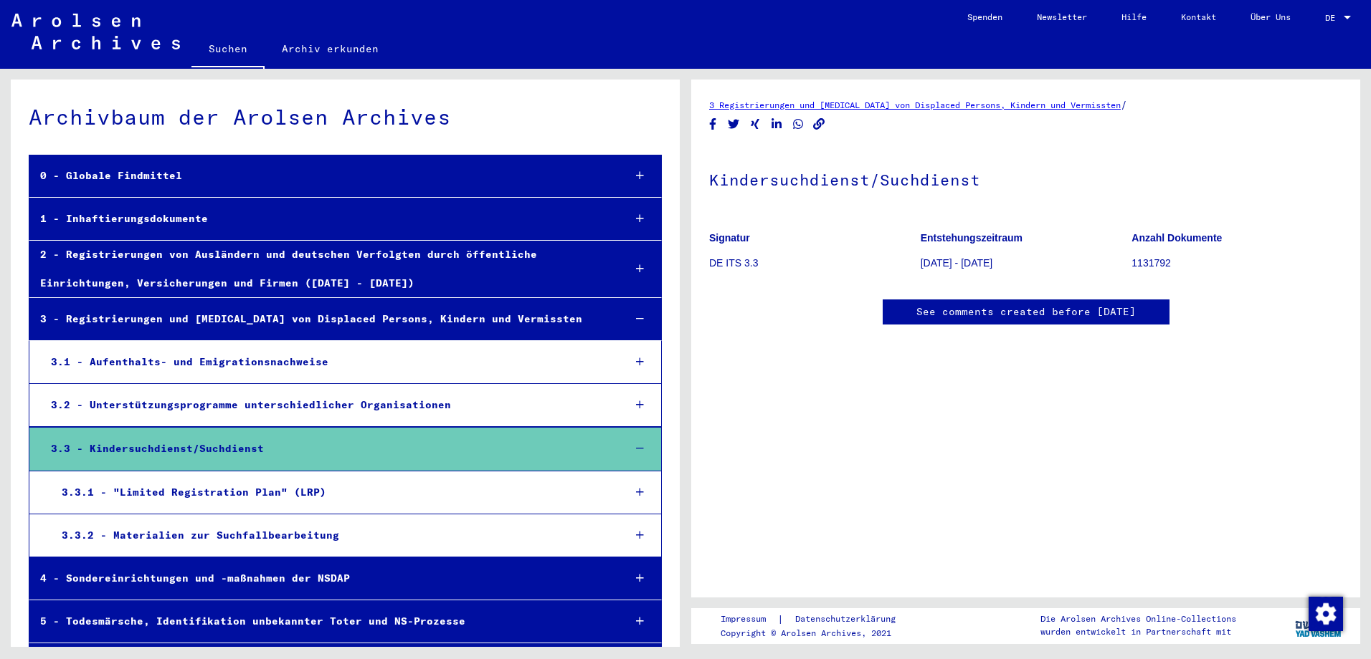
click at [363, 537] on div "3.3.2 - Materialien zur Suchfallbearbeitung" at bounding box center [331, 536] width 561 height 28
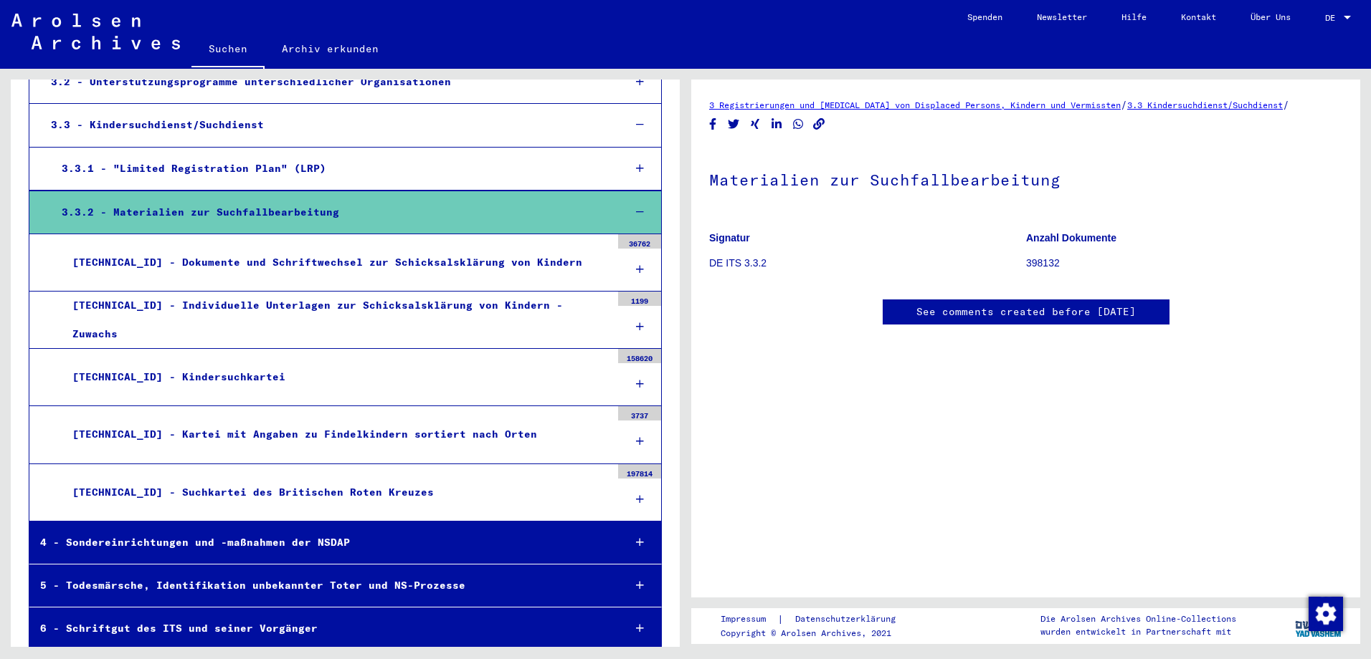
scroll to position [358, 0]
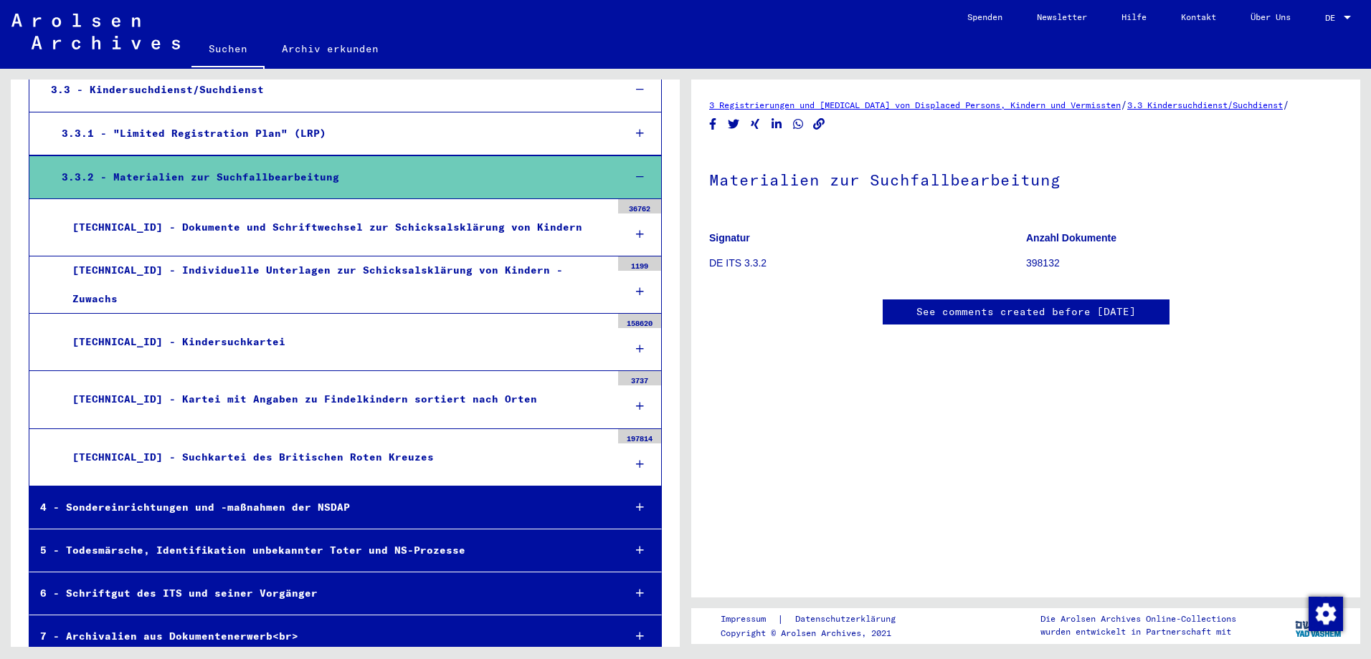
click at [585, 327] on mat-tree-node "[TECHNICAL_ID] - Kindersuchkartei 158620" at bounding box center [345, 342] width 633 height 57
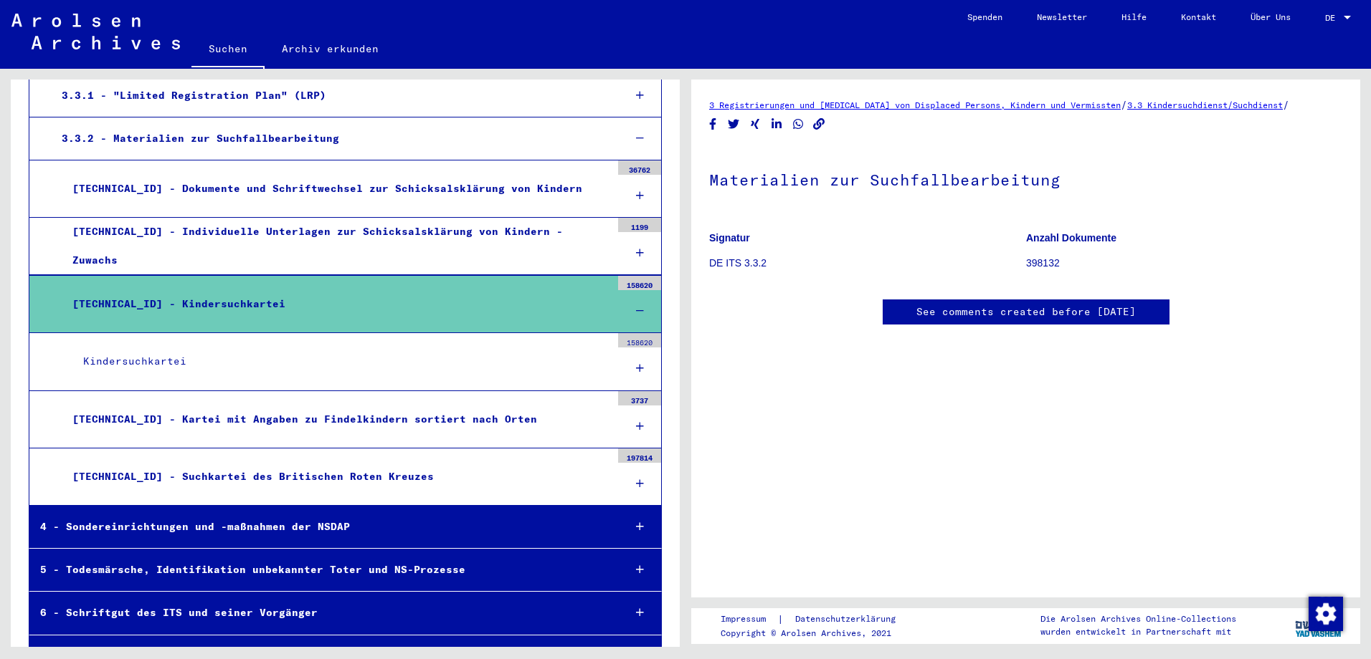
scroll to position [430, 0]
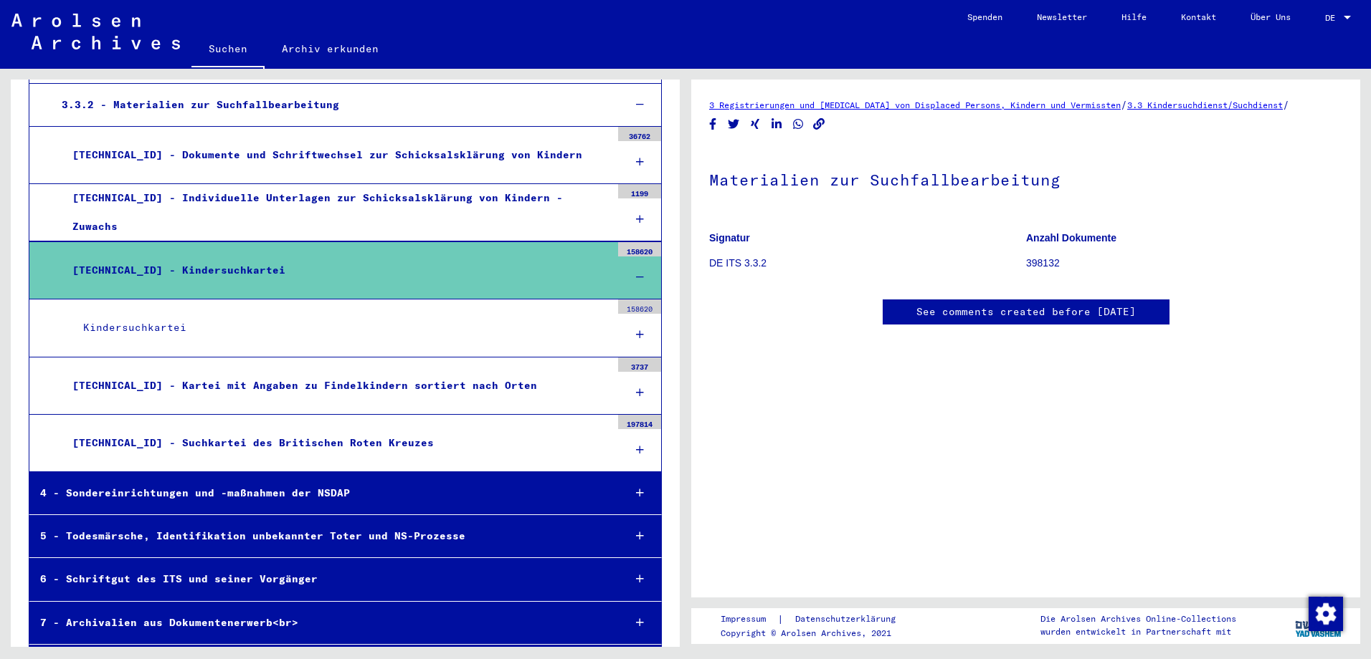
click at [267, 500] on div "4 - Sondereinrichtungen und -maßnahmen der NSDAP" at bounding box center [320, 494] width 583 height 28
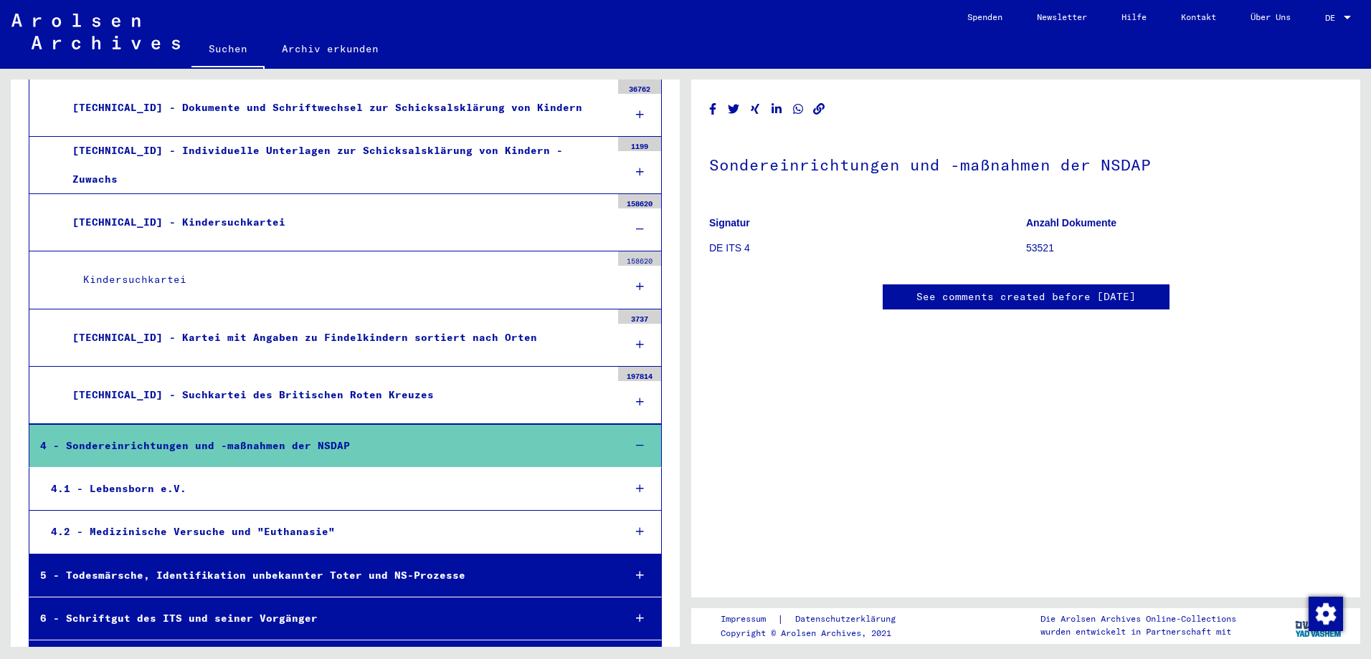
scroll to position [502, 0]
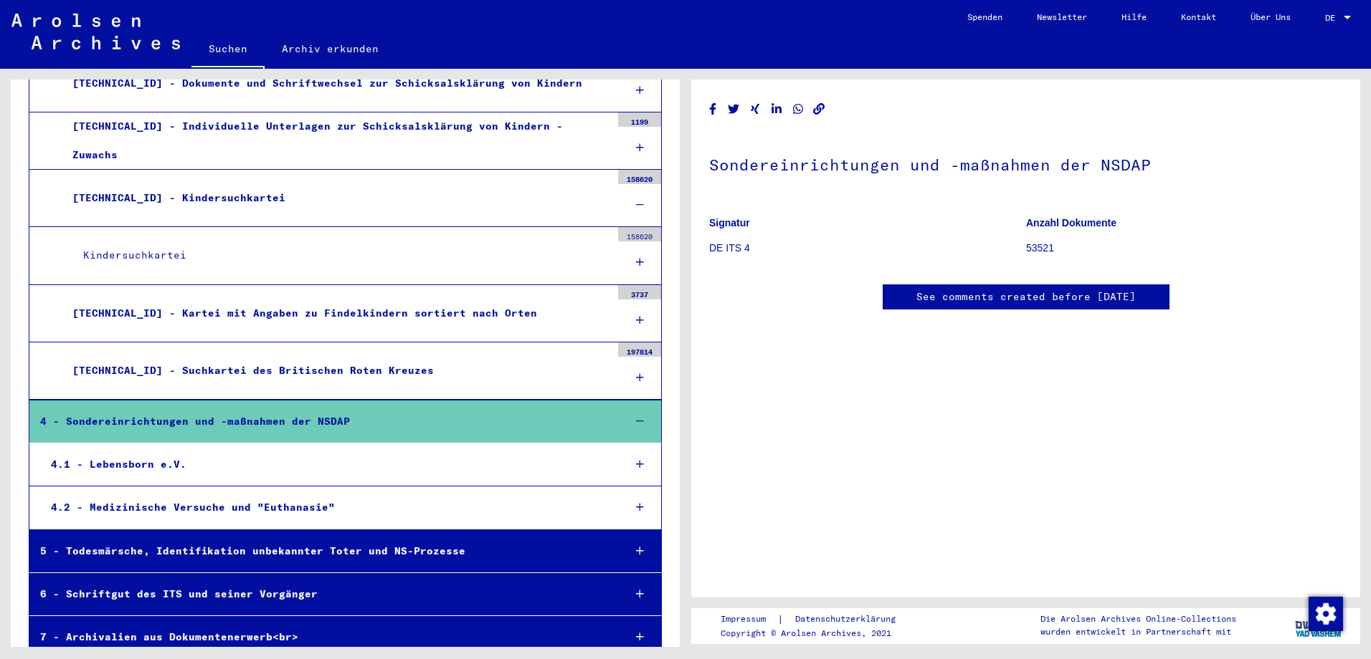
click at [271, 470] on div "4.1 - Lebensborn e.V." at bounding box center [326, 465] width 572 height 28
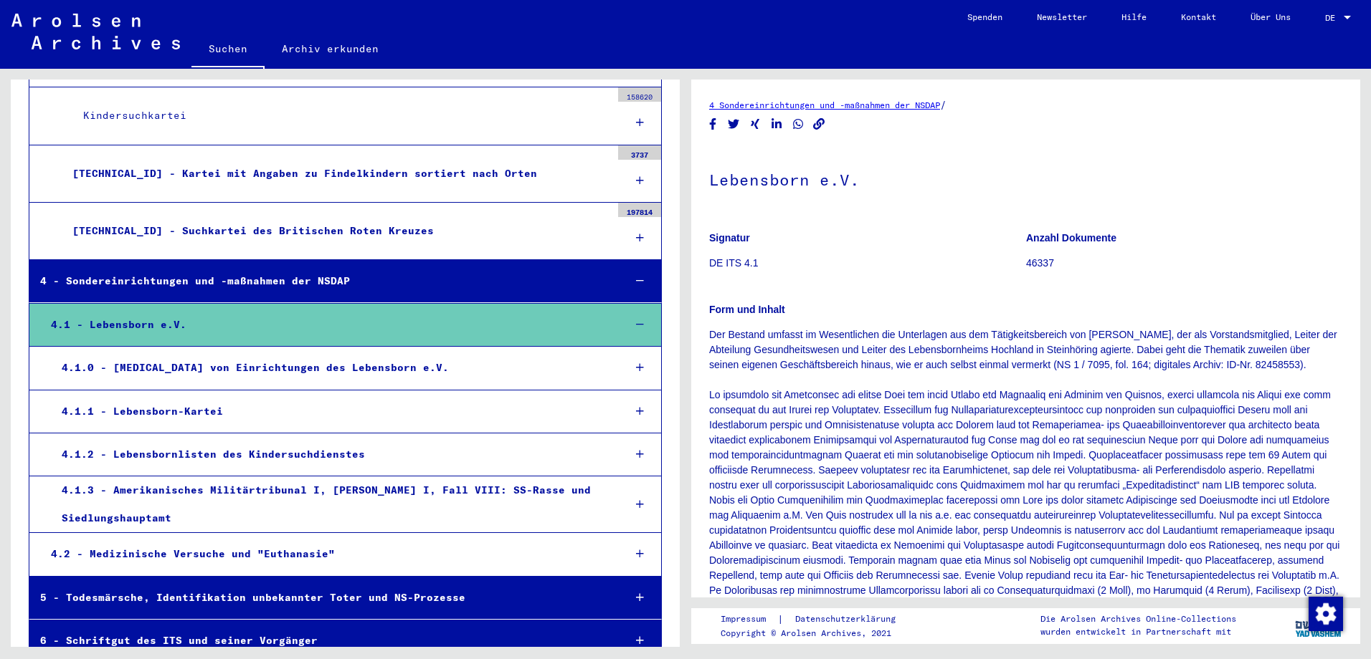
scroll to position [645, 0]
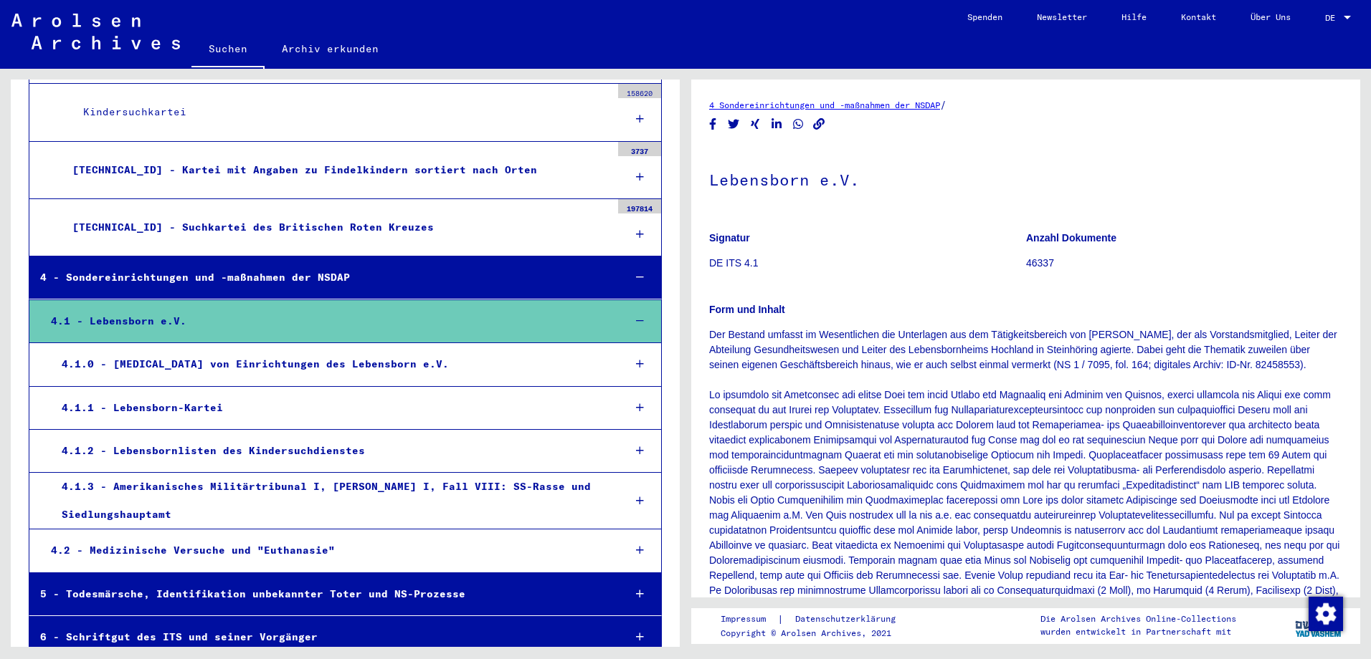
click at [231, 371] on div "4.1.0 - [MEDICAL_DATA] von Einrichtungen des Lebensborn e.V." at bounding box center [331, 365] width 561 height 28
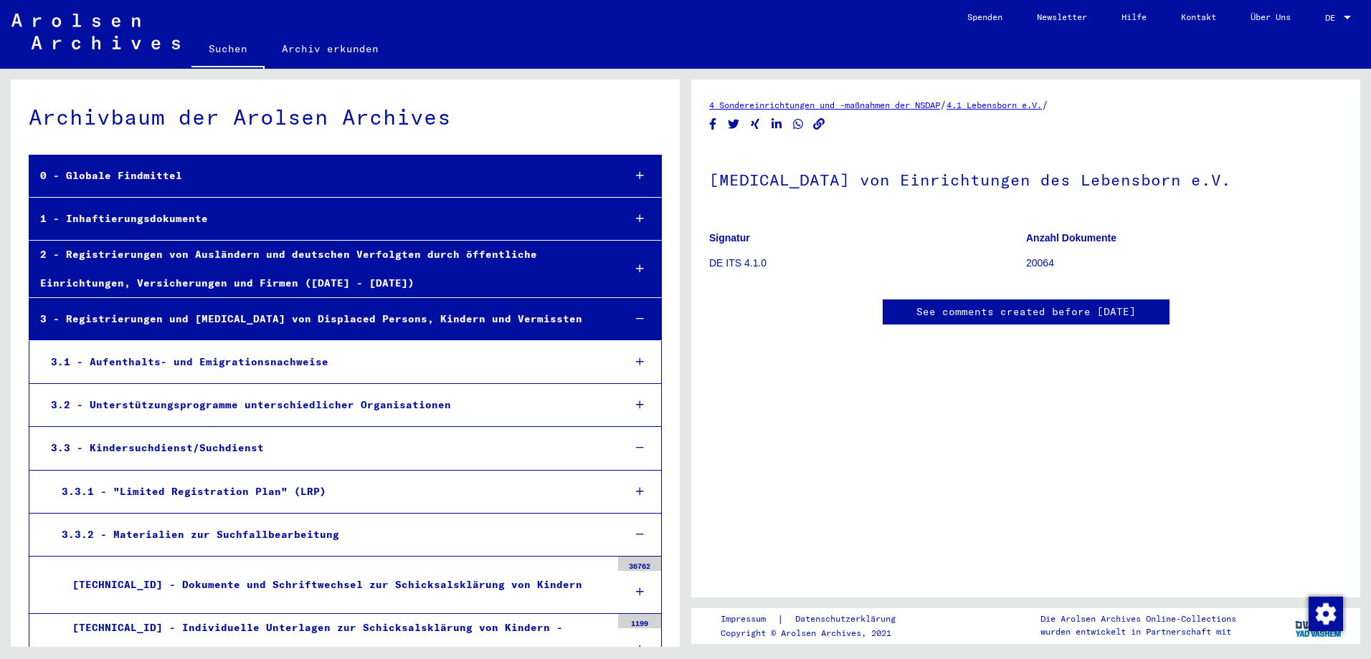
click at [85, 24] on img at bounding box center [95, 32] width 168 height 36
